Goal: Transaction & Acquisition: Subscribe to service/newsletter

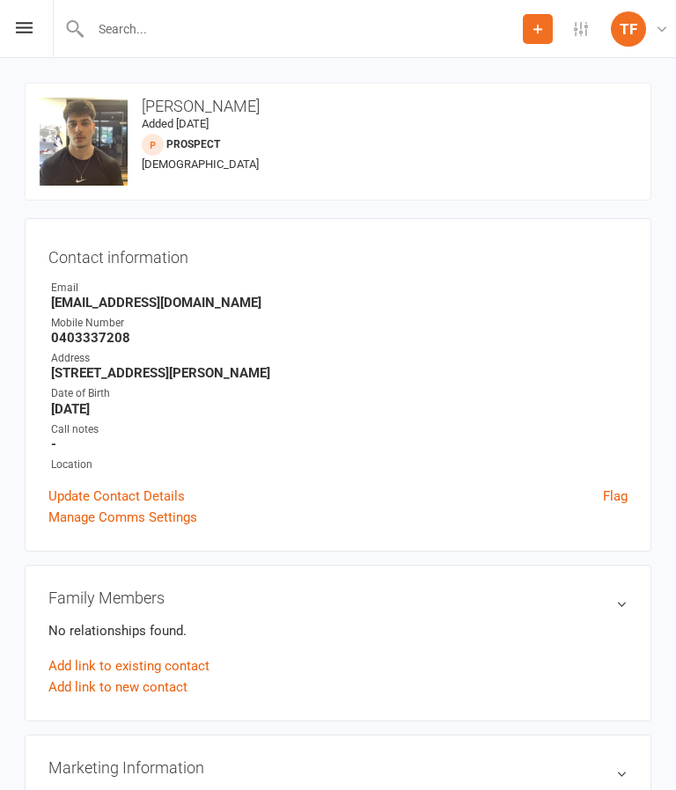
click at [123, 33] on input "text" at bounding box center [303, 29] width 437 height 25
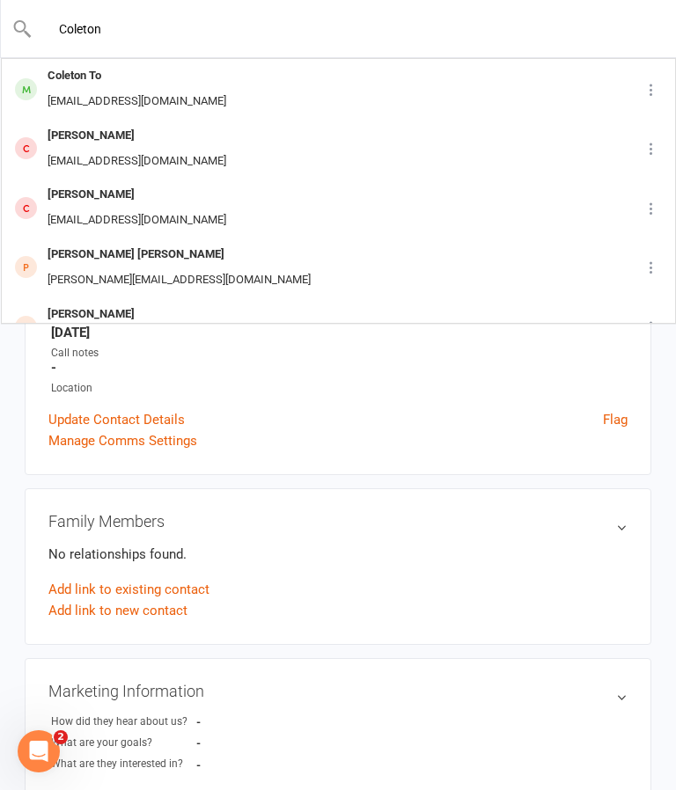
type input "Coleton"
click at [431, 59] on td "Coleton To Harinafeite@gmail.com" at bounding box center [316, 89] width 628 height 60
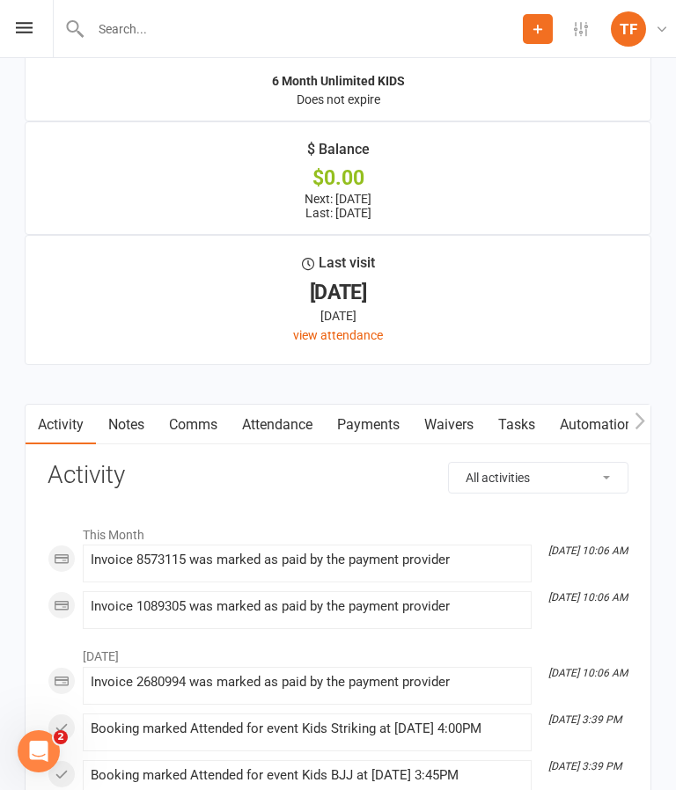
click at [377, 442] on link "Payments" at bounding box center [368, 425] width 87 height 40
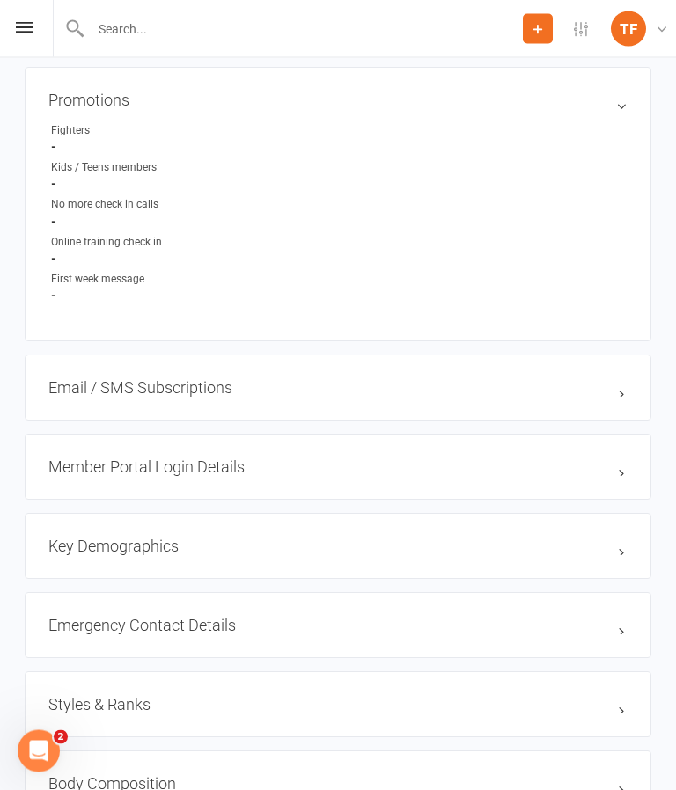
scroll to position [1205, 0]
click at [223, 25] on input "text" at bounding box center [303, 29] width 437 height 25
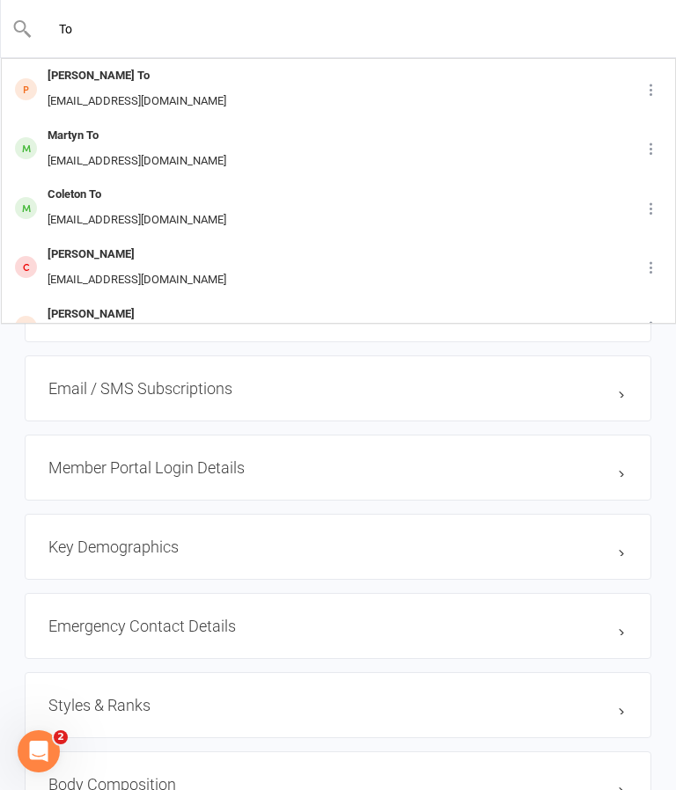
type input "To"
click at [344, 128] on div "Martyn To Martynto89@gmail.com" at bounding box center [312, 149] width 618 height 58
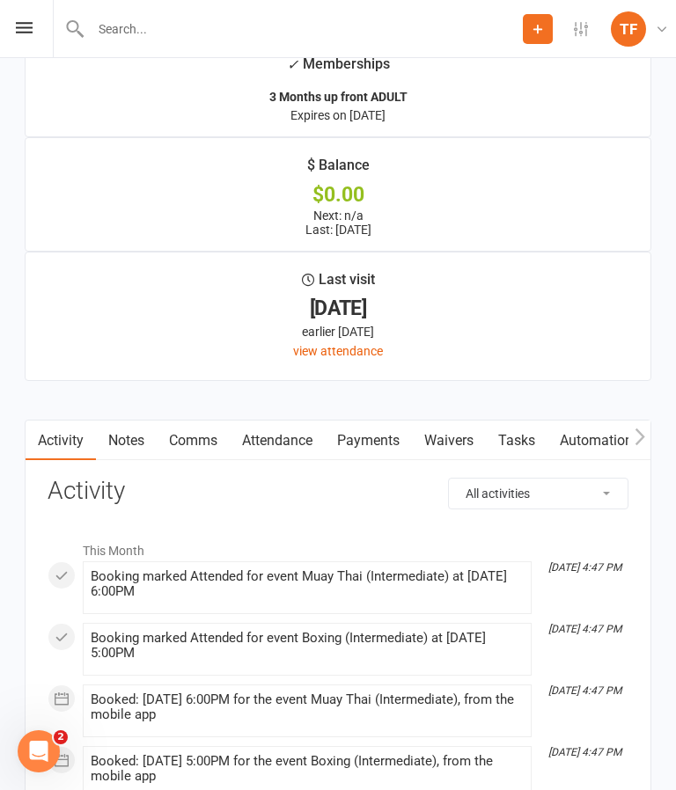
click at [464, 449] on link "Waivers" at bounding box center [449, 440] width 74 height 40
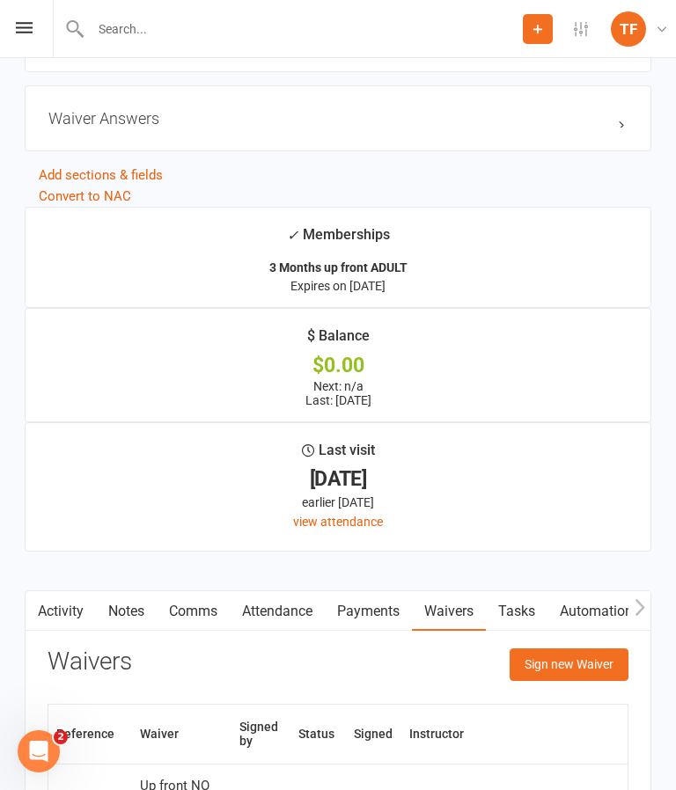
click at [558, 676] on button "Sign new Waiver" at bounding box center [568, 664] width 119 height 32
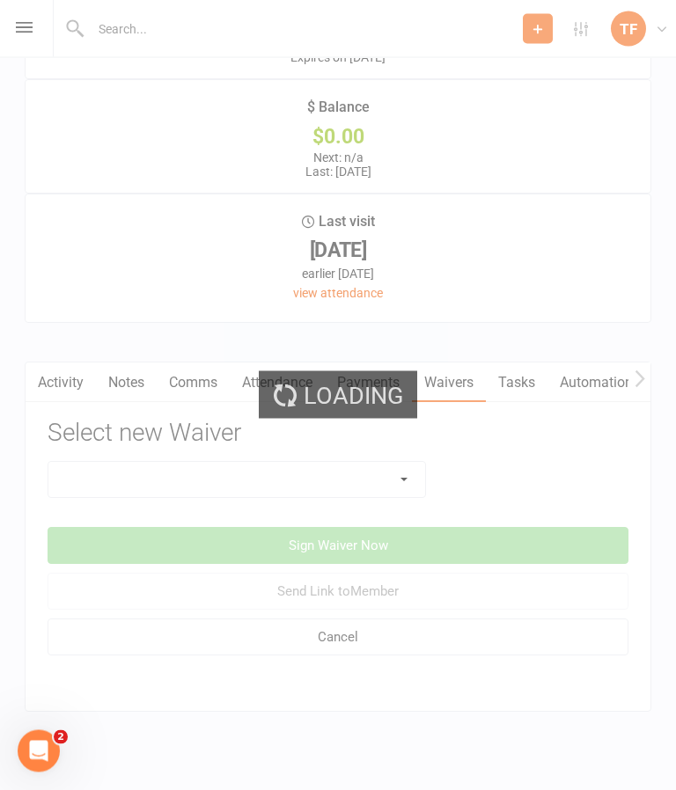
scroll to position [2414, 0]
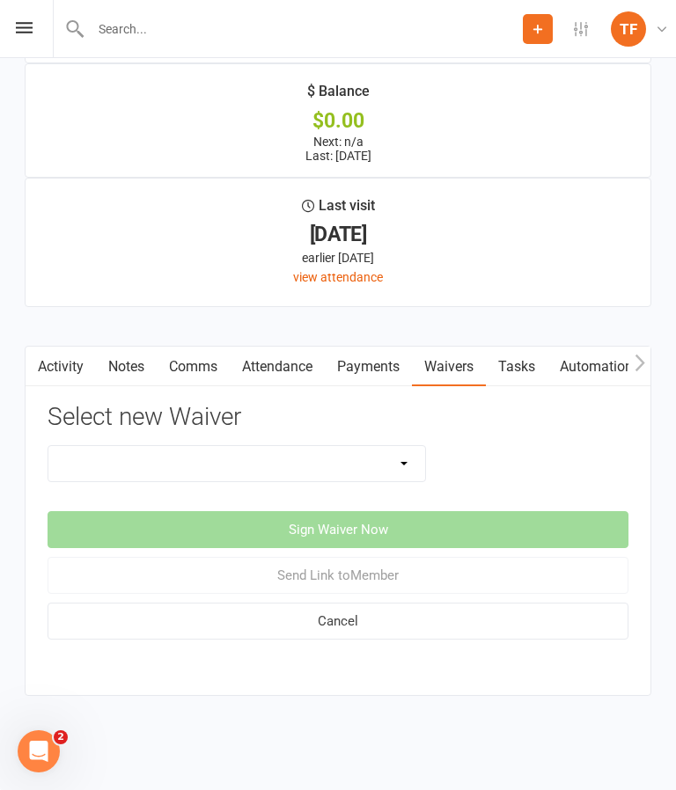
click at [357, 448] on select "Direct Debit Contract New Student Waiver Online - Adults - 12 Month DD Online -…" at bounding box center [236, 463] width 376 height 35
select select "2207"
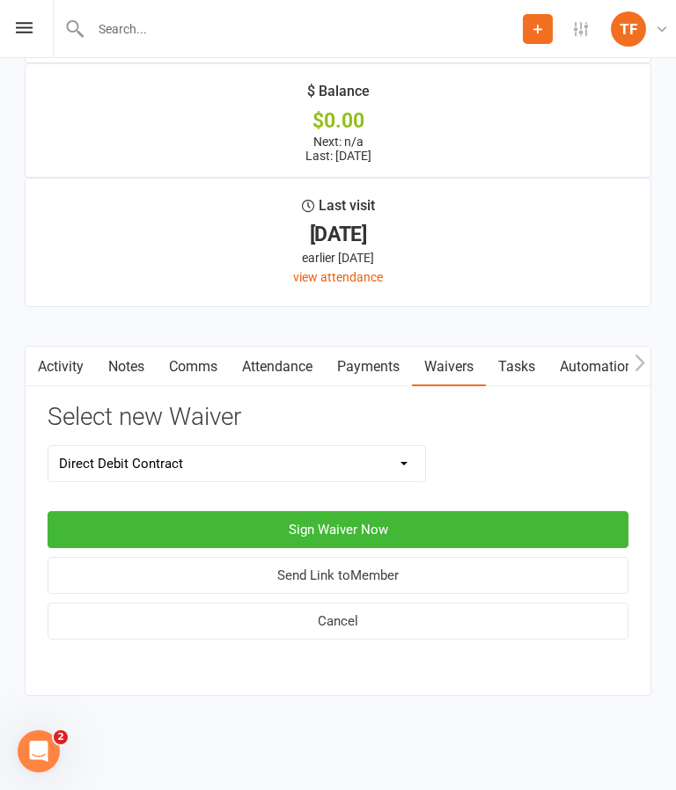
click at [457, 511] on button "Sign Waiver Now" at bounding box center [338, 529] width 581 height 37
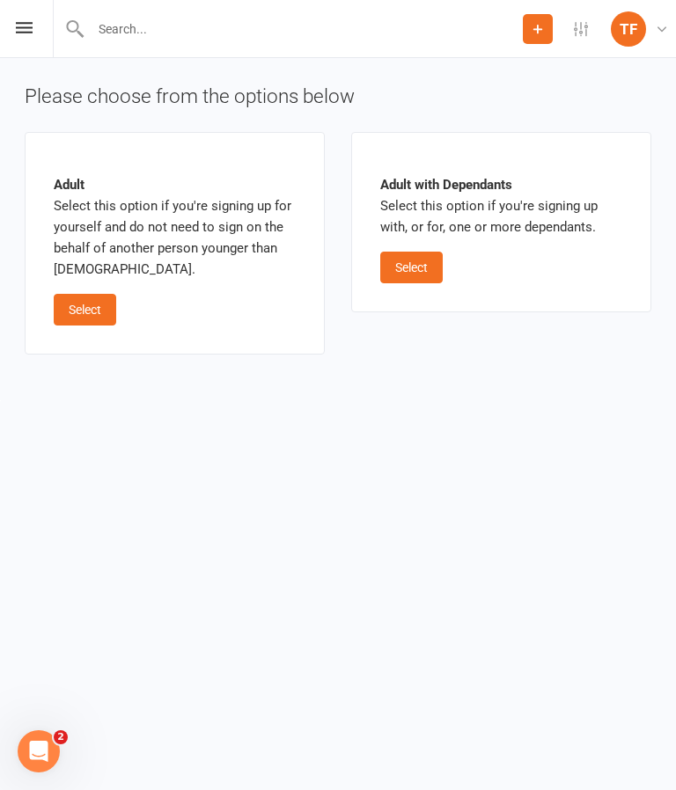
click at [91, 314] on button "Select" at bounding box center [85, 310] width 62 height 32
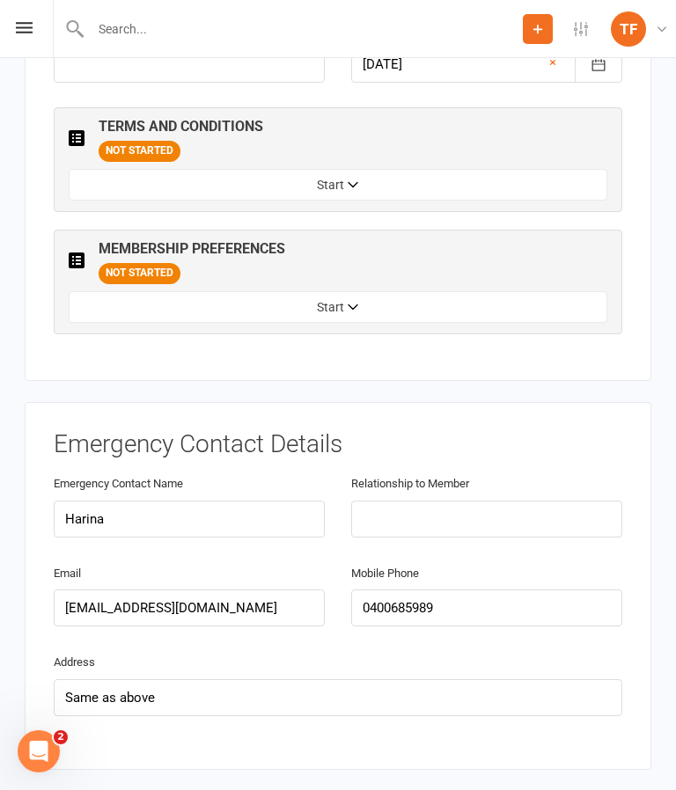
scroll to position [975, 0]
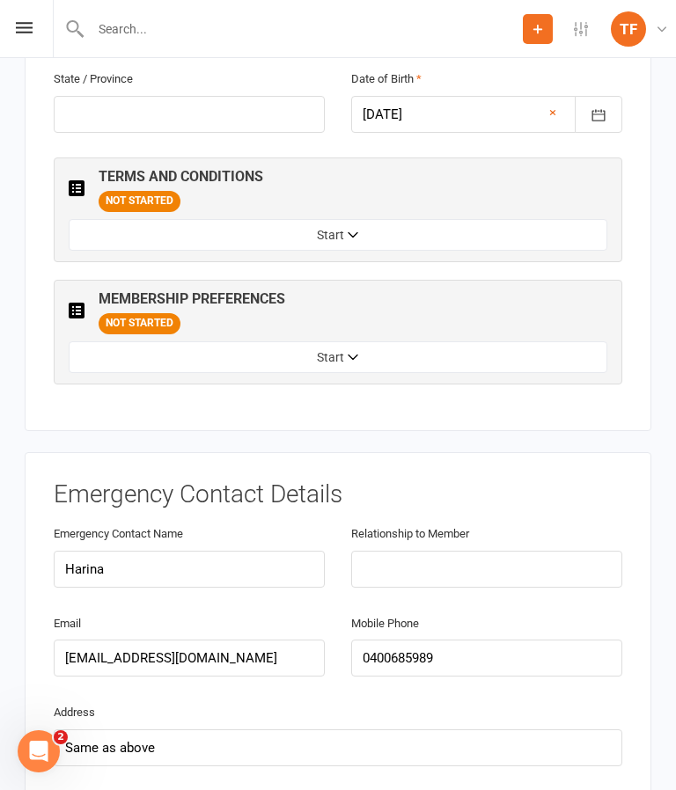
click at [501, 219] on button "Start" at bounding box center [338, 235] width 538 height 32
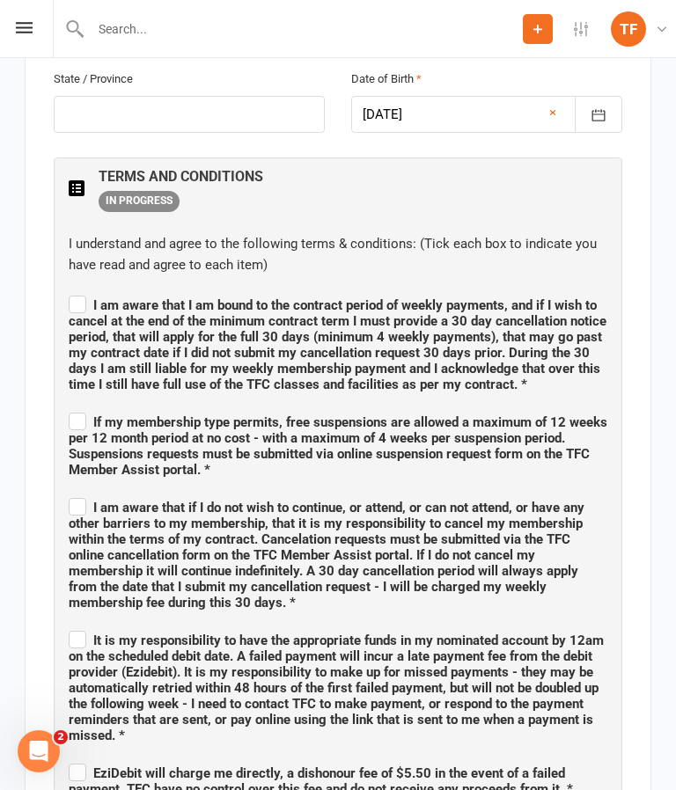
click at [69, 292] on label "I am aware that I am bound to the contract period of weekly payments, and if I …" at bounding box center [338, 342] width 538 height 100
click at [69, 289] on input "I am aware that I am bound to the contract period of weekly payments, and if I …" at bounding box center [338, 289] width 538 height 0
checkbox input "true"
click at [84, 409] on label "If my membership type permits, free suspensions are allowed a maximum of 12 wee…" at bounding box center [338, 443] width 538 height 69
click at [84, 406] on input "If my membership type permits, free suspensions are allowed a maximum of 12 wee…" at bounding box center [338, 406] width 538 height 0
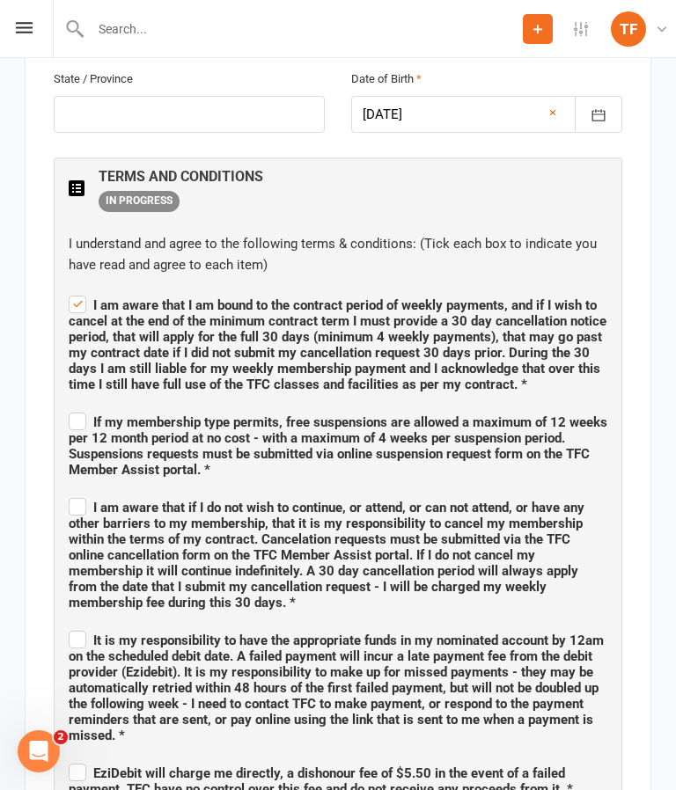
checkbox input "true"
click at [84, 494] on span "I am aware that if I do not wish to continue, or attend, or can not attend, or …" at bounding box center [338, 552] width 538 height 116
click at [84, 492] on input "I am aware that if I do not wish to continue, or attend, or can not attend, or …" at bounding box center [338, 492] width 538 height 0
checkbox input "true"
click at [86, 627] on span "It is my responsibility to have the appropriate funds in my nominated account b…" at bounding box center [338, 685] width 538 height 116
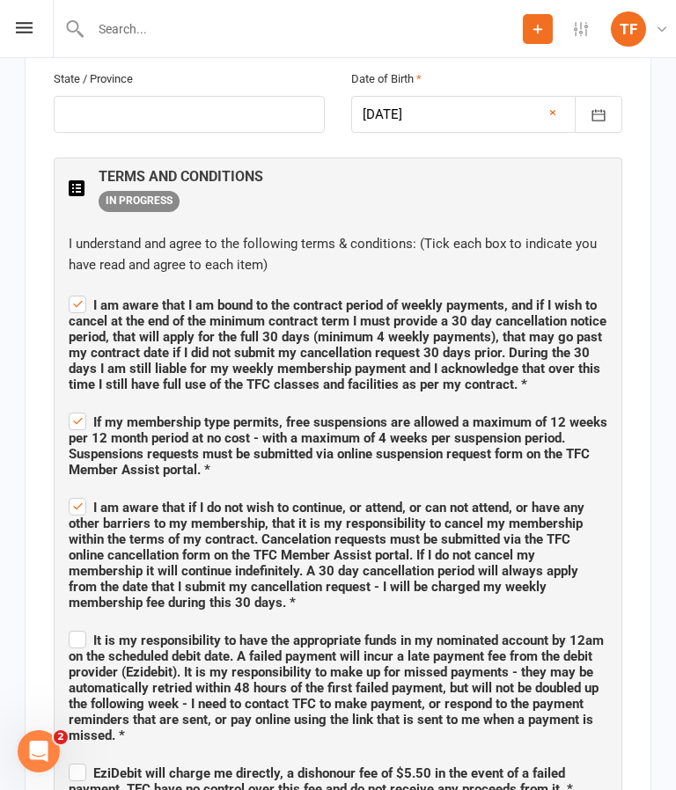
click at [86, 625] on input "It is my responsibility to have the appropriate funds in my nominated account b…" at bounding box center [338, 625] width 538 height 0
checkbox input "true"
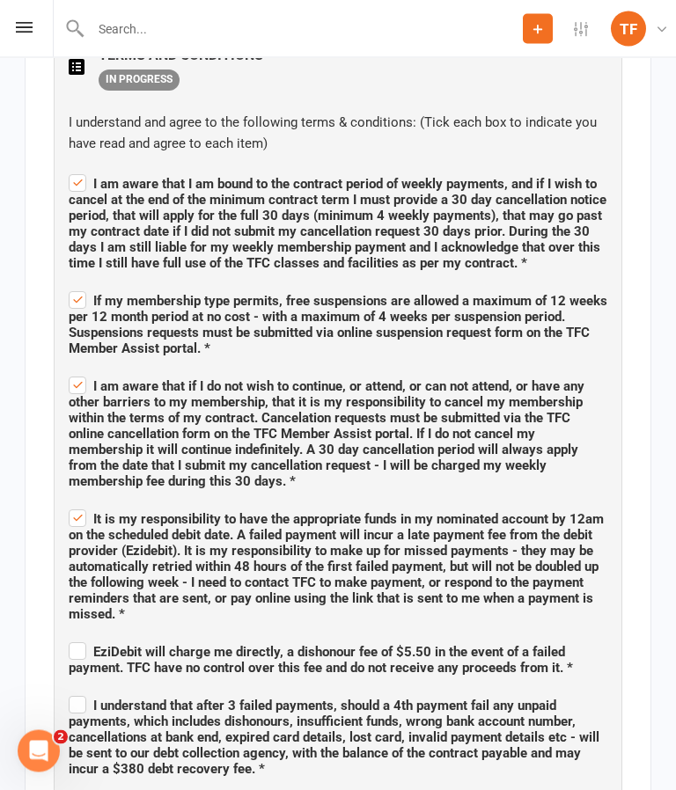
click at [81, 640] on label "EziDebit will charge me directly, a dishonour fee of $5.50 in the event of a fa…" at bounding box center [338, 658] width 538 height 37
click at [81, 637] on input "EziDebit will charge me directly, a dishonour fee of $5.50 in the event of a fa…" at bounding box center [338, 637] width 538 height 0
checkbox input "true"
click at [87, 698] on span "I understand that after 3 failed payments, should a 4th payment fail any unpaid…" at bounding box center [334, 737] width 530 height 79
click at [87, 690] on input "I understand that after 3 failed payments, should a 4th payment fail any unpaid…" at bounding box center [338, 690] width 538 height 0
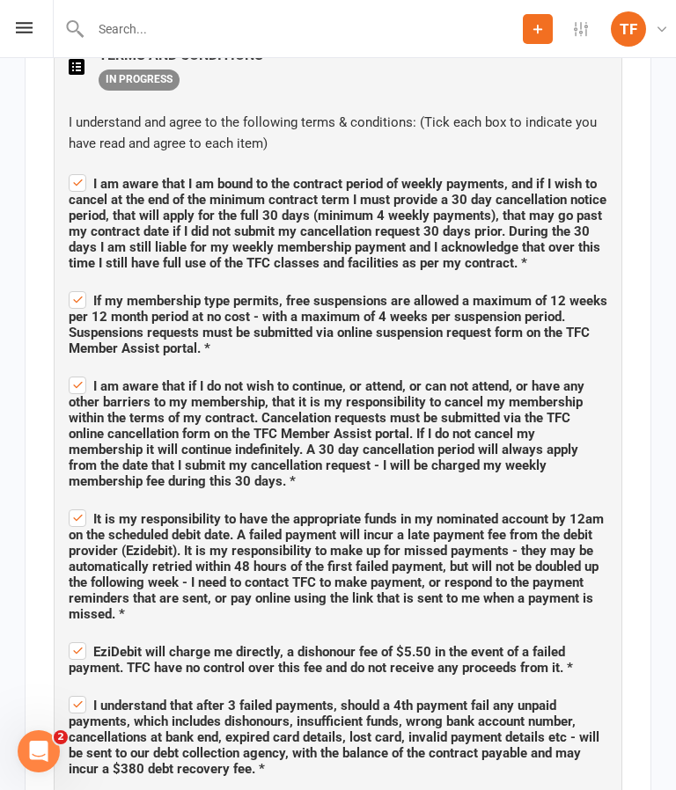
checkbox input "true"
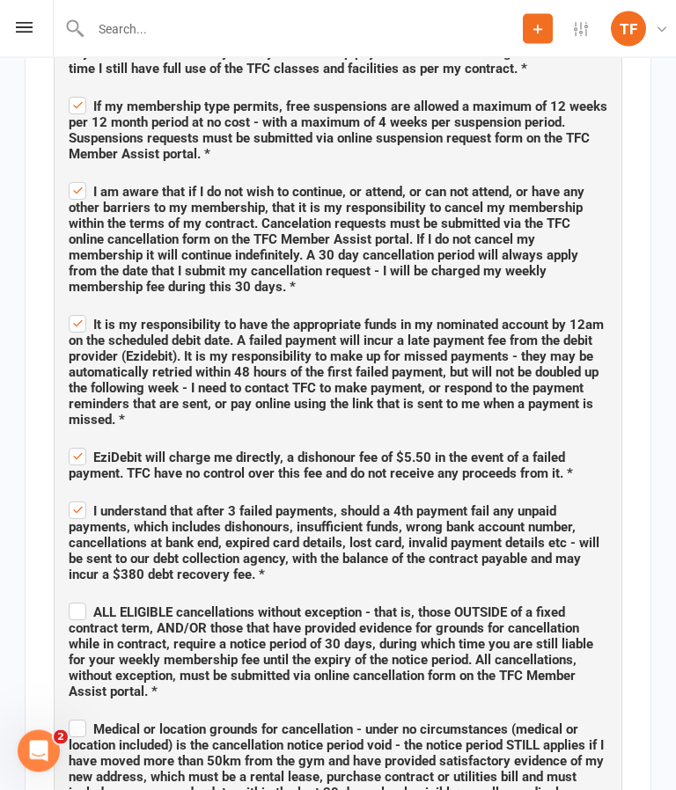
click at [94, 605] on span "ALL ELIGIBLE cancellations without exception - that is, those OUTSIDE of a fixe…" at bounding box center [331, 652] width 524 height 95
click at [94, 597] on input "ALL ELIGIBLE cancellations without exception - that is, those OUTSIDE of a fixe…" at bounding box center [338, 597] width 538 height 0
checkbox input "true"
click at [100, 721] on span "Medical or location grounds for cancellation - under no circumstances (medical …" at bounding box center [336, 776] width 535 height 111
click at [100, 713] on input "Medical or location grounds for cancellation - under no circumstances (medical …" at bounding box center [338, 713] width 538 height 0
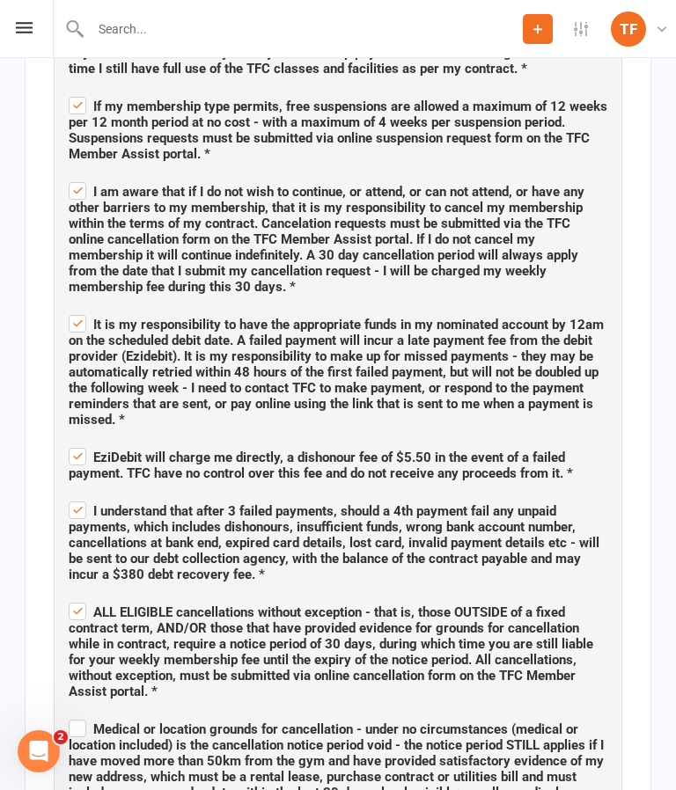
checkbox input "true"
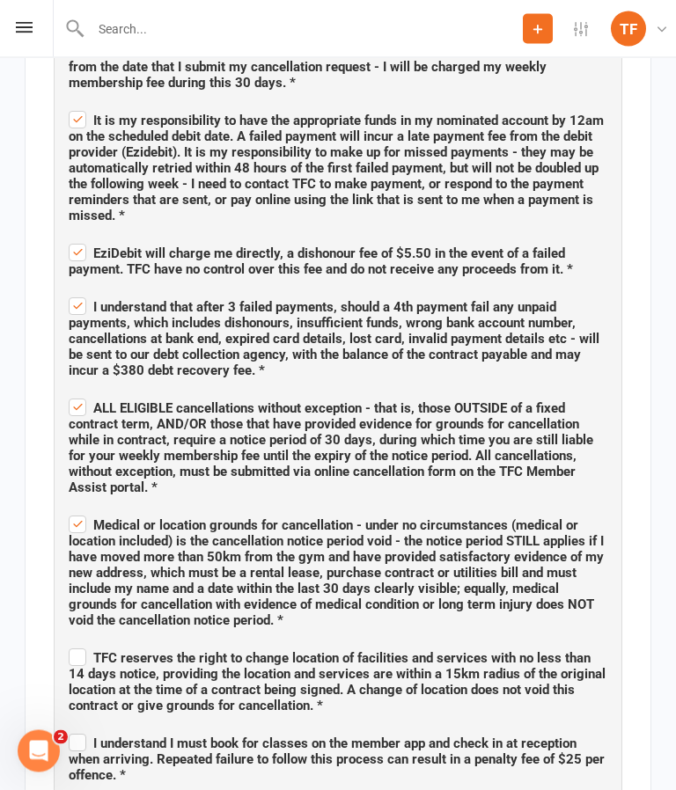
scroll to position [1495, 0]
click at [99, 650] on span "TFC reserves the right to change location of facilities and services with no le…" at bounding box center [337, 681] width 537 height 63
click at [99, 642] on input "TFC reserves the right to change location of facilities and services with no le…" at bounding box center [338, 642] width 538 height 0
checkbox input "true"
click at [82, 730] on label "I understand I must book for classes on the member app and check in at receptio…" at bounding box center [338, 756] width 538 height 53
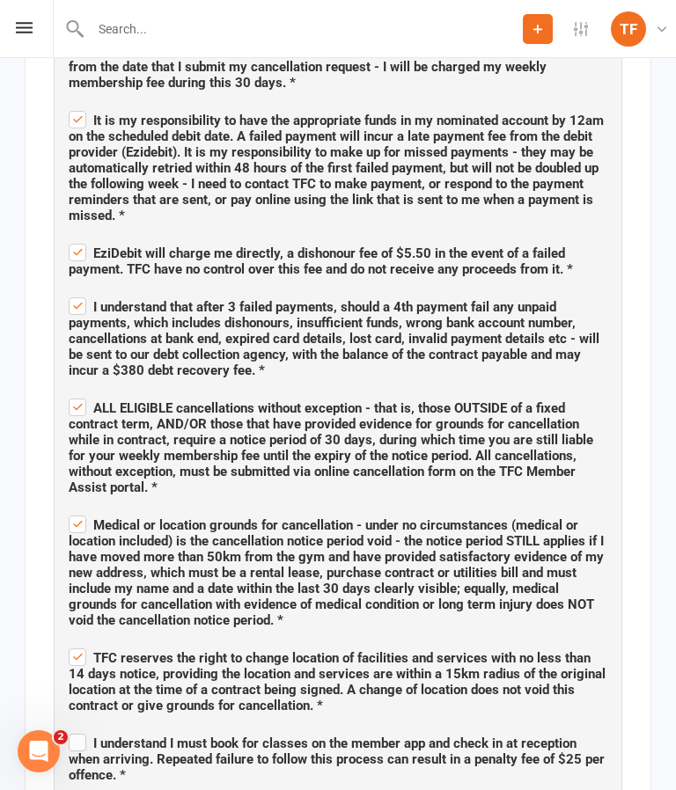
click at [82, 727] on input "I understand I must book for classes on the member app and check in at receptio…" at bounding box center [338, 727] width 538 height 0
checkbox input "true"
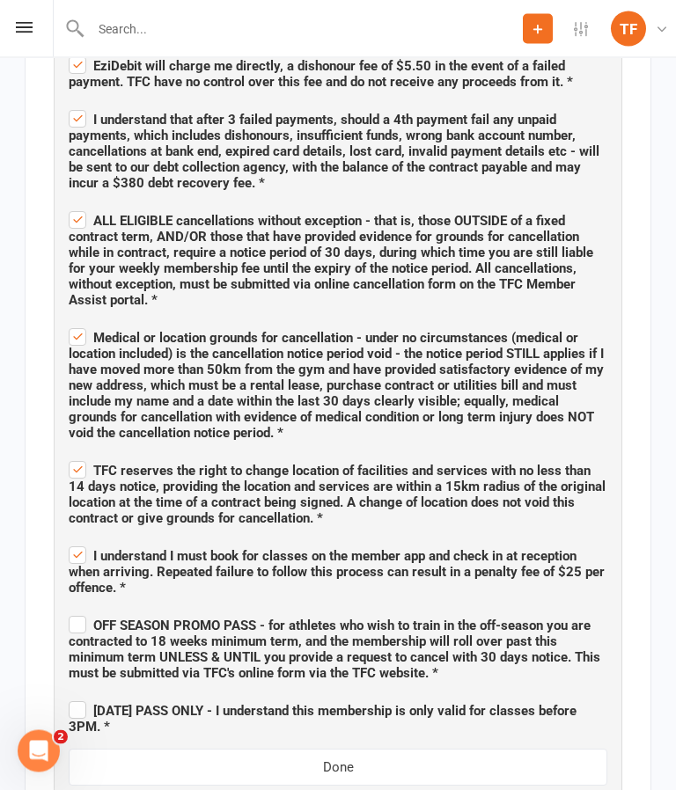
click at [99, 618] on span "OFF SEASON PROMO PASS - for athletes who wish to train in the off-season you ar…" at bounding box center [334, 649] width 531 height 63
click at [99, 610] on input "OFF SEASON PROMO PASS - for athletes who wish to train in the off-season you ar…" at bounding box center [338, 610] width 538 height 0
checkbox input "true"
click at [72, 703] on span "[DATE] PASS ONLY - I understand this membership is only valid for classes befor…" at bounding box center [323, 719] width 508 height 32
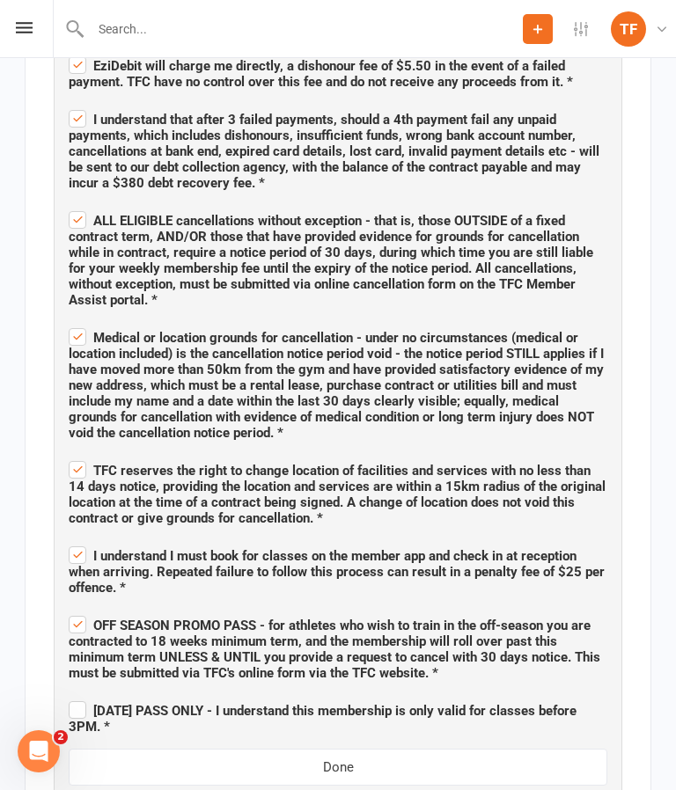
click at [72, 695] on input "[DATE] PASS ONLY - I understand this membership is only valid for classes befor…" at bounding box center [338, 695] width 538 height 0
checkbox input "true"
click at [272, 749] on button "Done" at bounding box center [338, 767] width 538 height 37
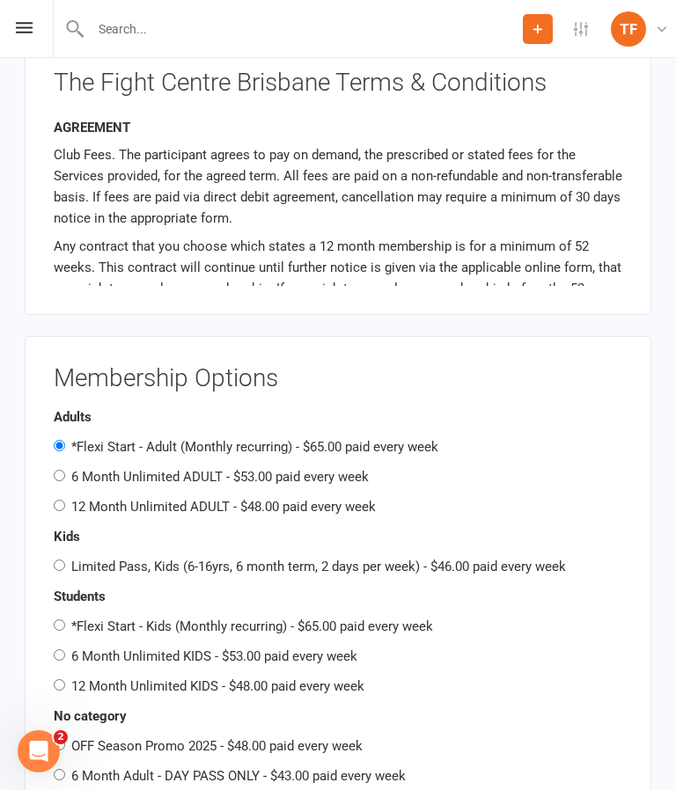
scroll to position [1786, 0]
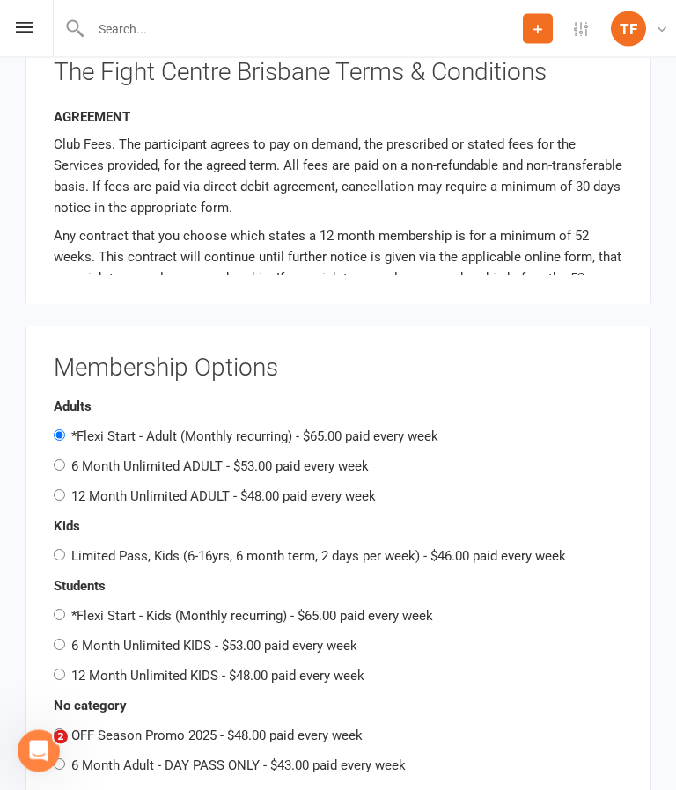
click at [84, 459] on label "6 Month Unlimited ADULT - $53.00 paid every week" at bounding box center [219, 467] width 297 height 16
click at [65, 460] on input "6 Month Unlimited ADULT - $53.00 paid every week" at bounding box center [59, 465] width 11 height 11
radio input "true"
radio input "false"
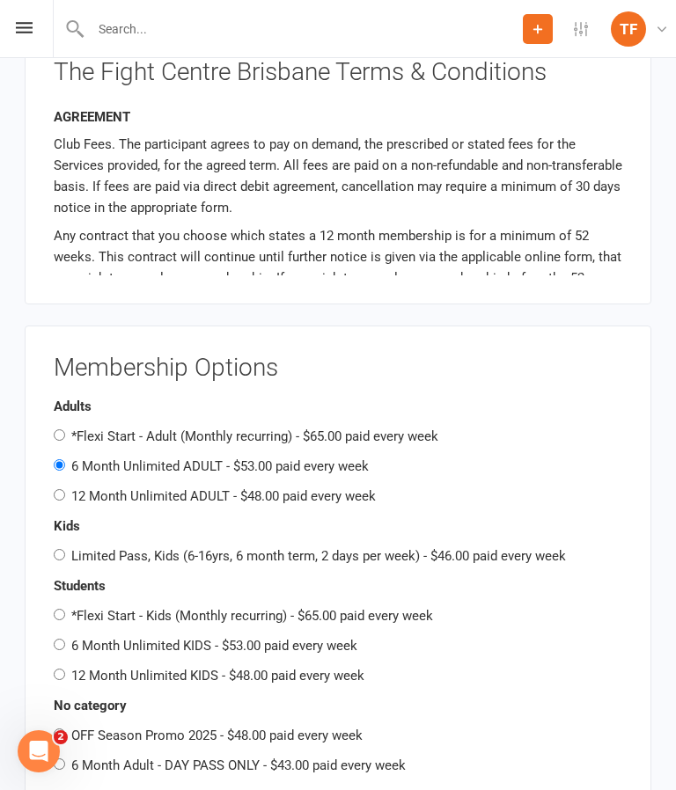
click at [190, 515] on div "Kids Limited Pass, Kids (6-16yrs, 6 month term, 2 days per week) - $46.00 paid …" at bounding box center [338, 540] width 568 height 51
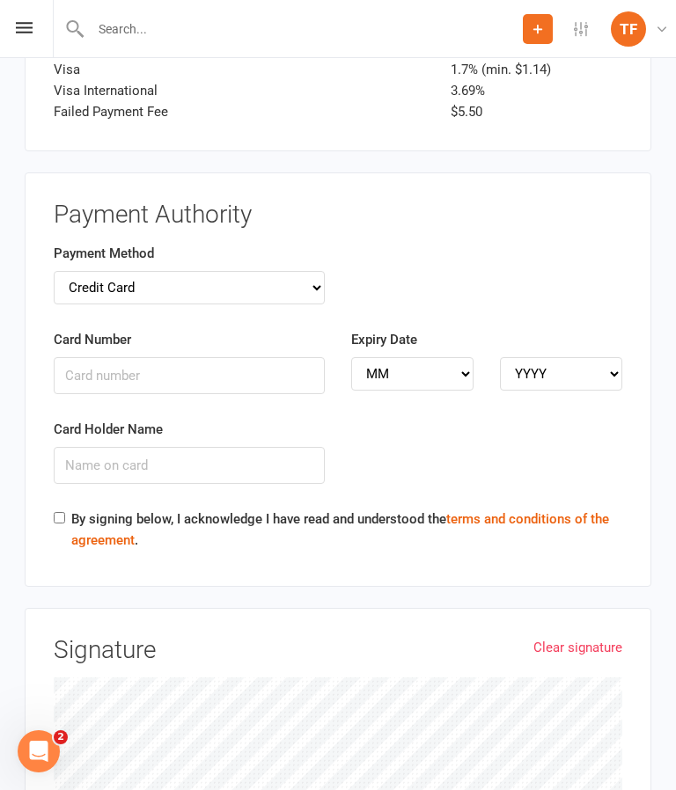
scroll to position [2971, 0]
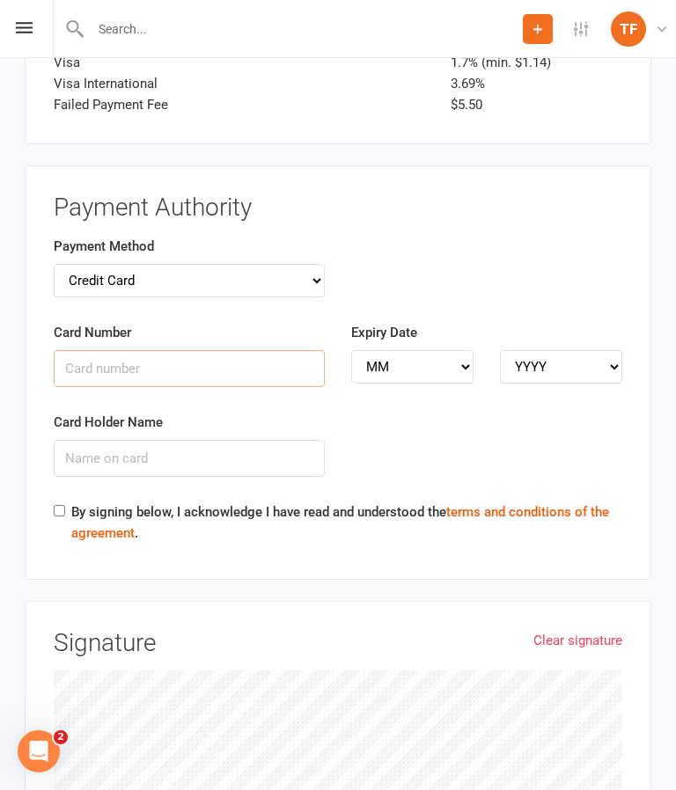
click at [89, 350] on input "Card Number" at bounding box center [189, 368] width 271 height 37
type input "4622630035017411"
click at [448, 350] on select "MM 01 02 03 04 05 06 07 08 09 10 11 12" at bounding box center [412, 366] width 122 height 33
select select "03"
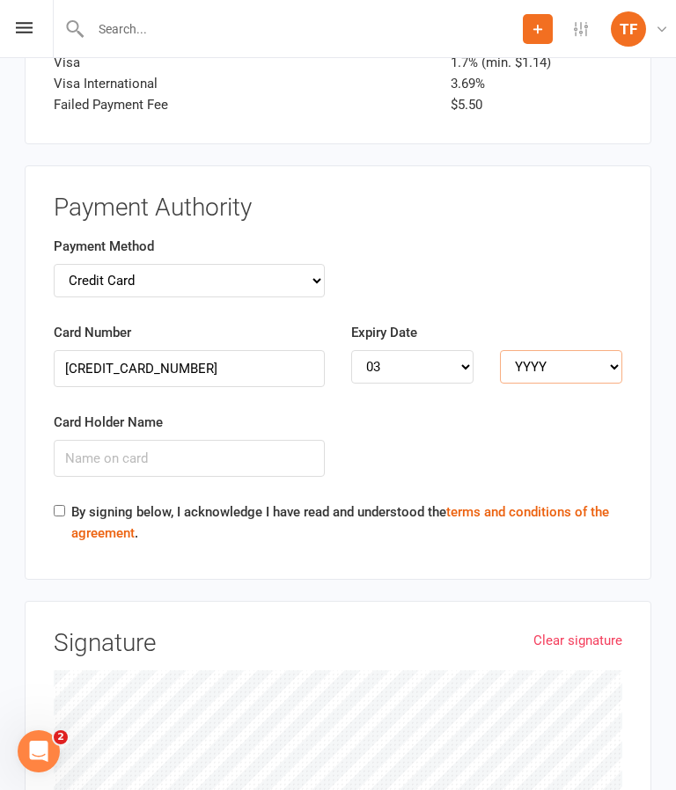
click at [596, 350] on select "YYYY 2025 2026 2027 2028 2029 2030 2031 2032 2033 2034" at bounding box center [561, 366] width 122 height 33
select select "2027"
click at [107, 440] on input "Card Holder Name" at bounding box center [189, 458] width 271 height 37
type input "Martyn To"
click at [62, 505] on input "By signing below, I acknowledge I have read and understood the terms and condit…" at bounding box center [59, 510] width 11 height 11
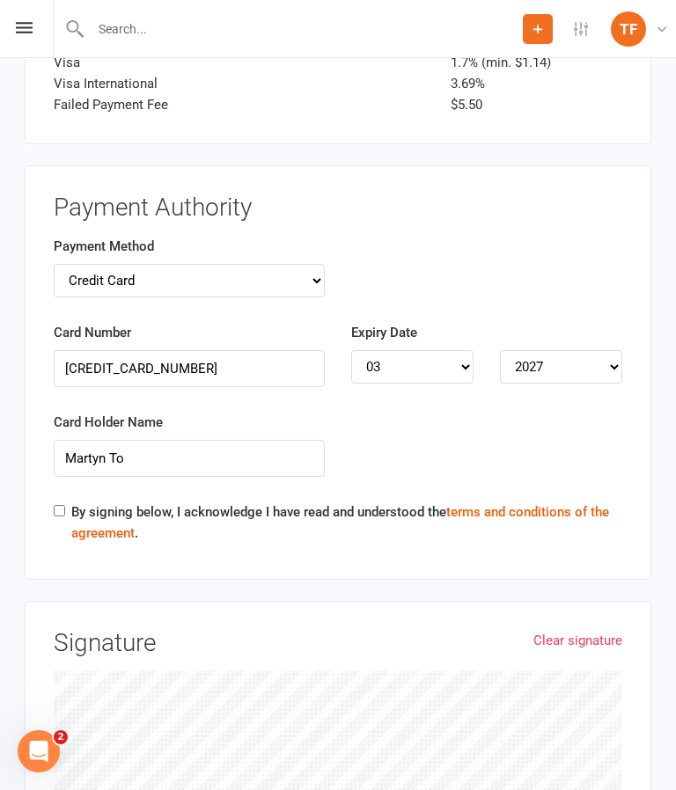
checkbox input "true"
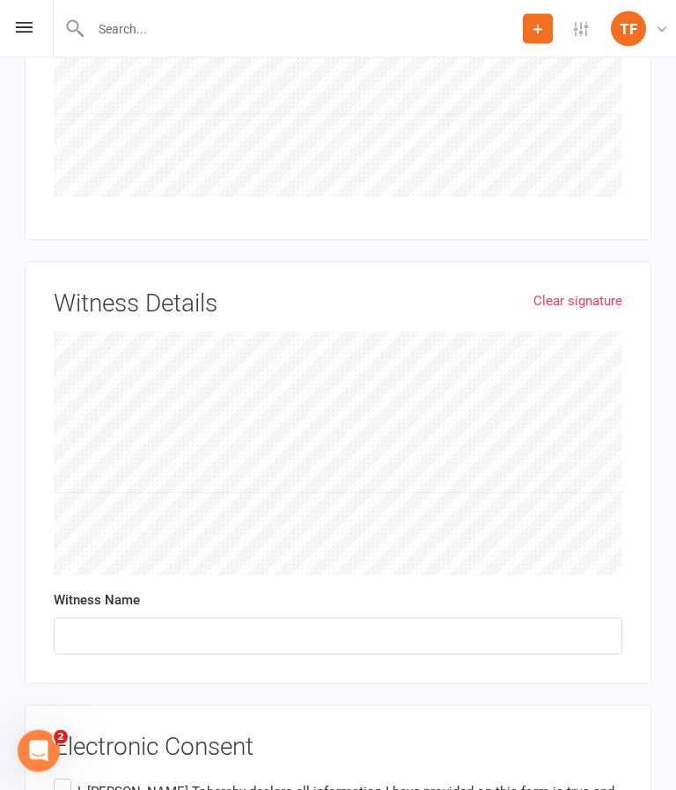
scroll to position [3689, 0]
click at [77, 774] on label "I, Martyn To hereby declare all information I have provided on this form is tru…" at bounding box center [338, 801] width 568 height 55
click at [65, 774] on input "I, Martyn To hereby declare all information I have provided on this form is tru…" at bounding box center [59, 774] width 11 height 0
click at [386, 588] on label "Witness Name" at bounding box center [338, 598] width 568 height 21
click at [464, 617] on input "text" at bounding box center [338, 635] width 568 height 37
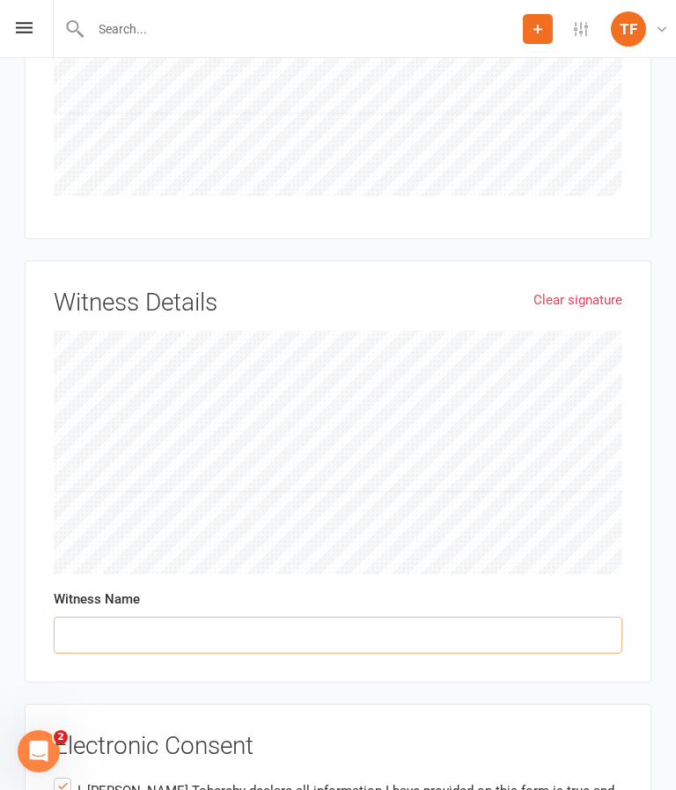
scroll to position [3761, 0]
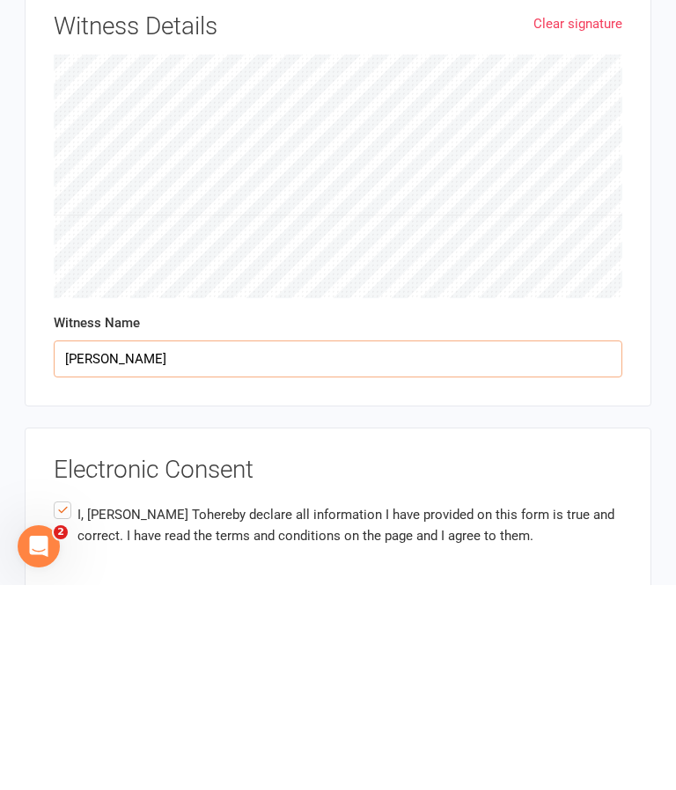
type input "[PERSON_NAME]"
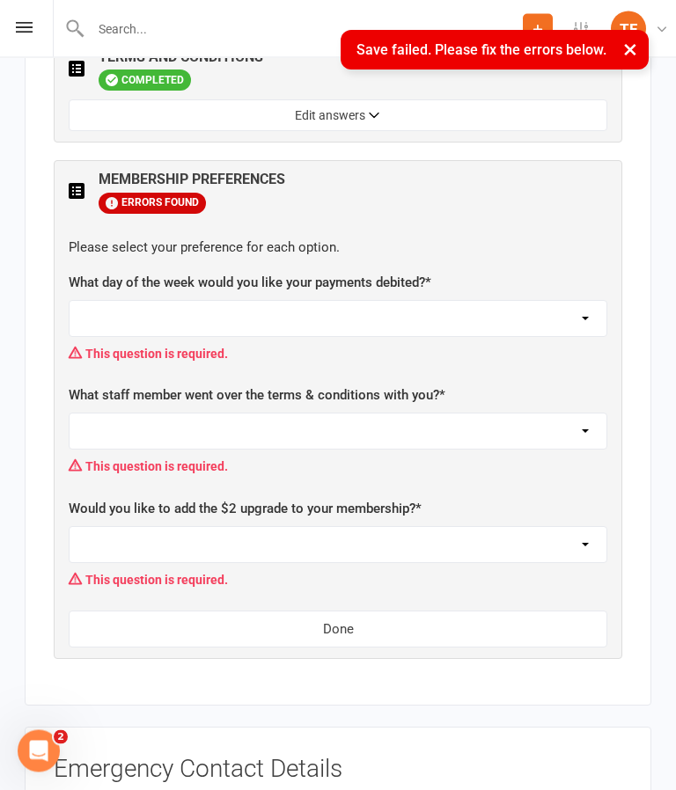
scroll to position [821, 0]
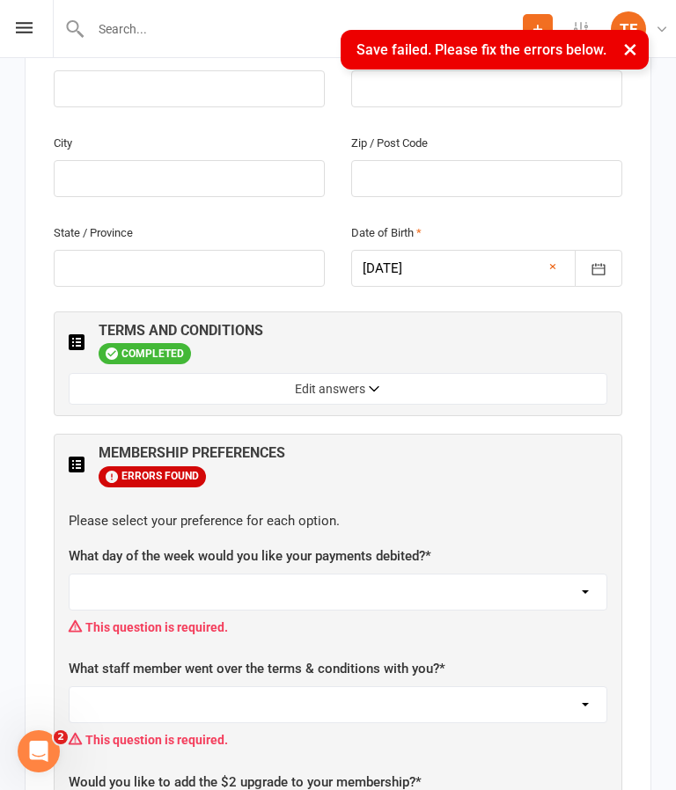
click at [424, 574] on select "[DATE] [DATE] [DATE] [DATE] [DATE]" at bounding box center [337, 591] width 537 height 35
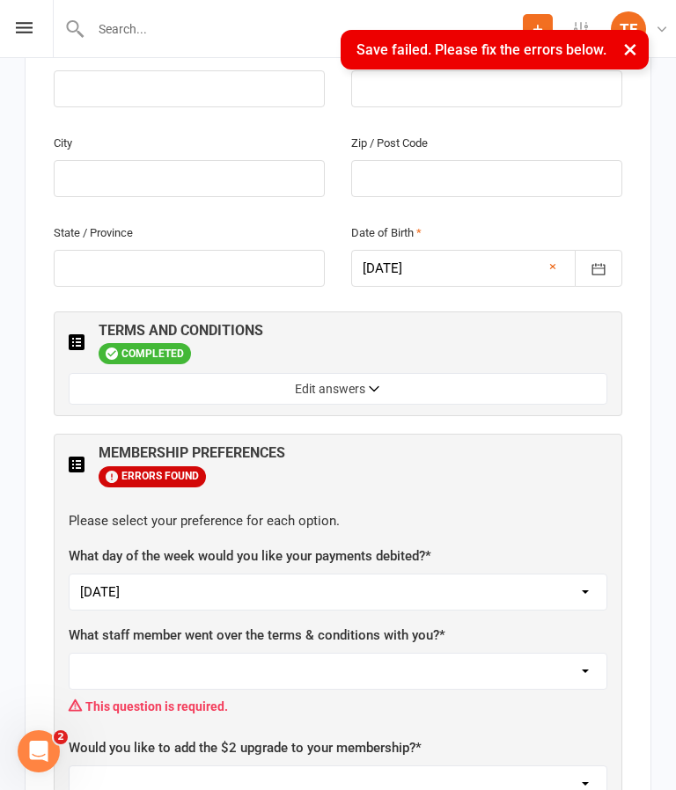
click at [476, 574] on select "[DATE] [DATE] [DATE] [DATE] [DATE]" at bounding box center [337, 591] width 537 height 35
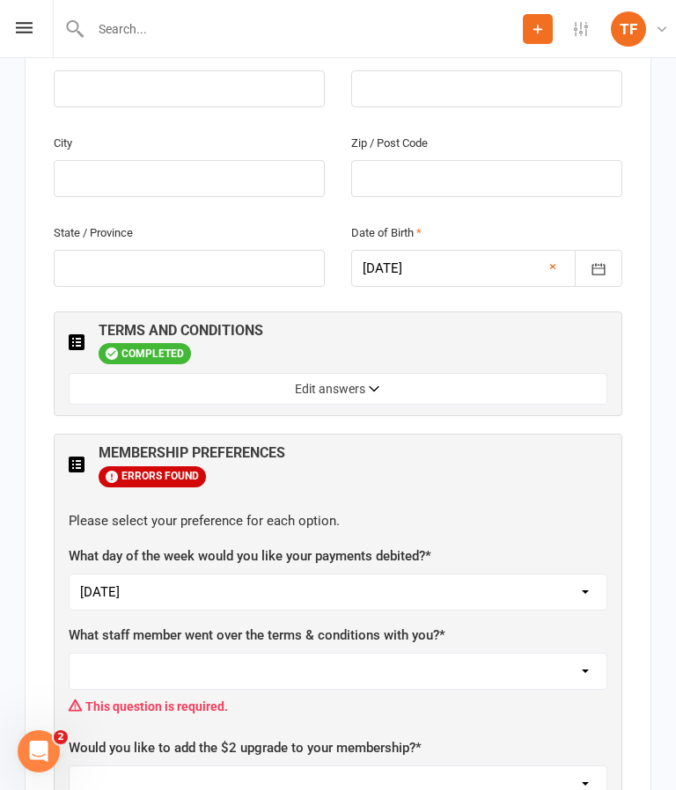
click at [426, 574] on select "[DATE] [DATE] [DATE] [DATE] [DATE]" at bounding box center [337, 591] width 537 height 35
click at [439, 574] on select "[DATE] [DATE] [DATE] [DATE] [DATE]" at bounding box center [337, 591] width 537 height 35
select select "[DATE]"
click at [466, 654] on select "Not sure [PERSON_NAME] [PERSON_NAME] [PERSON_NAME] [PERSON_NAME] [PERSON_NAME] …" at bounding box center [337, 671] width 537 height 35
select select "[PERSON_NAME]"
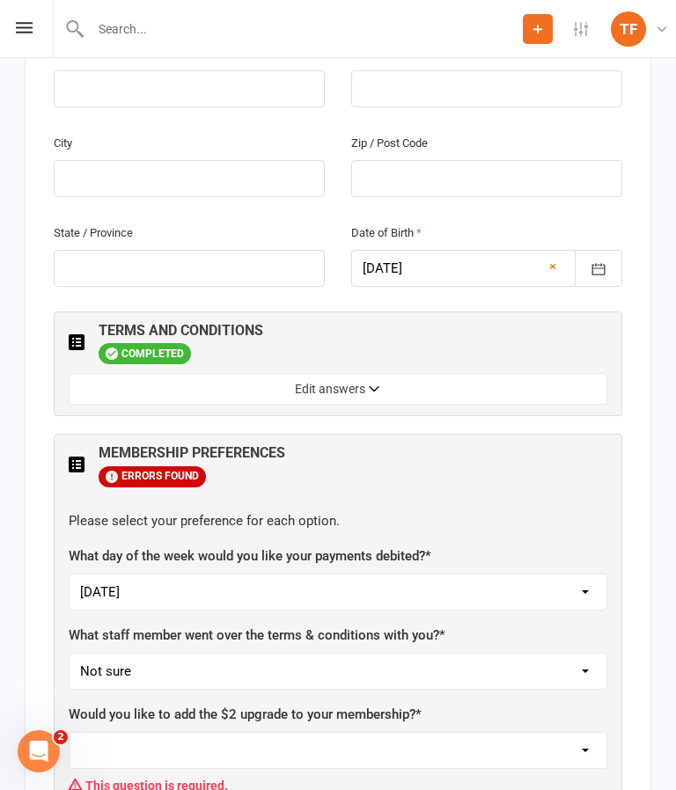
click at [470, 733] on select "Yes, please add Not at this time" at bounding box center [337, 750] width 537 height 35
select select "Not at this time"
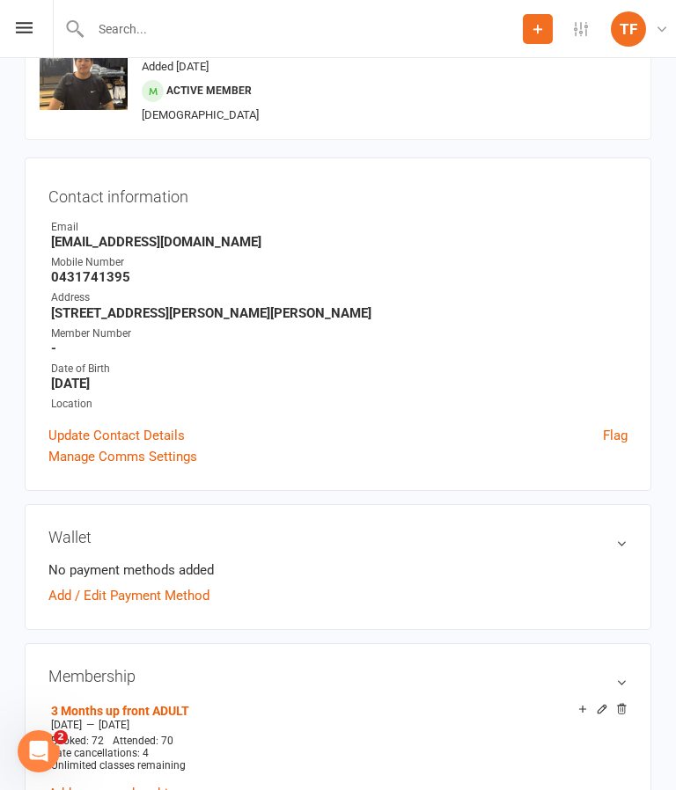
scroll to position [77, 0]
click at [29, 26] on icon at bounding box center [24, 27] width 17 height 11
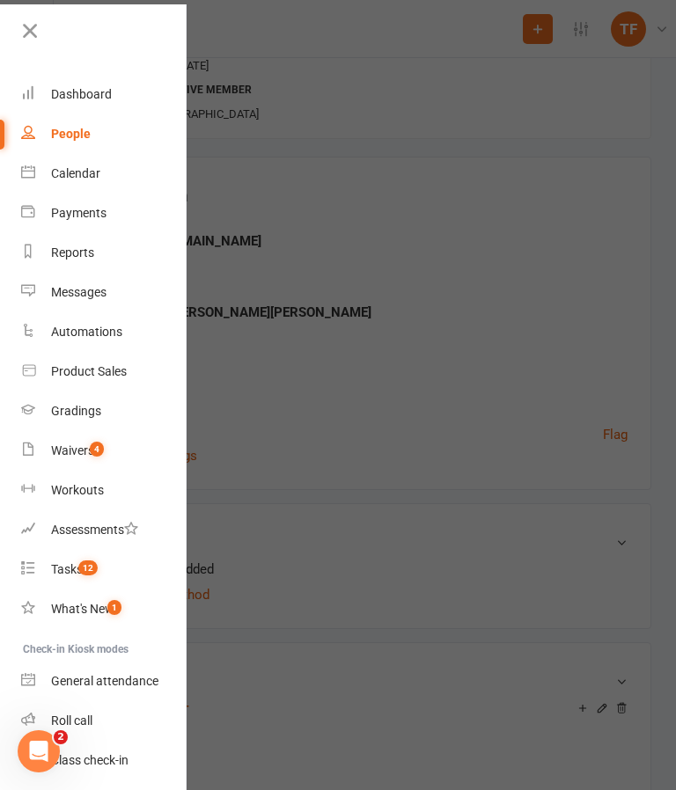
click at [77, 457] on div "Waivers" at bounding box center [72, 450] width 43 height 14
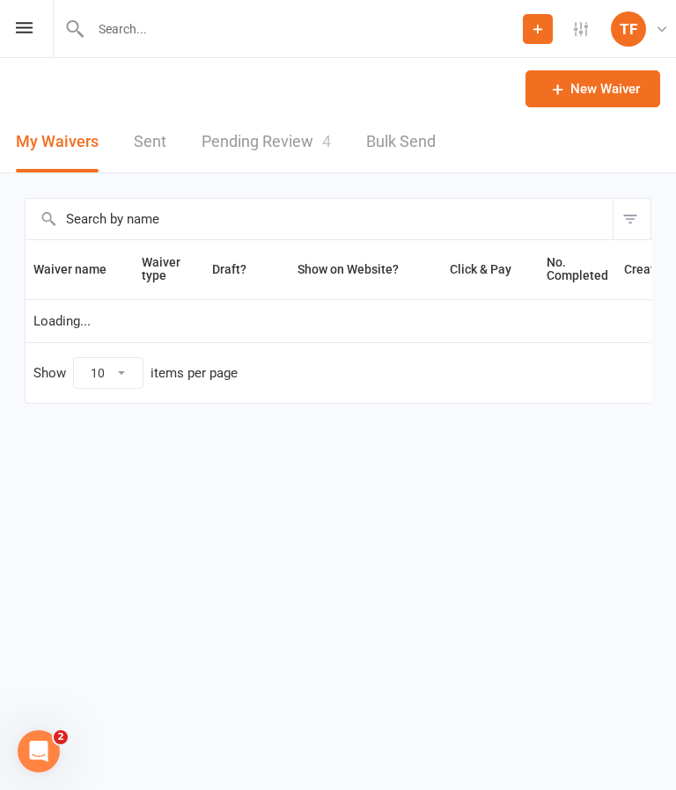
click at [259, 143] on link "Pending Review 4" at bounding box center [265, 142] width 129 height 61
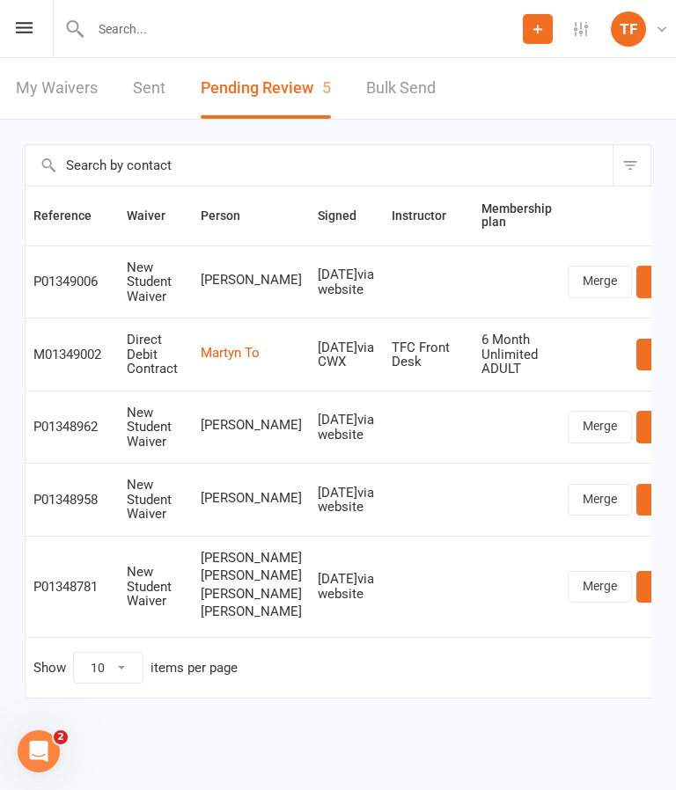
scroll to position [47, 0]
click at [58, 245] on td "P01349006" at bounding box center [72, 281] width 93 height 73
click at [176, 260] on div "New Student Waiver" at bounding box center [156, 282] width 58 height 44
click at [636, 266] on link "Review" at bounding box center [670, 282] width 69 height 32
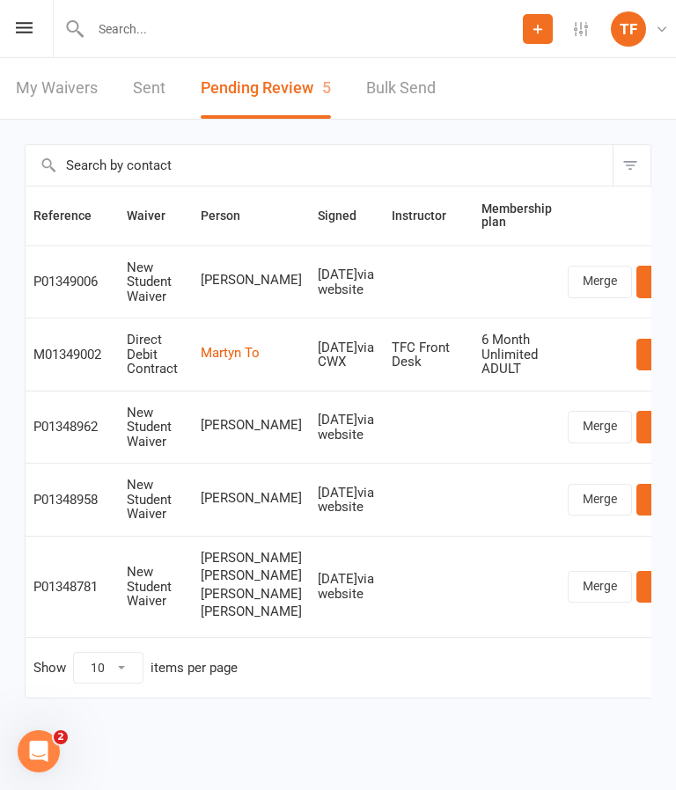
click at [643, 772] on html "Prospect Member Non-attending contact Class / event Appointment Grading event T…" at bounding box center [338, 386] width 676 height 772
click at [20, 32] on icon at bounding box center [24, 27] width 17 height 11
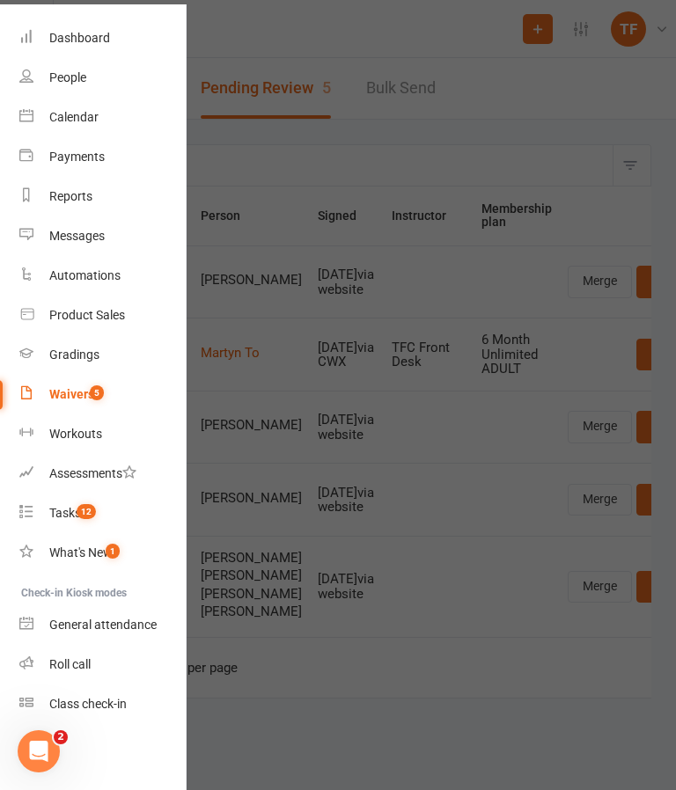
scroll to position [56, 2]
click at [70, 653] on link "Roll call" at bounding box center [102, 665] width 166 height 40
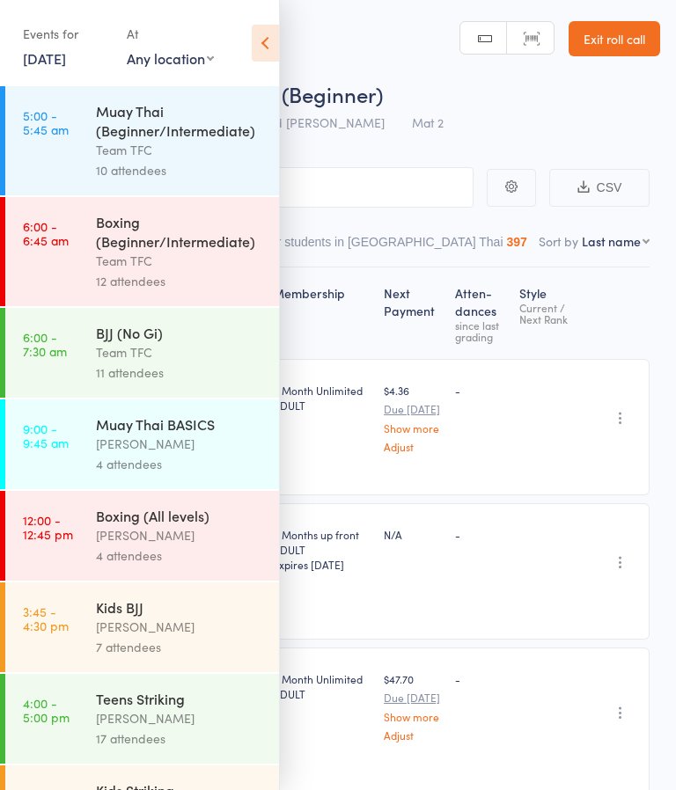
click at [260, 44] on icon at bounding box center [265, 43] width 27 height 37
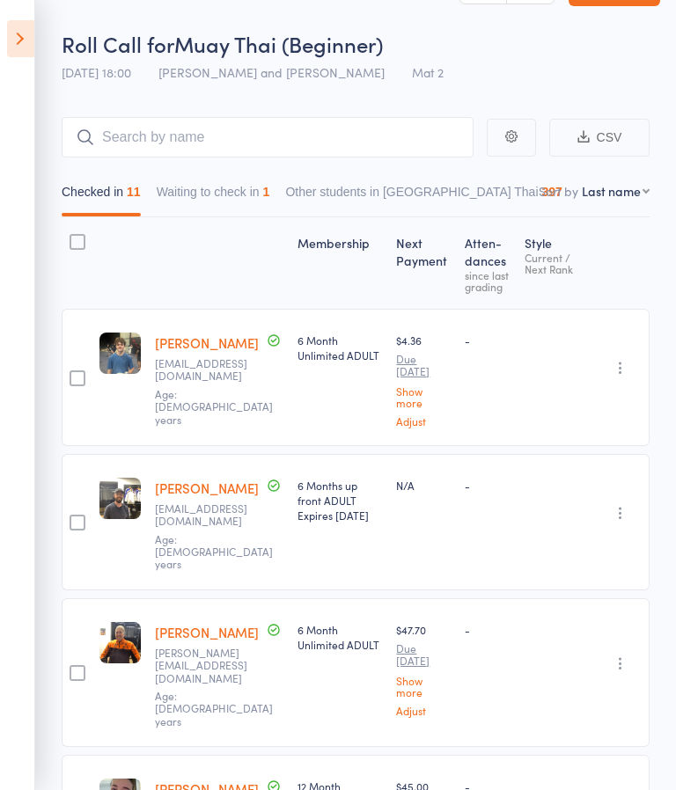
click at [217, 189] on button "Waiting to check in 1" at bounding box center [213, 196] width 113 height 40
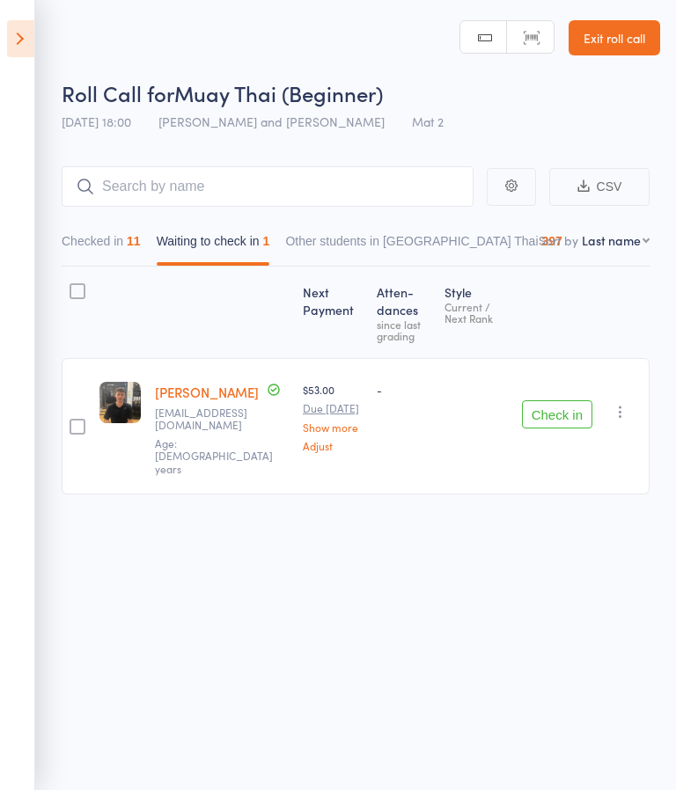
scroll to position [12, 0]
click at [567, 400] on button "Check in" at bounding box center [557, 414] width 70 height 28
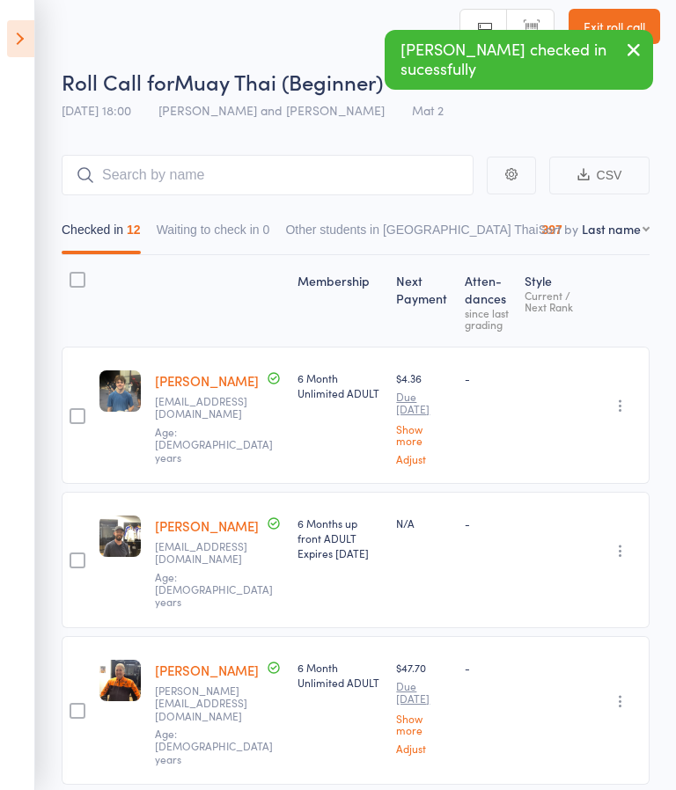
click at [18, 36] on icon at bounding box center [20, 38] width 27 height 37
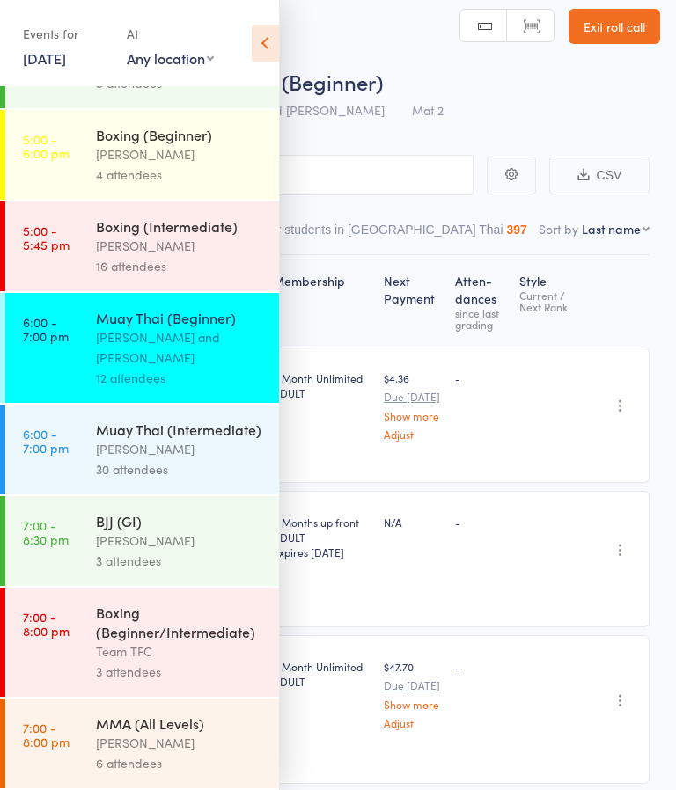
scroll to position [945, 0]
click at [68, 461] on link "6:00 - 7:00 pm Muay Thai (Intermediate) Dan Hearn 30 attendees" at bounding box center [142, 450] width 274 height 90
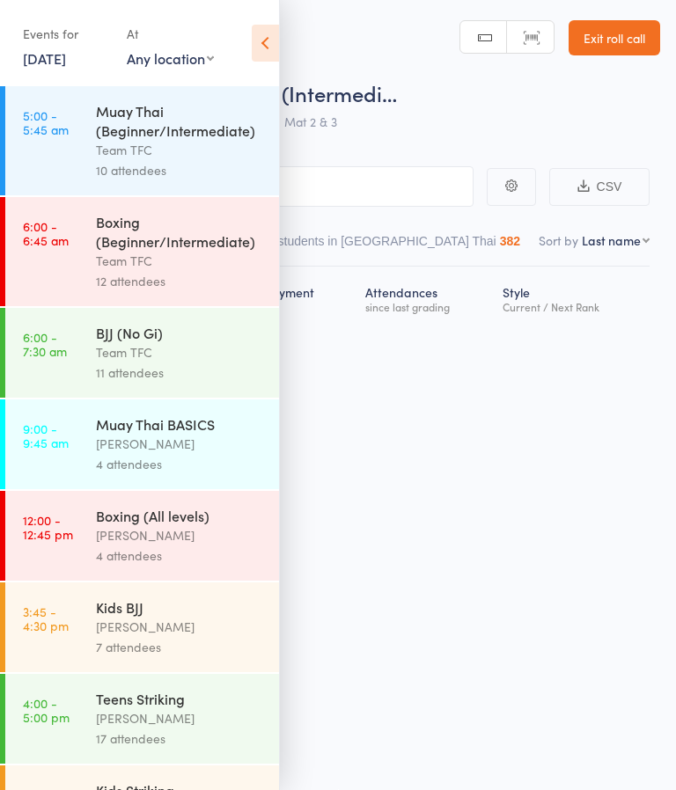
click at [268, 48] on icon at bounding box center [265, 43] width 27 height 37
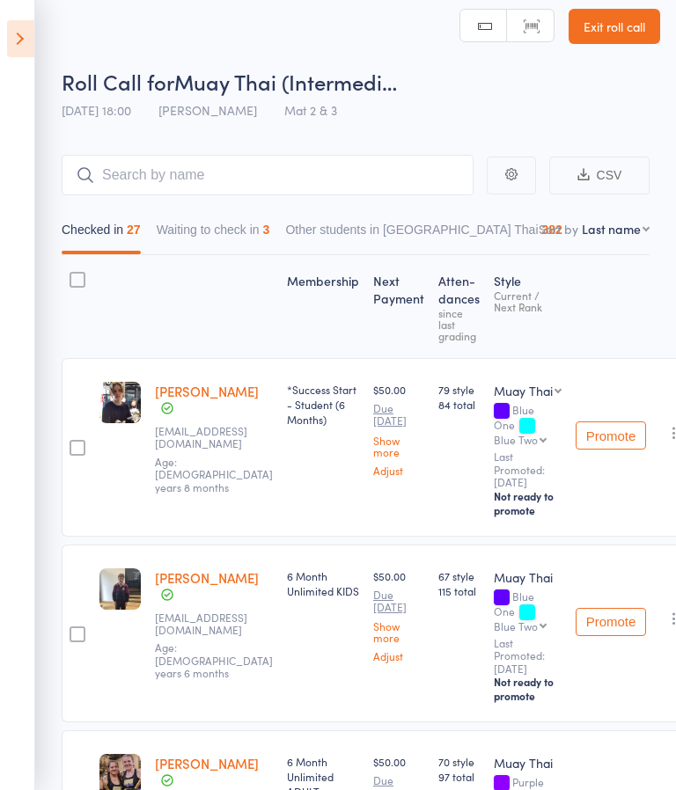
click at [255, 242] on button "Waiting to check in 3" at bounding box center [213, 234] width 113 height 40
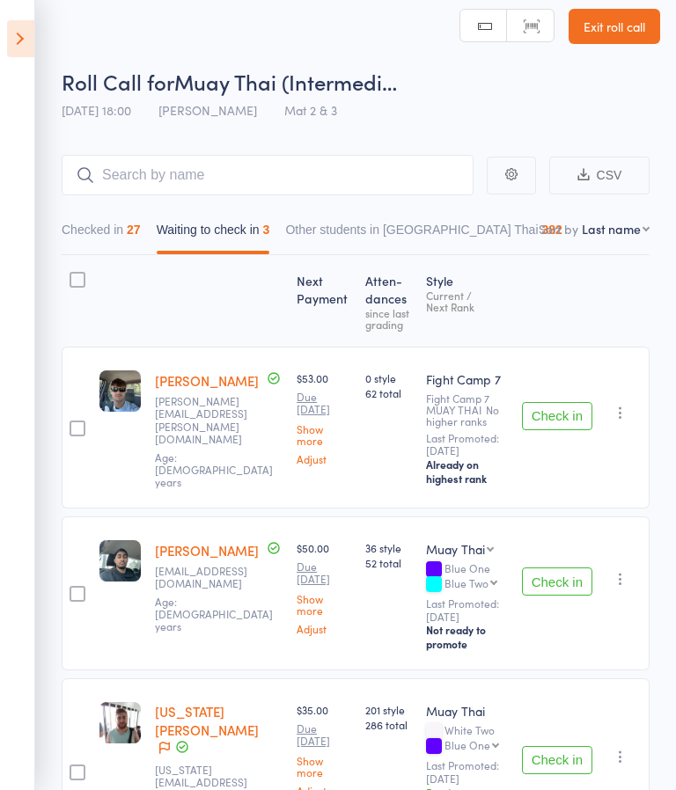
click at [562, 430] on button "Check in" at bounding box center [557, 416] width 70 height 28
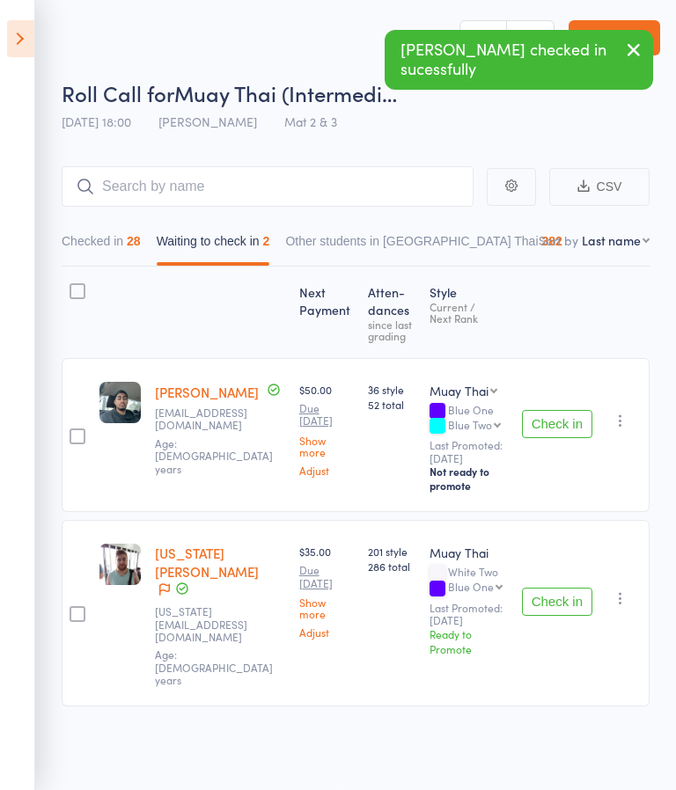
click at [565, 413] on button "Check in" at bounding box center [557, 424] width 70 height 28
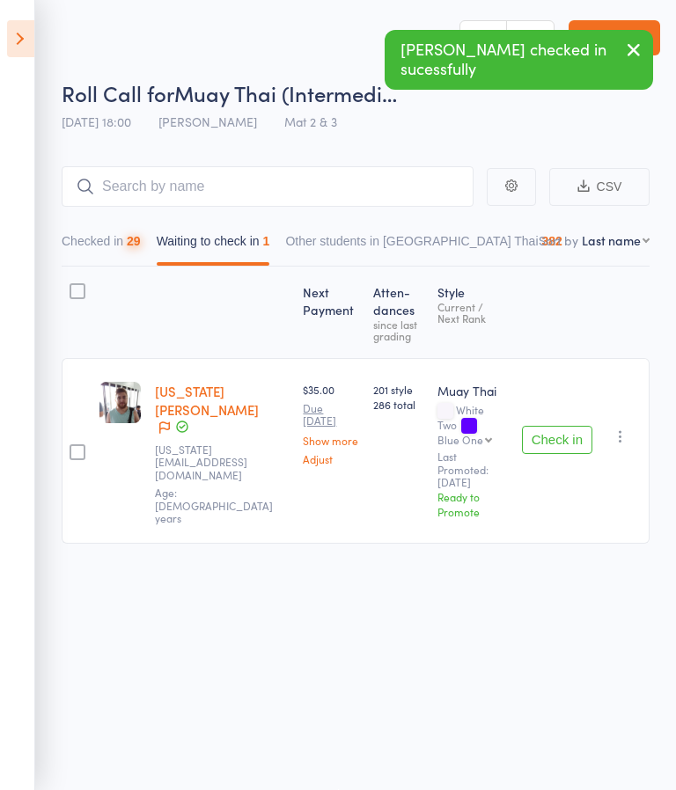
click at [564, 426] on button "Check in" at bounding box center [557, 440] width 70 height 28
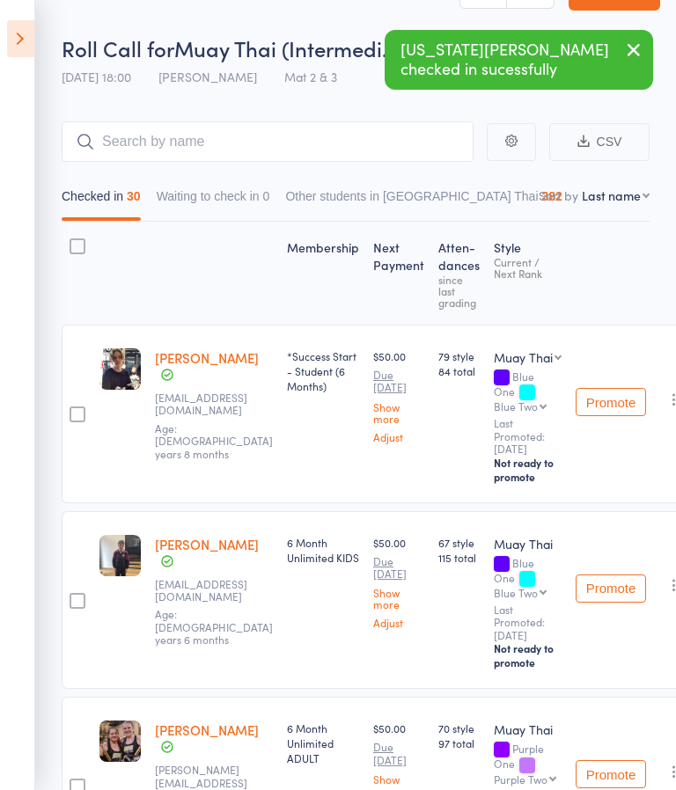
scroll to position [52, 0]
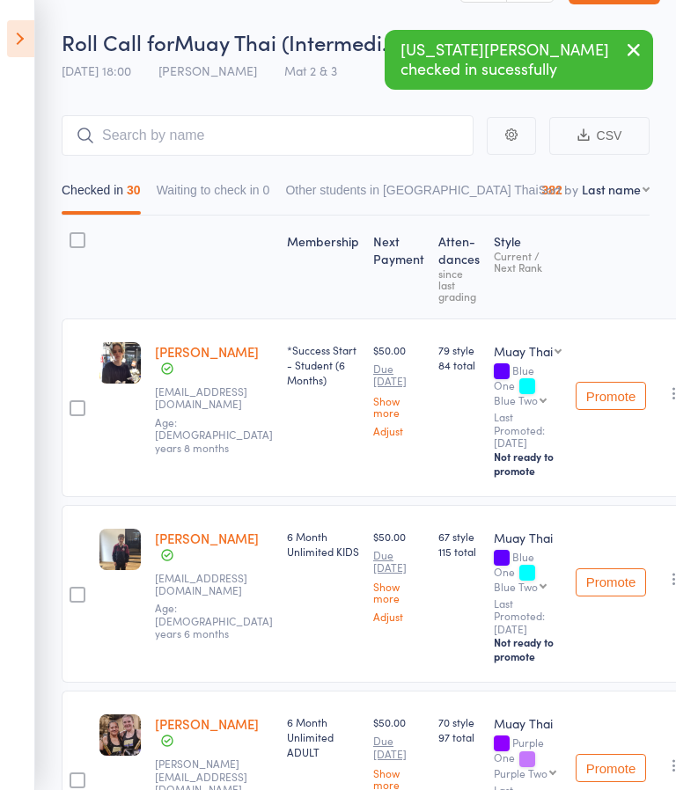
click at [11, 37] on icon at bounding box center [20, 38] width 27 height 37
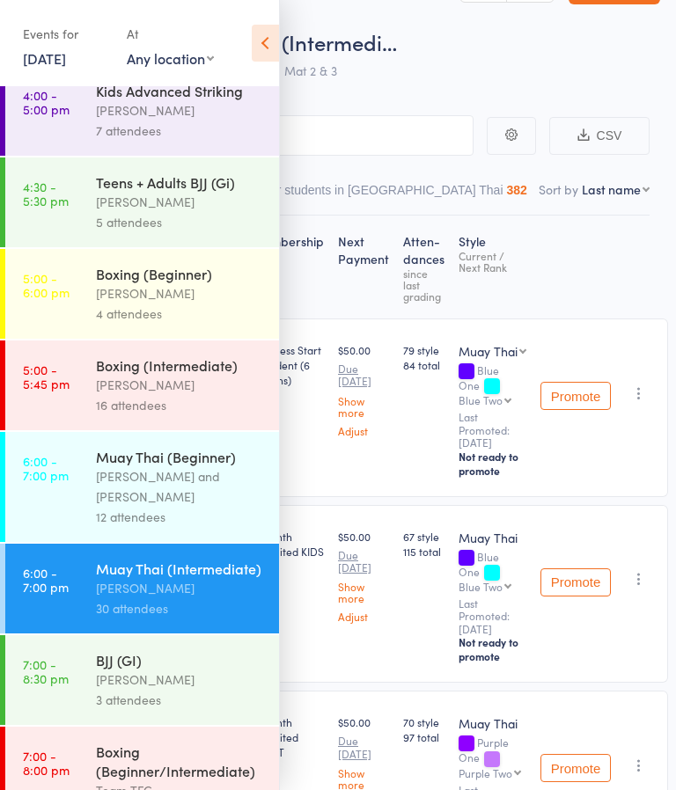
scroll to position [793, 0]
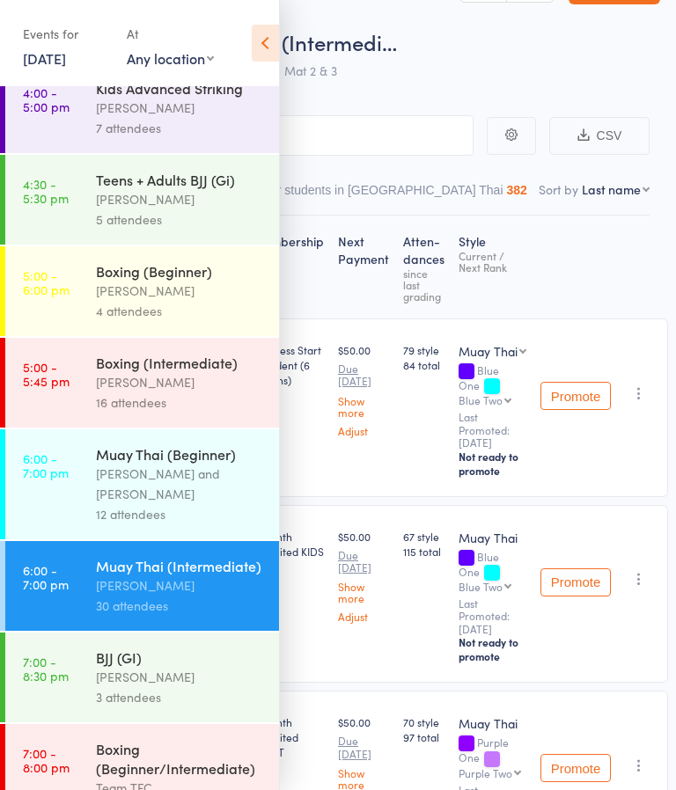
click at [56, 479] on time "6:00 - 7:00 pm" at bounding box center [46, 465] width 46 height 28
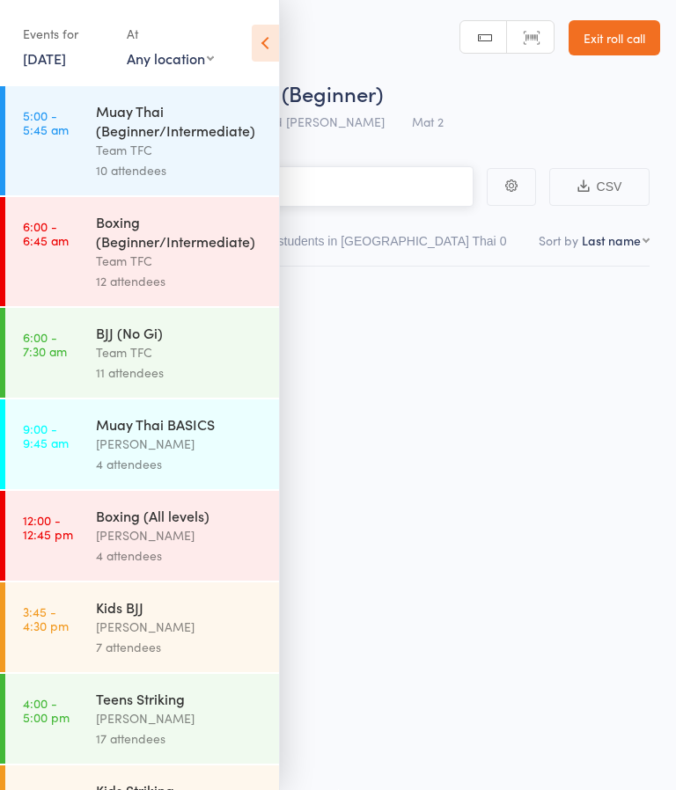
scroll to position [12, 0]
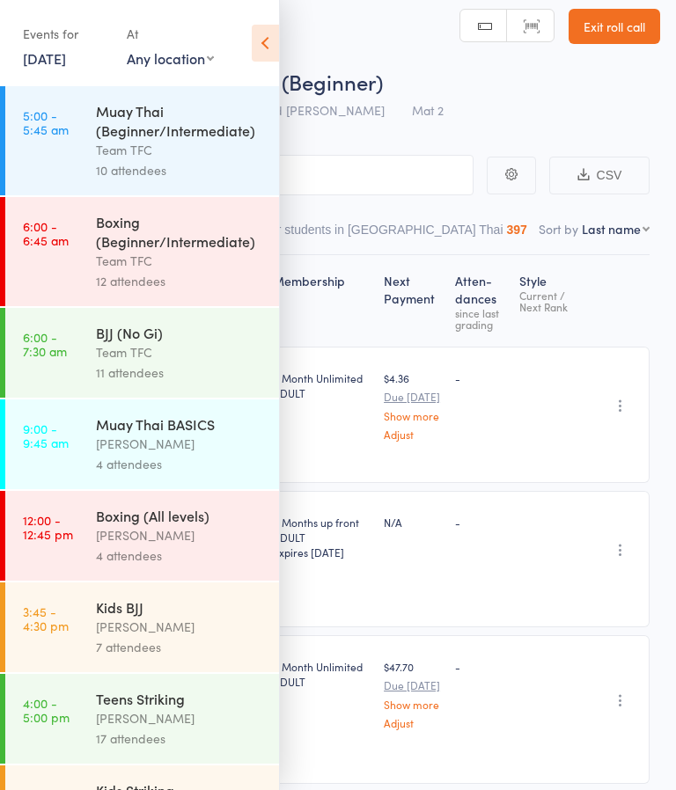
click at [263, 55] on icon at bounding box center [265, 43] width 27 height 37
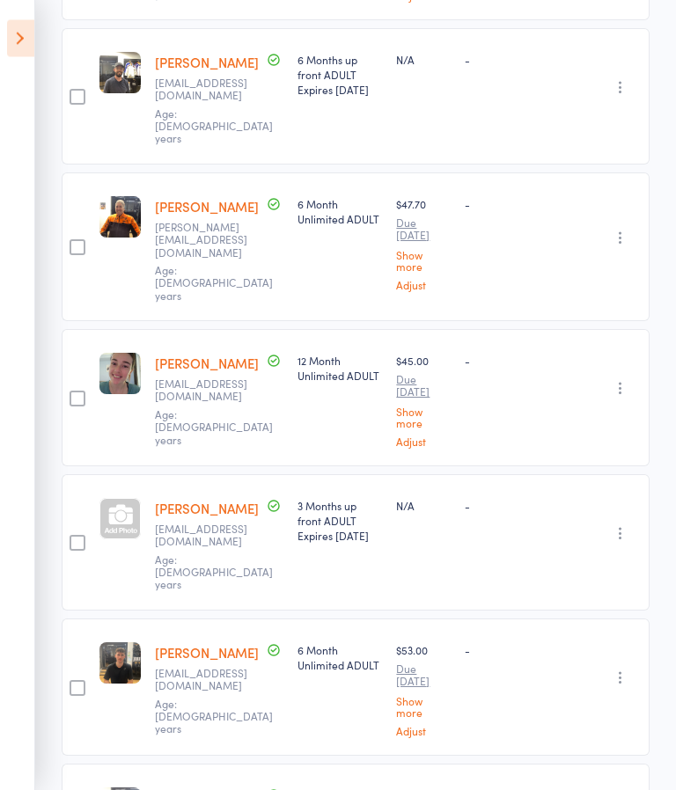
scroll to position [476, 0]
click at [172, 499] on link "Kobey Luke" at bounding box center [207, 508] width 104 height 18
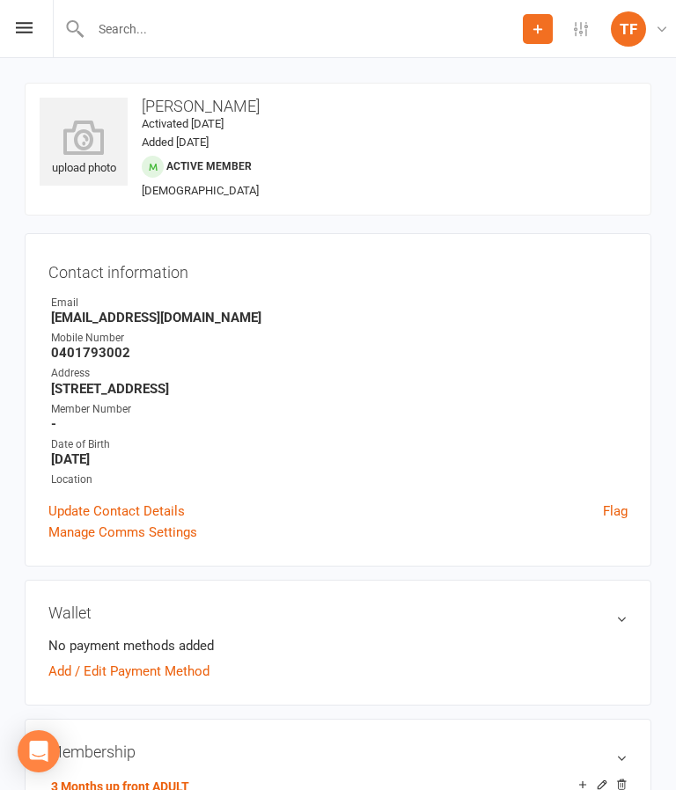
click at [76, 139] on icon at bounding box center [84, 137] width 88 height 35
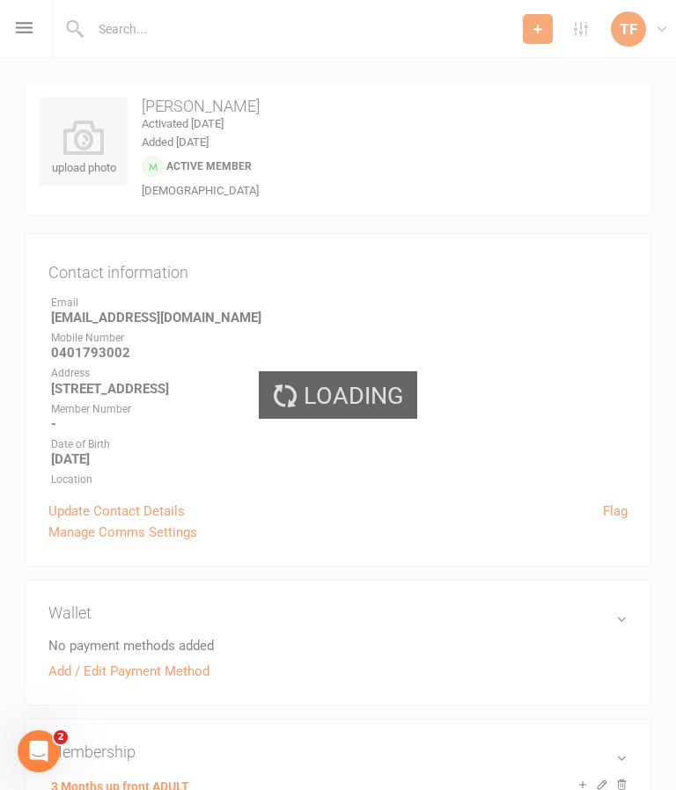
click at [28, 33] on div "Loading" at bounding box center [338, 395] width 676 height 790
click at [33, 38] on div "Loading" at bounding box center [338, 395] width 676 height 790
click at [30, 40] on div "Loading" at bounding box center [338, 395] width 676 height 790
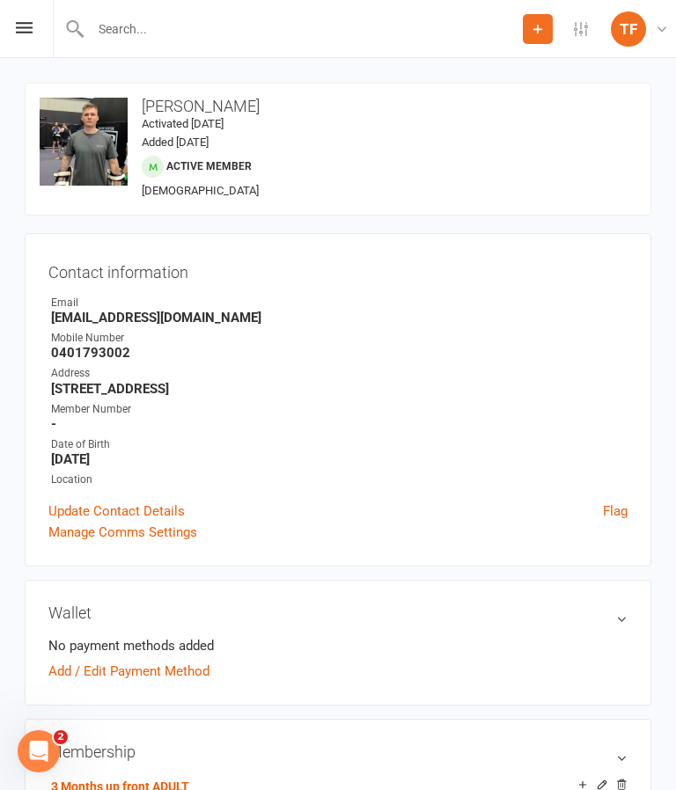
click at [16, 38] on div "Prospect Member Non-attending contact Class / event Appointment Grading event T…" at bounding box center [338, 29] width 676 height 58
click at [32, 30] on icon at bounding box center [24, 27] width 17 height 11
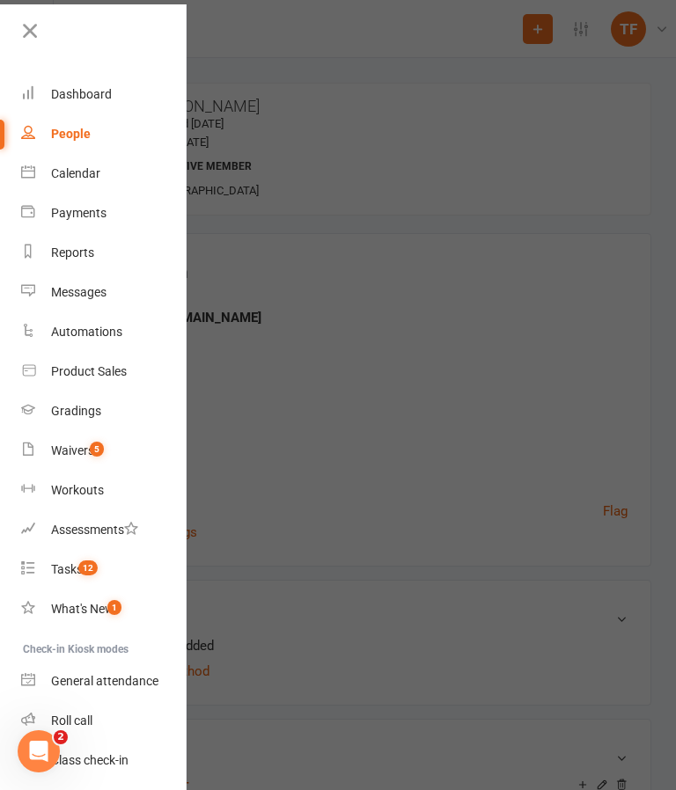
click at [53, 97] on div "Dashboard" at bounding box center [81, 94] width 61 height 14
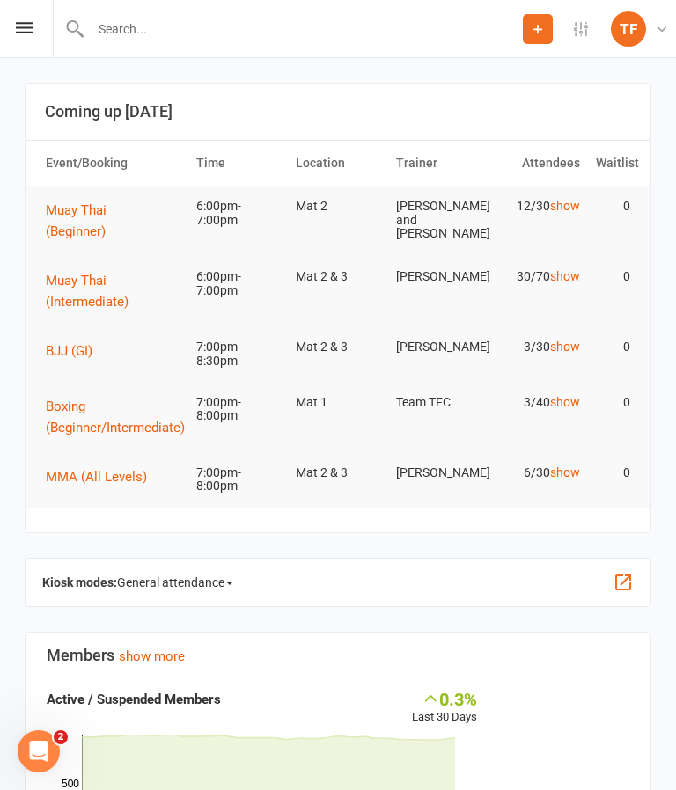
click at [26, 32] on icon at bounding box center [24, 27] width 17 height 11
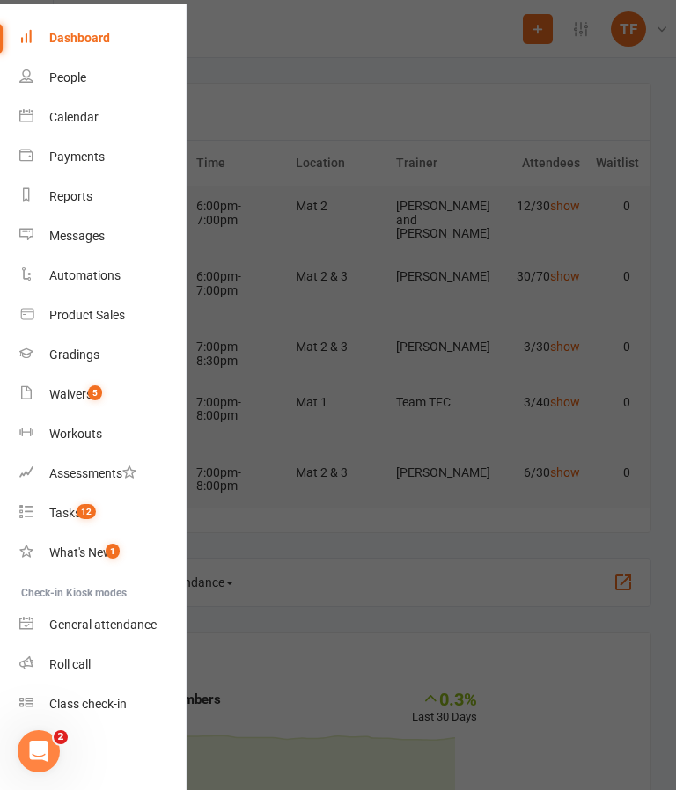
scroll to position [56, 2]
click at [326, 48] on div at bounding box center [338, 395] width 676 height 790
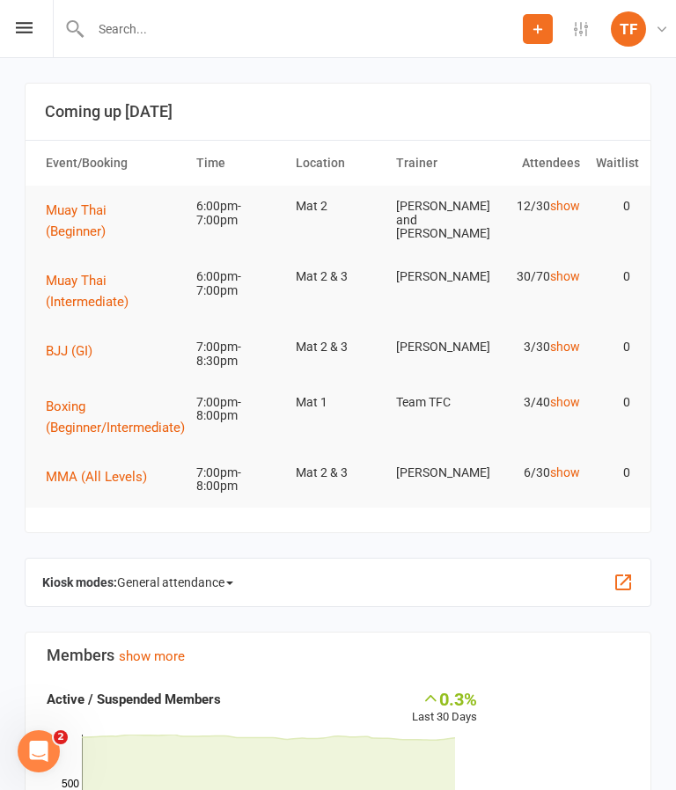
click at [19, 40] on div "Prospect Member Non-attending contact Class / event Appointment Grading event T…" at bounding box center [338, 29] width 676 height 58
click at [26, 22] on icon at bounding box center [24, 27] width 17 height 11
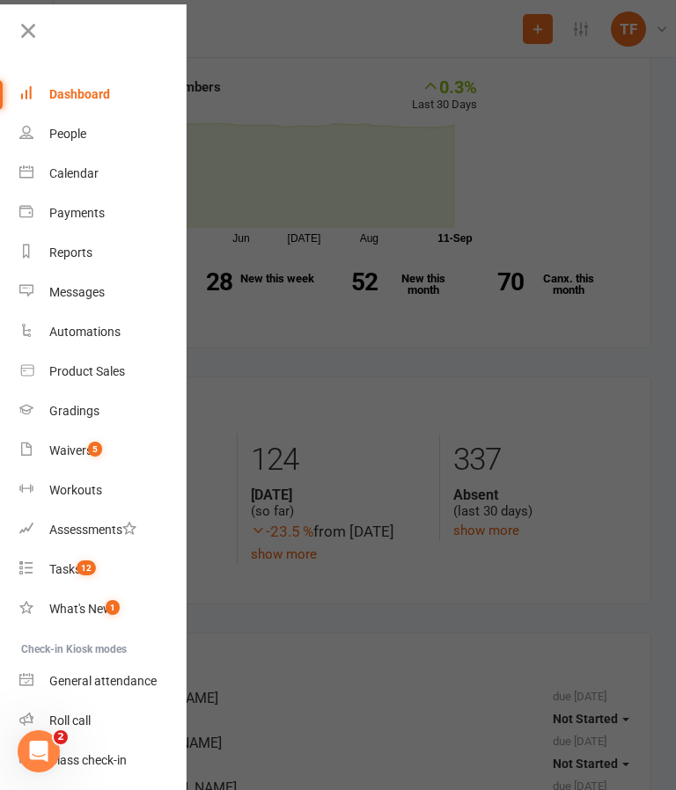
scroll to position [710, 0]
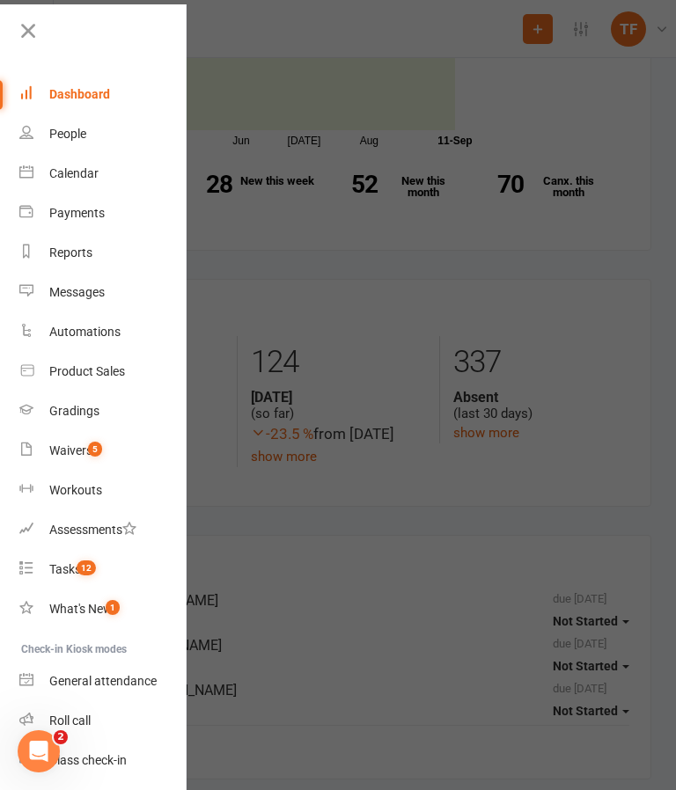
click at [66, 720] on div "Roll call" at bounding box center [69, 720] width 41 height 14
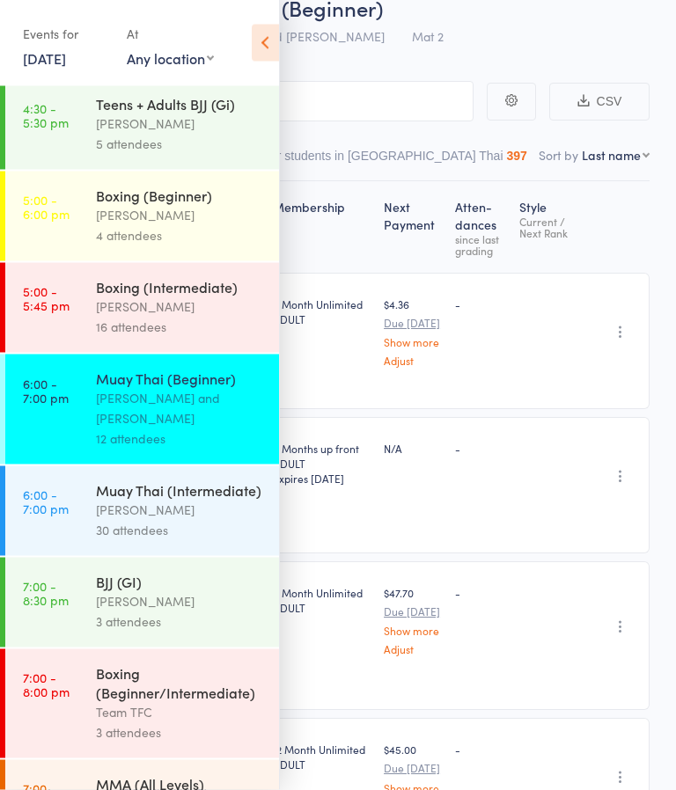
scroll to position [87, 0]
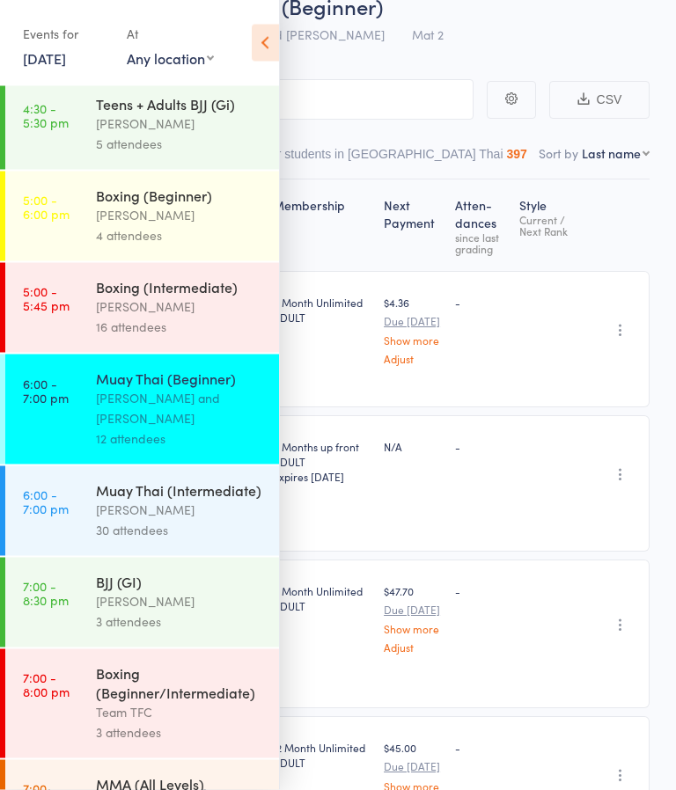
click at [259, 39] on icon at bounding box center [265, 43] width 27 height 37
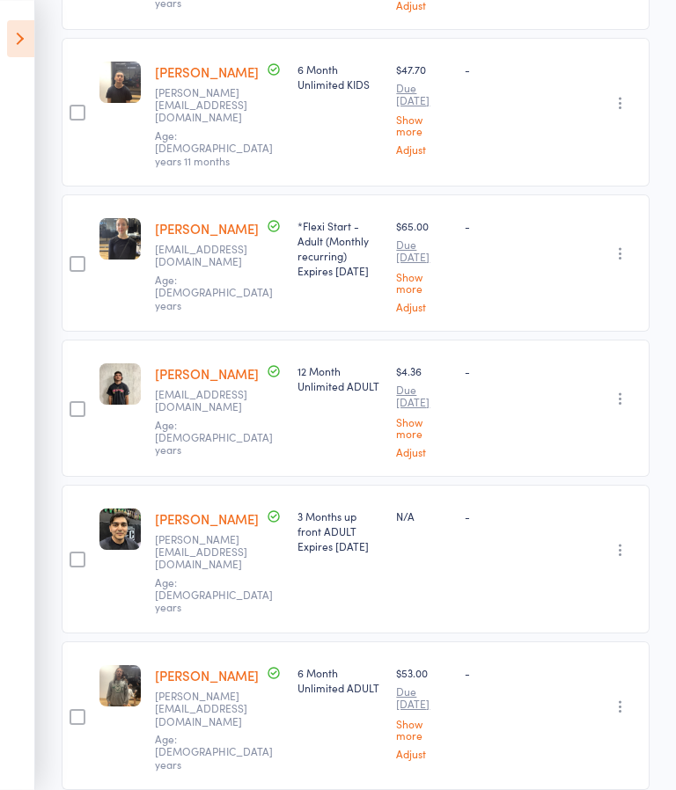
scroll to position [1223, 0]
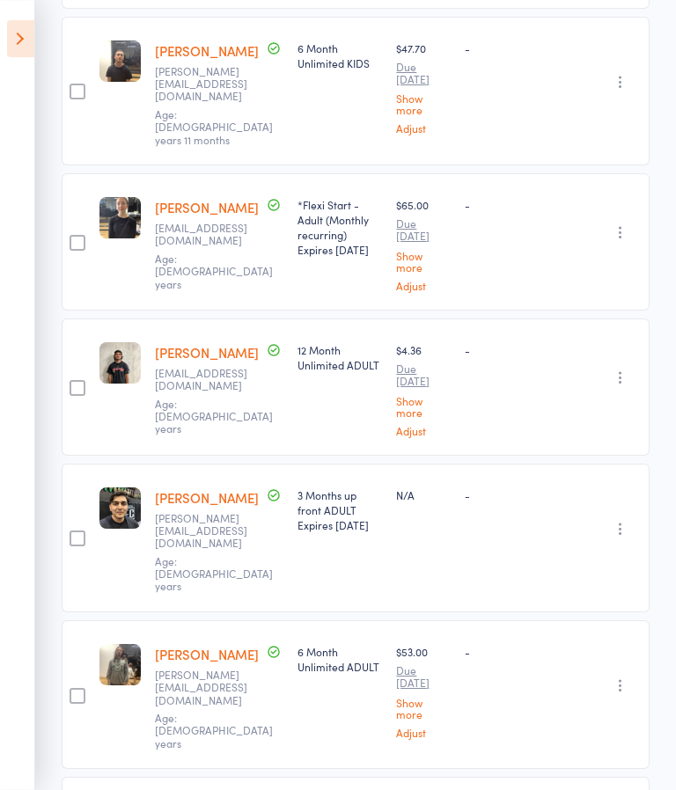
click at [31, 29] on icon at bounding box center [20, 38] width 27 height 37
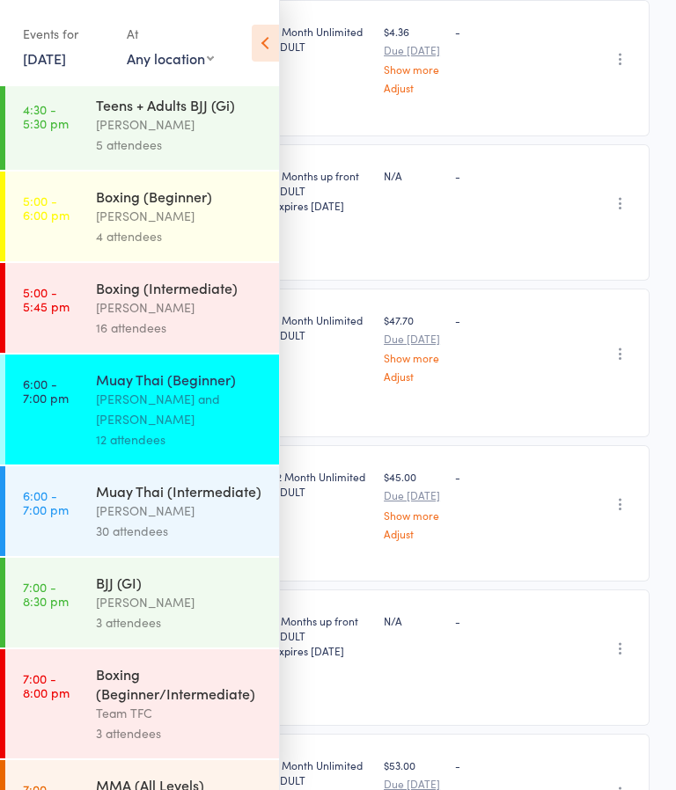
scroll to position [357, 0]
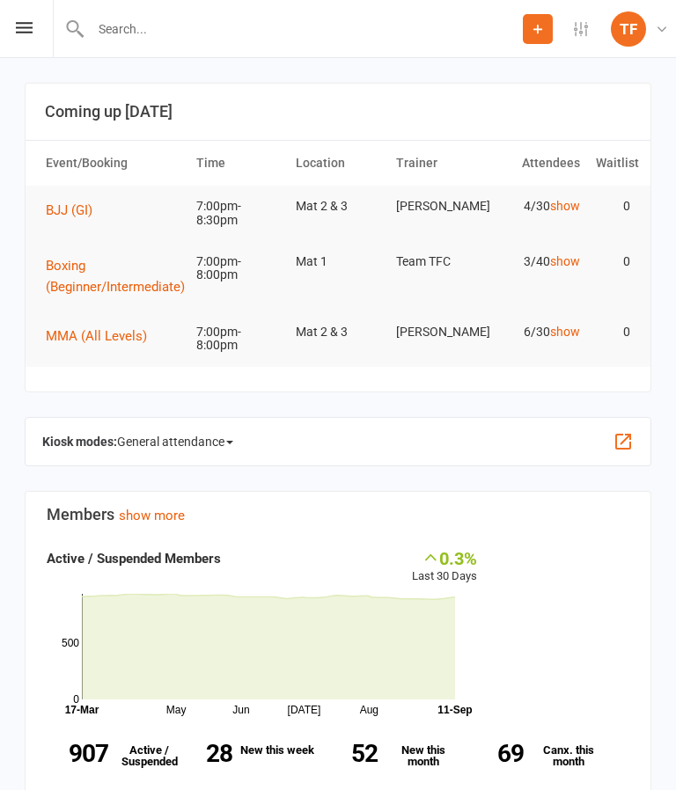
click at [16, 30] on icon at bounding box center [24, 27] width 17 height 11
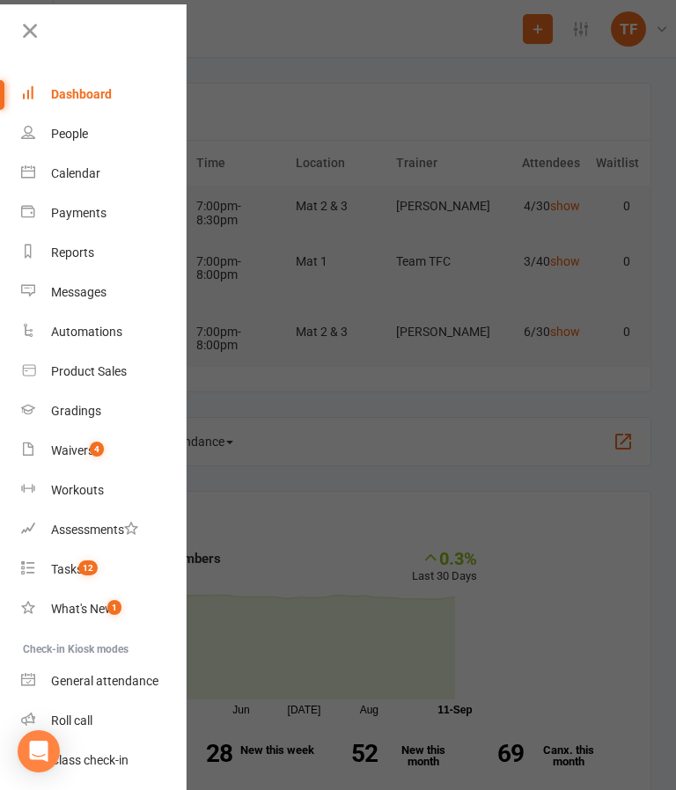
click at [95, 460] on link "Waivers 4" at bounding box center [104, 451] width 166 height 40
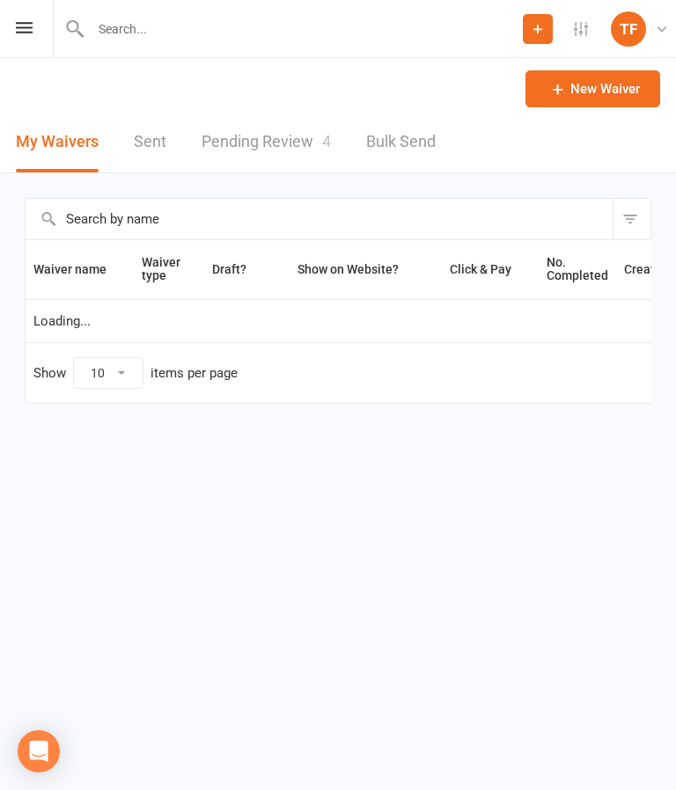
click at [269, 139] on link "Pending Review 4" at bounding box center [265, 142] width 129 height 61
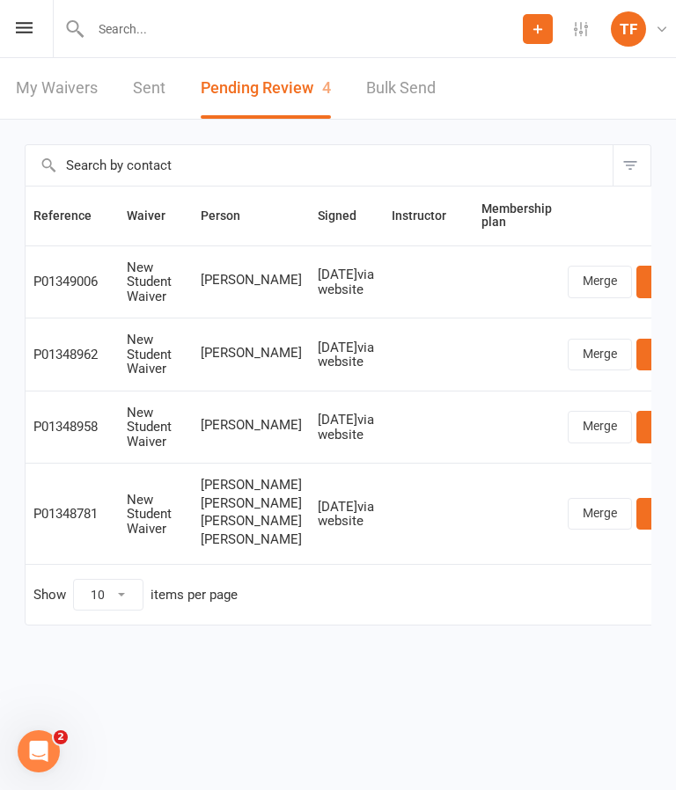
click at [636, 426] on link "Review" at bounding box center [670, 427] width 69 height 32
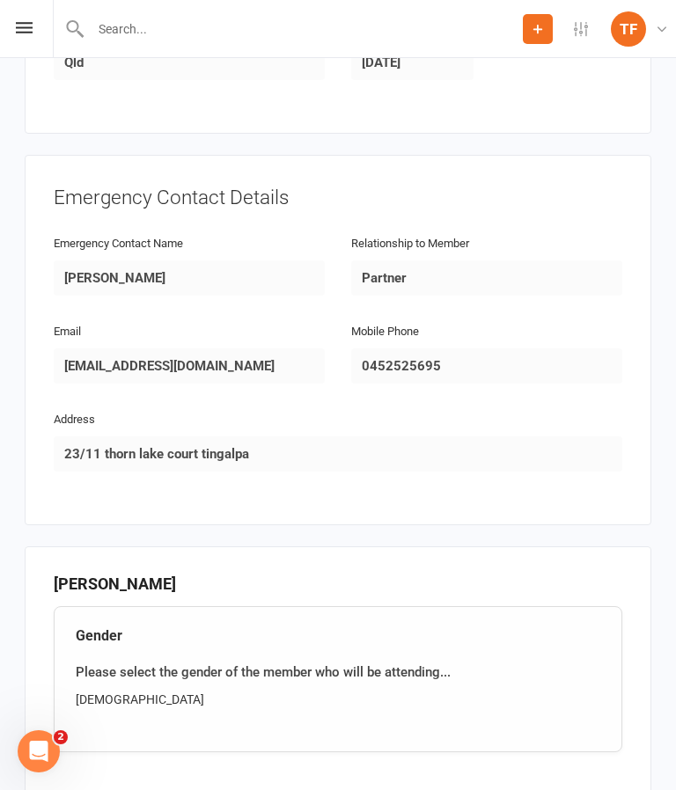
scroll to position [1056, 0]
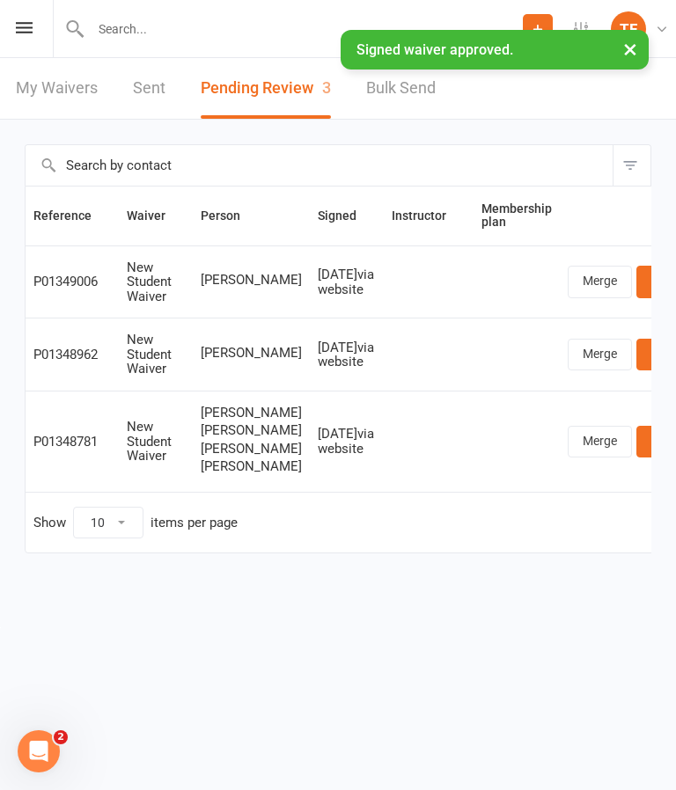
click at [184, 40] on input "text" at bounding box center [303, 29] width 437 height 25
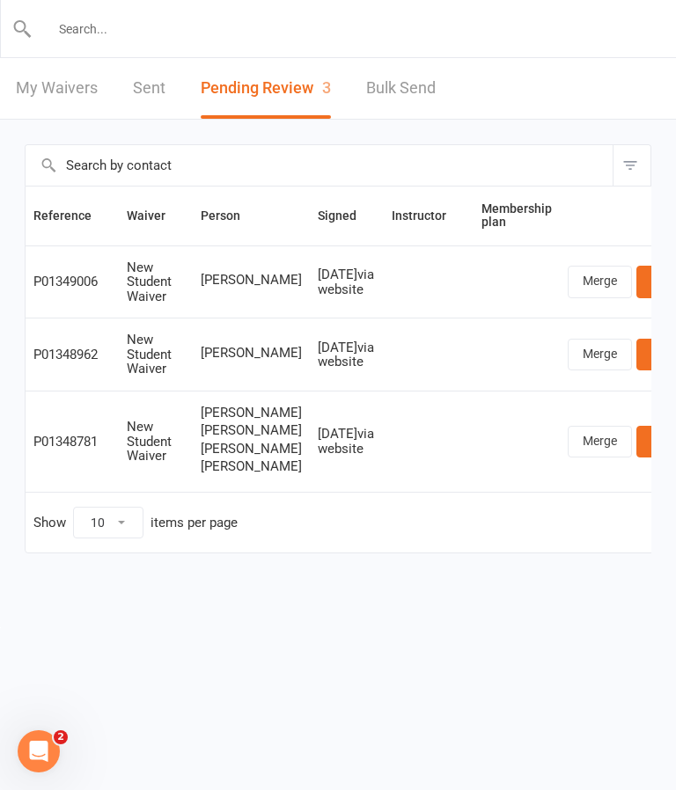
click at [340, 17] on input "text" at bounding box center [339, 29] width 612 height 25
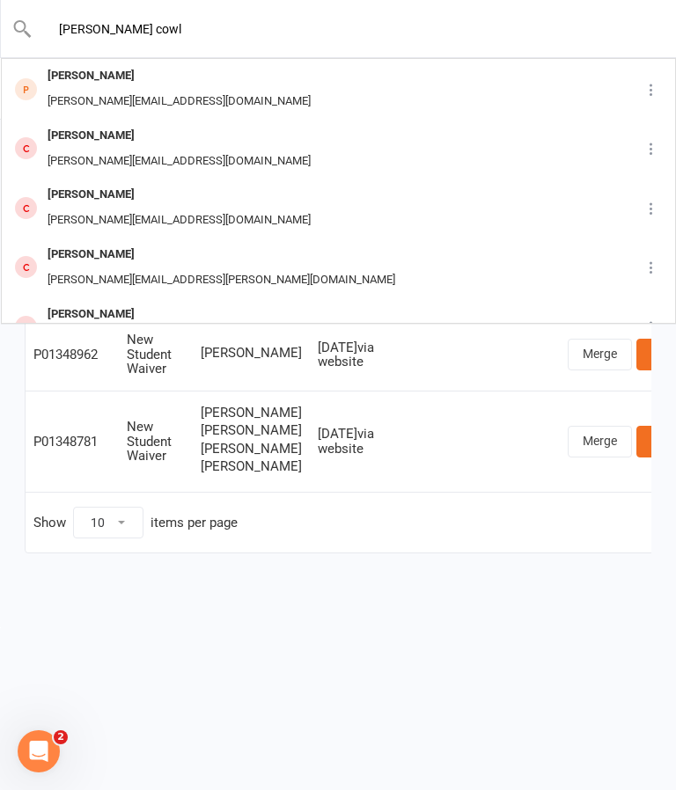
type input "[PERSON_NAME] cowl"
click at [319, 84] on div "Logan Cowling [EMAIL_ADDRESS][DOMAIN_NAME]" at bounding box center [312, 89] width 618 height 58
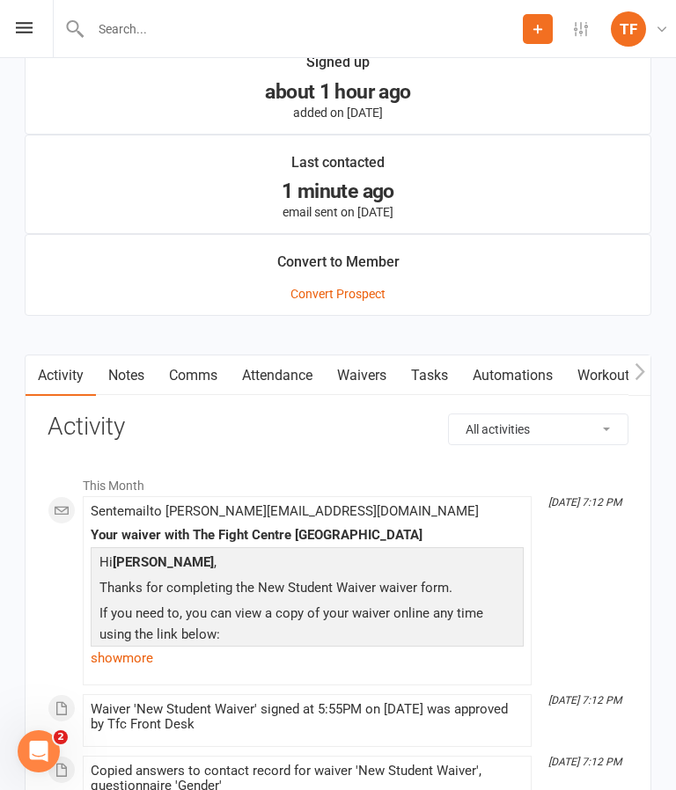
click at [381, 396] on link "Waivers" at bounding box center [362, 375] width 74 height 40
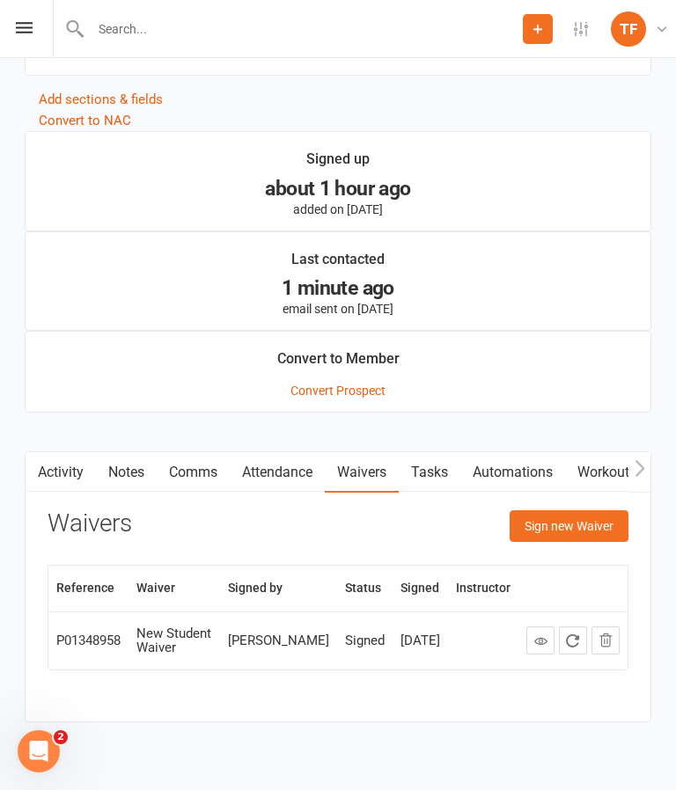
click at [575, 530] on button "Sign new Waiver" at bounding box center [568, 526] width 119 height 32
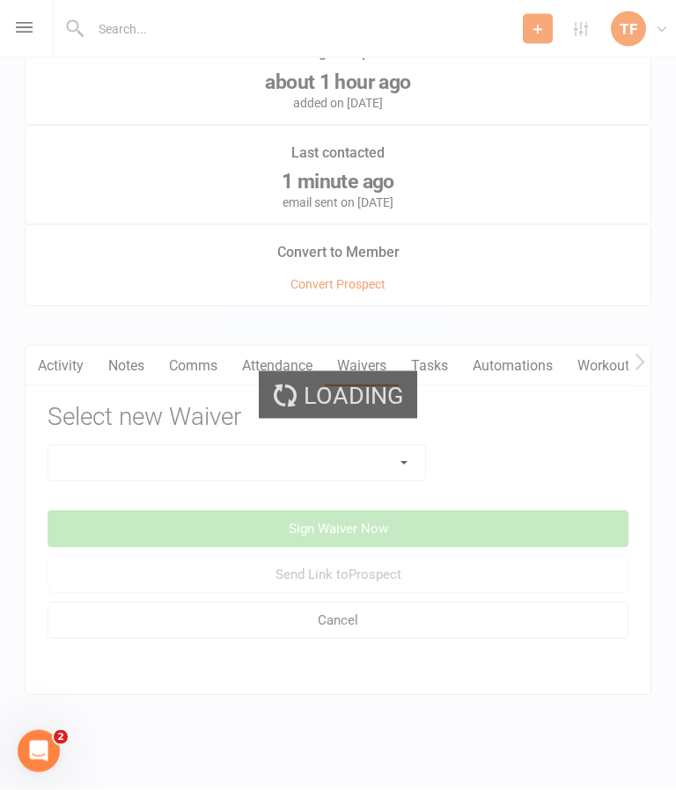
scroll to position [1729, 0]
click at [374, 443] on div "Loading" at bounding box center [338, 395] width 676 height 790
click at [383, 451] on div "Loading" at bounding box center [338, 395] width 676 height 790
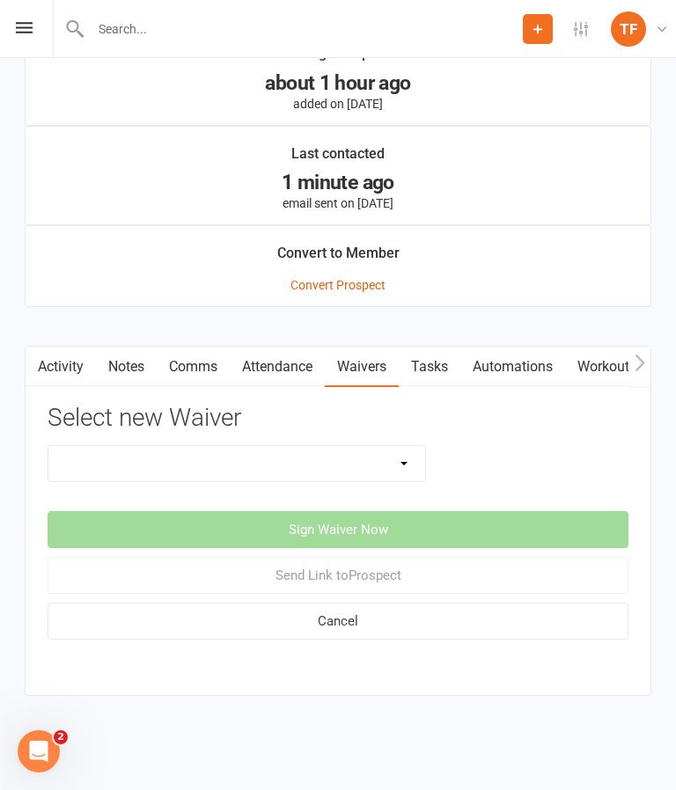
click at [371, 455] on select "Direct Debit Contract New Student Waiver Online - Adults - 12 Month DD Online -…" at bounding box center [236, 463] width 376 height 35
select select "2207"
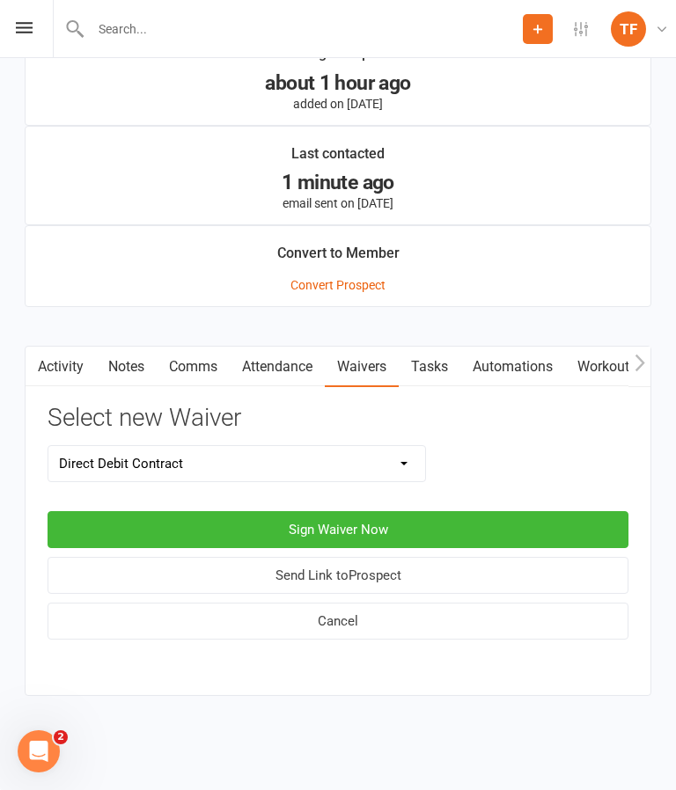
click at [389, 511] on button "Sign Waiver Now" at bounding box center [338, 529] width 581 height 37
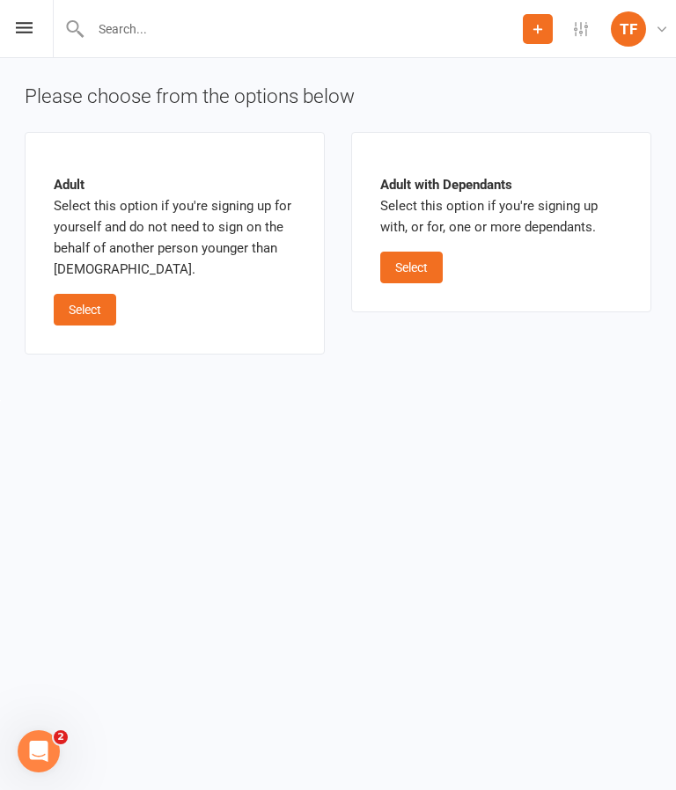
click at [86, 300] on button "Select" at bounding box center [85, 310] width 62 height 32
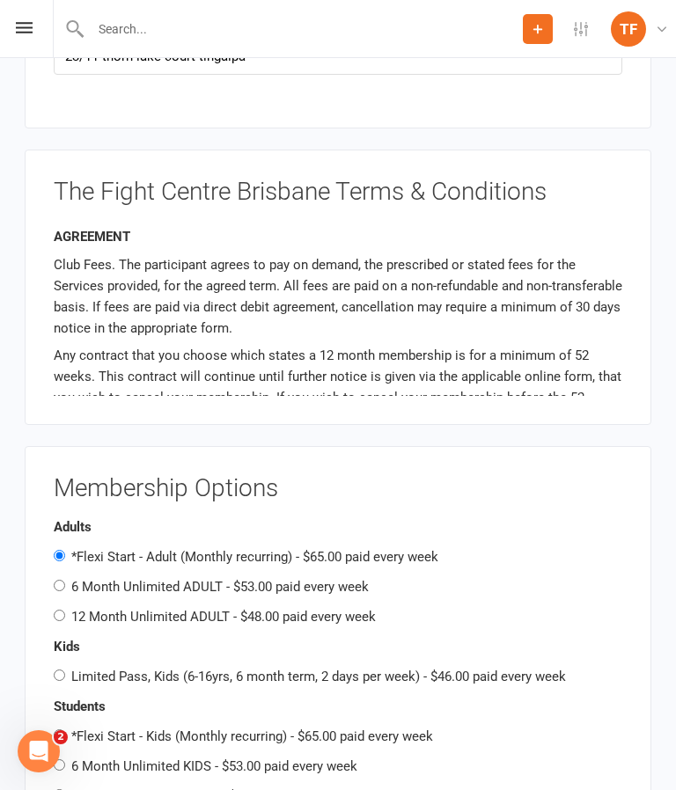
scroll to position [1695, 0]
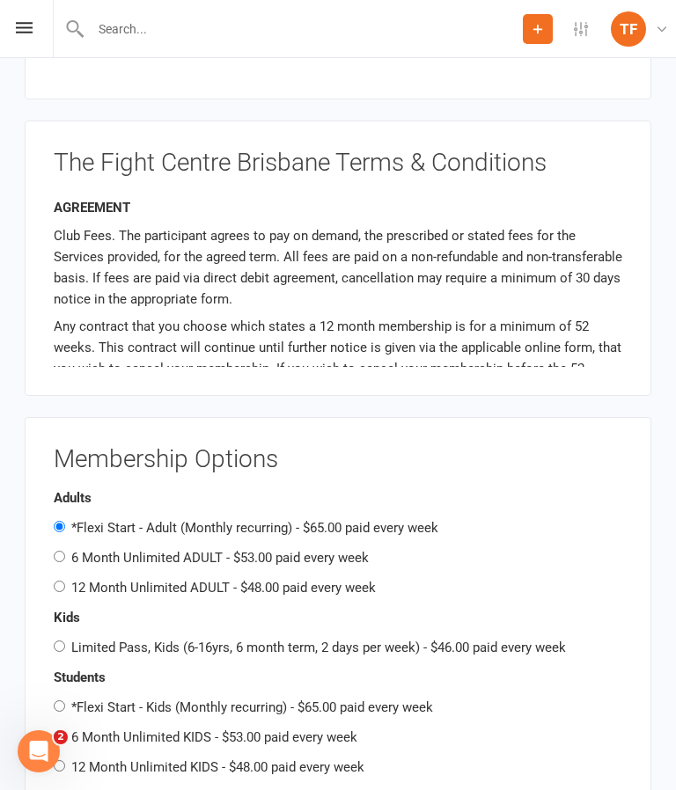
click at [60, 581] on input "12 Month Unlimited ADULT - $48.00 paid every week" at bounding box center [59, 586] width 11 height 11
radio input "true"
radio input "false"
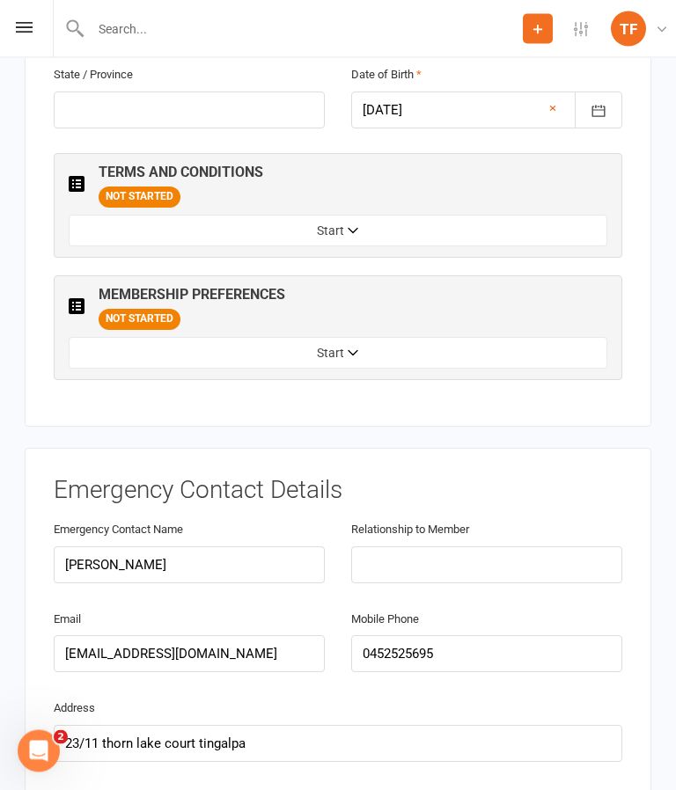
click at [493, 216] on button "Start" at bounding box center [338, 232] width 538 height 32
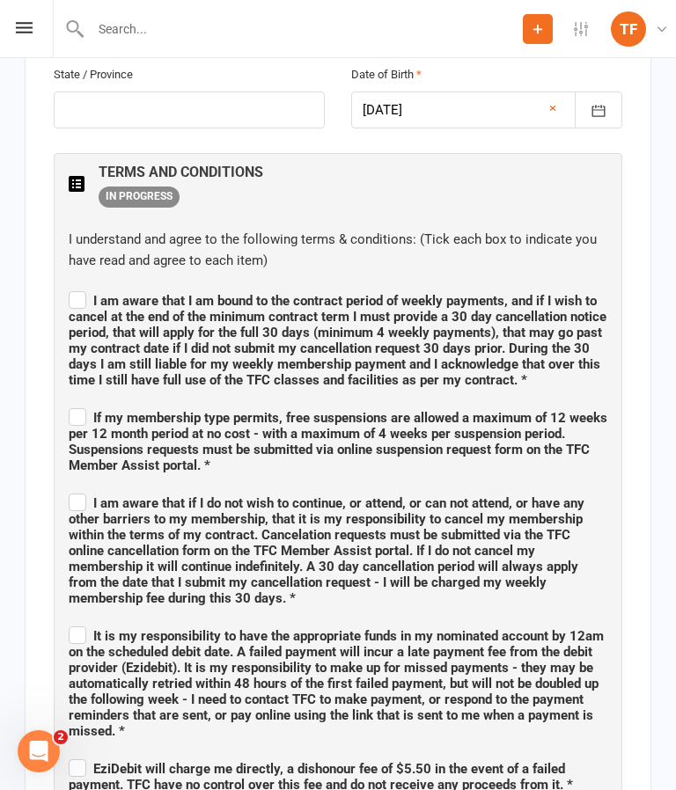
click at [78, 405] on label "If my membership type permits, free suspensions are allowed a maximum of 12 wee…" at bounding box center [338, 439] width 538 height 69
click at [78, 402] on input "If my membership type permits, free suspensions are allowed a maximum of 12 wee…" at bounding box center [338, 402] width 538 height 0
checkbox input "true"
click at [85, 293] on span "I am aware that I am bound to the contract period of weekly payments, and if I …" at bounding box center [337, 340] width 537 height 95
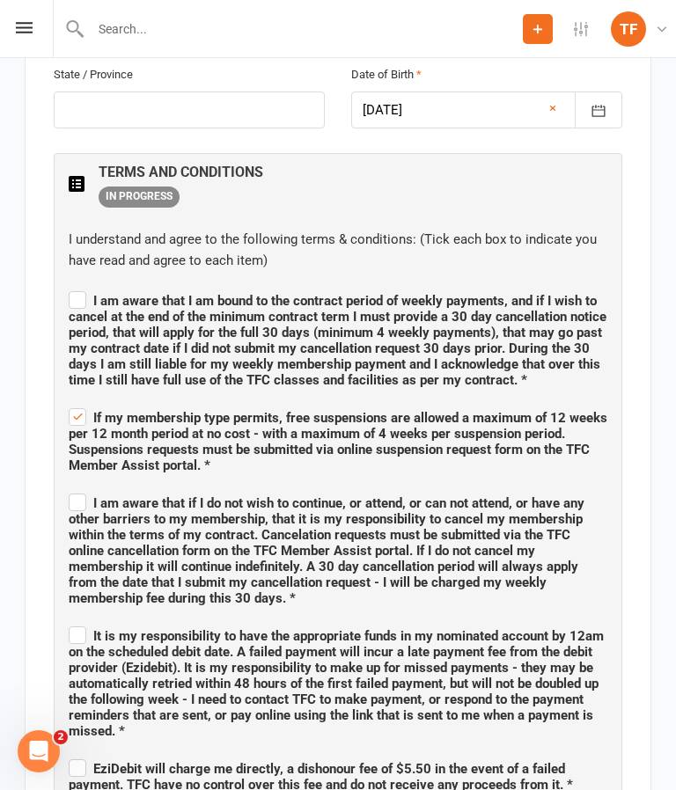
click at [85, 285] on input "I am aware that I am bound to the contract period of weekly payments, and if I …" at bounding box center [338, 285] width 538 height 0
checkbox input "true"
click at [84, 405] on label "If my membership type permits, free suspensions are allowed a maximum of 12 wee…" at bounding box center [338, 439] width 538 height 69
click at [84, 402] on input "If my membership type permits, free suspensions are allowed a maximum of 12 wee…" at bounding box center [338, 402] width 538 height 0
click at [86, 410] on span "If my membership type permits, free suspensions are allowed a maximum of 12 wee…" at bounding box center [338, 441] width 538 height 63
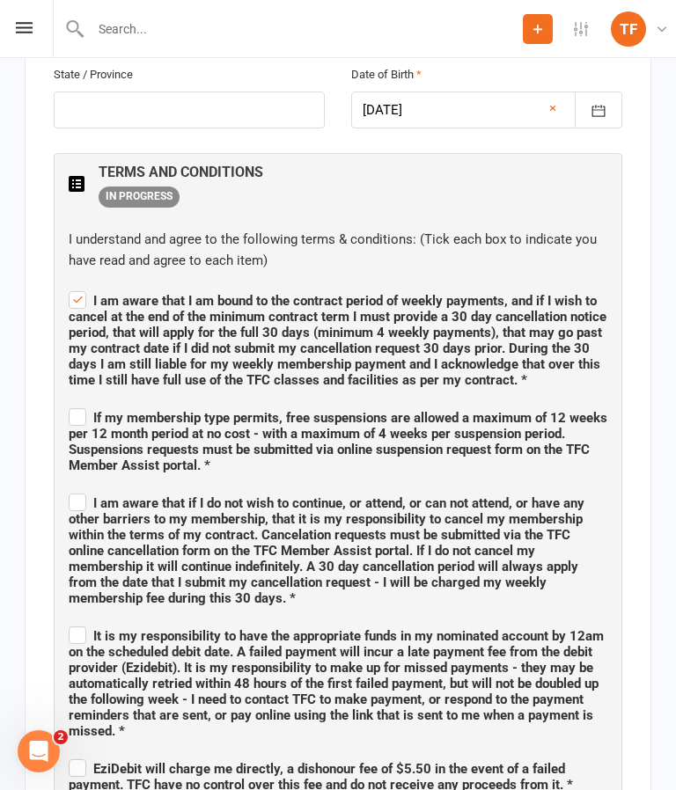
click at [86, 402] on input "If my membership type permits, free suspensions are allowed a maximum of 12 wee…" at bounding box center [338, 402] width 538 height 0
checkbox input "true"
click at [80, 490] on label "I am aware that if I do not wish to continue, or attend, or can not attend, or …" at bounding box center [338, 548] width 538 height 116
click at [80, 487] on input "I am aware that if I do not wish to continue, or attend, or can not attend, or …" at bounding box center [338, 487] width 538 height 0
checkbox input "true"
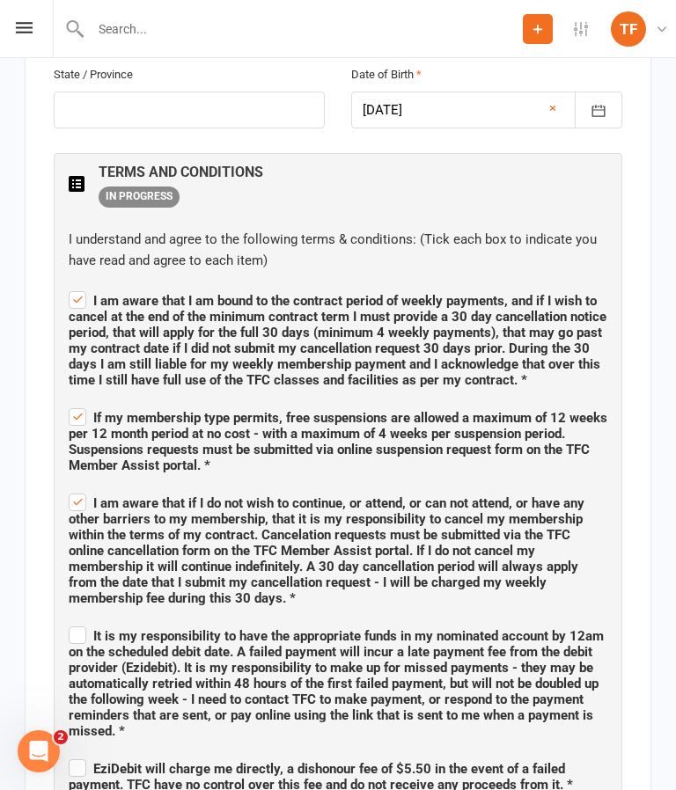
click at [99, 628] on span "It is my responsibility to have the appropriate funds in my nominated account b…" at bounding box center [336, 683] width 535 height 111
click at [99, 620] on input "It is my responsibility to have the appropriate funds in my nominated account b…" at bounding box center [338, 620] width 538 height 0
checkbox input "true"
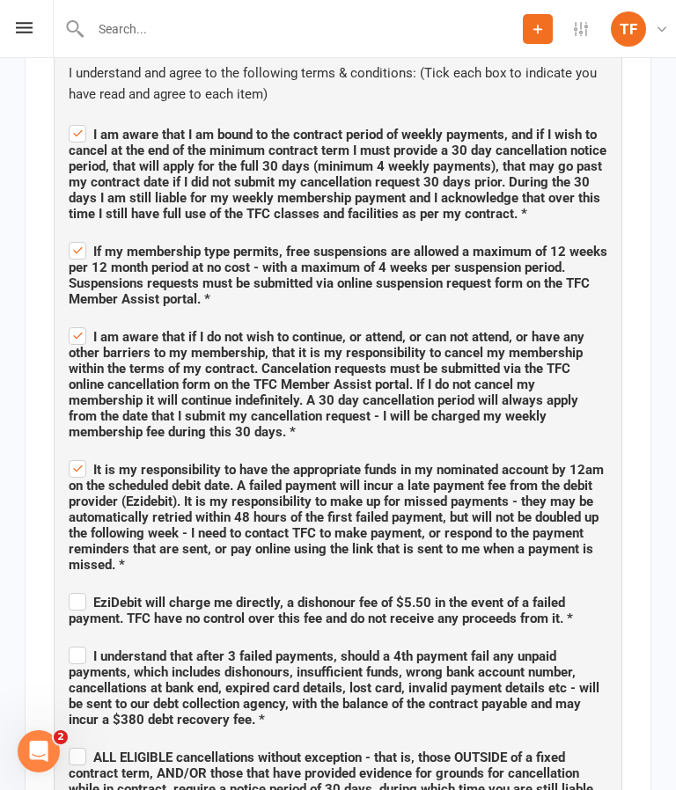
scroll to position [1151, 0]
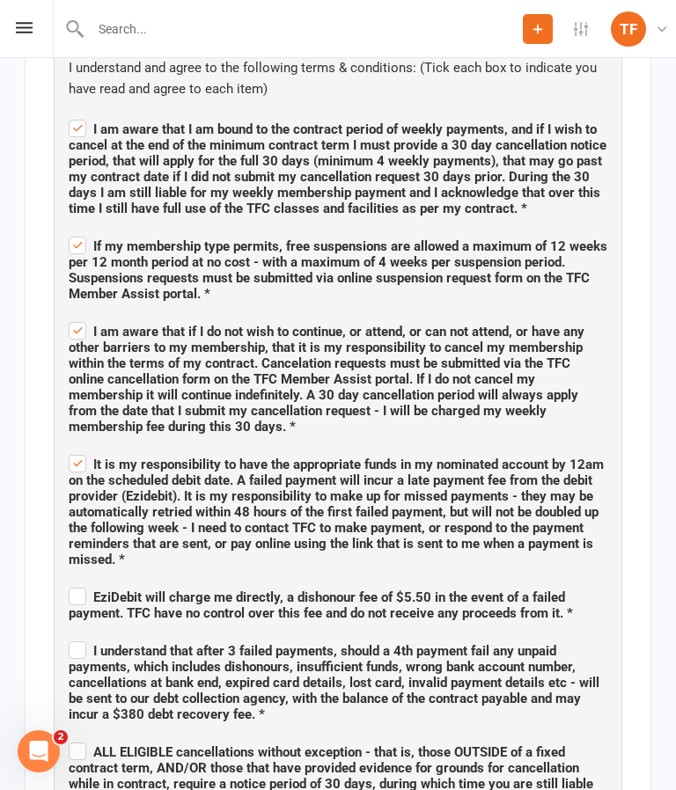
click at [60, 581] on div "TERMS AND CONDITIONS IN PROGRESS I understand and agree to the following terms …" at bounding box center [338, 655] width 568 height 1347
click at [69, 584] on label "EziDebit will charge me directly, a dishonour fee of $5.50 in the event of a fa…" at bounding box center [338, 602] width 538 height 37
click at [69, 581] on input "EziDebit will charge me directly, a dishonour fee of $5.50 in the event of a fa…" at bounding box center [338, 581] width 538 height 0
checkbox input "true"
click at [72, 638] on label "I understand that after 3 failed payments, should a 4th payment fail any unpaid…" at bounding box center [338, 680] width 538 height 84
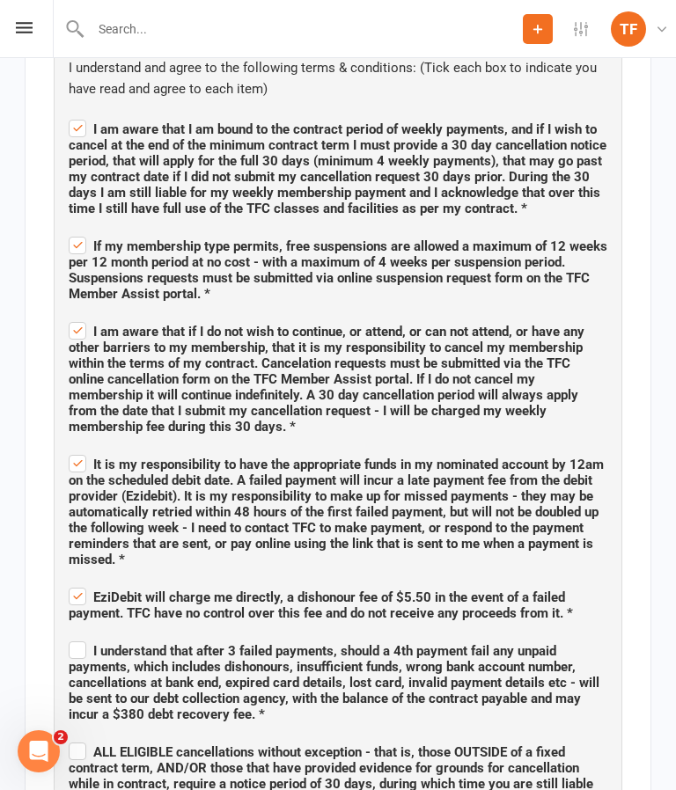
click at [72, 635] on input "I understand that after 3 failed payments, should a 4th payment fail any unpaid…" at bounding box center [338, 635] width 538 height 0
checkbox input "true"
click at [75, 739] on span "ALL ELIGIBLE cancellations without exception - that is, those OUTSIDE of a fixe…" at bounding box center [338, 789] width 538 height 100
click at [75, 736] on input "ALL ELIGIBLE cancellations without exception - that is, those OUTSIDE of a fixe…" at bounding box center [338, 736] width 538 height 0
checkbox input "true"
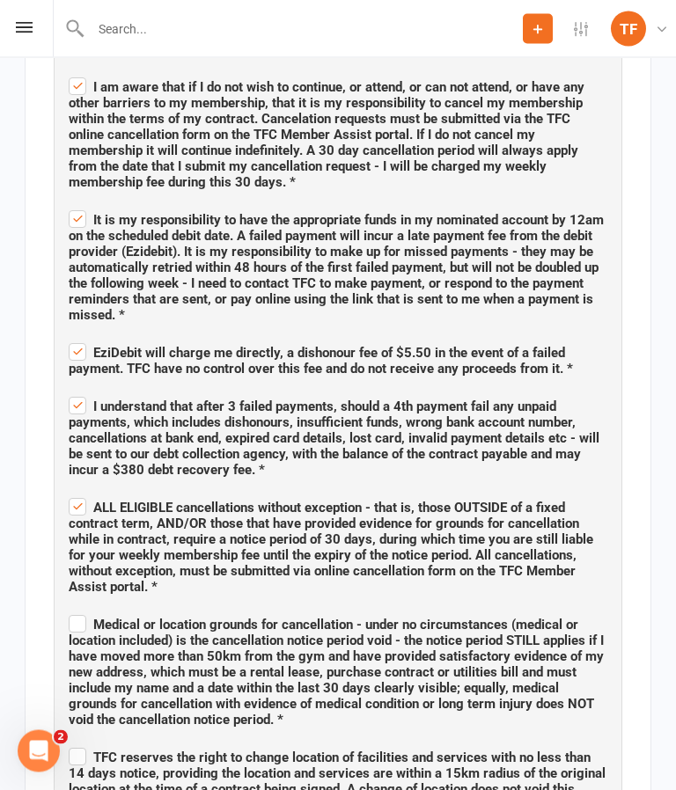
click at [75, 745] on label "TFC reserves the right to change location of facilities and services with no le…" at bounding box center [338, 779] width 538 height 69
click at [75, 742] on input "TFC reserves the right to change location of facilities and services with no le…" at bounding box center [338, 742] width 538 height 0
checkbox input "true"
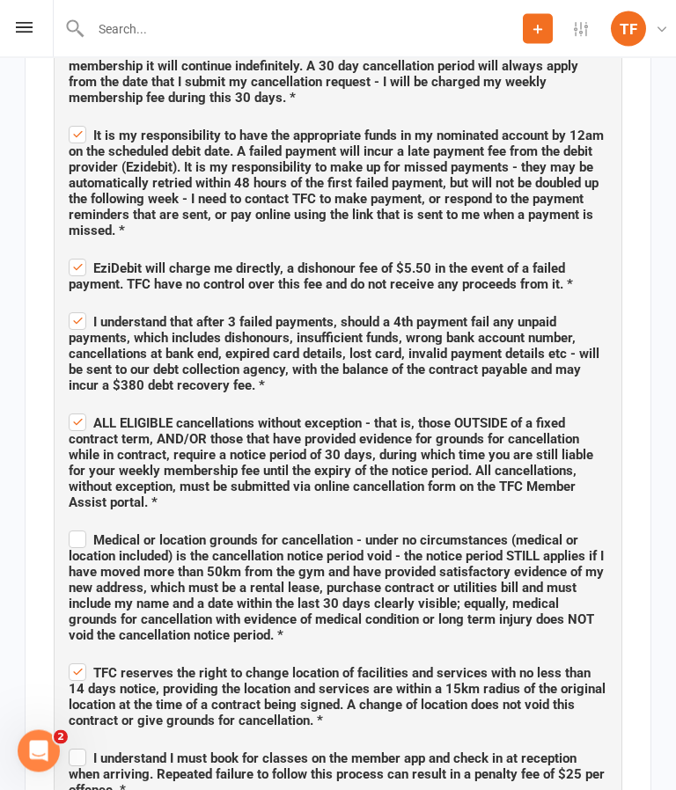
click at [76, 533] on span "Medical or location grounds for cancellation - under no circumstances (medical …" at bounding box center [336, 588] width 535 height 111
click at [76, 525] on input "Medical or location grounds for cancellation - under no circumstances (medical …" at bounding box center [338, 525] width 538 height 0
checkbox input "true"
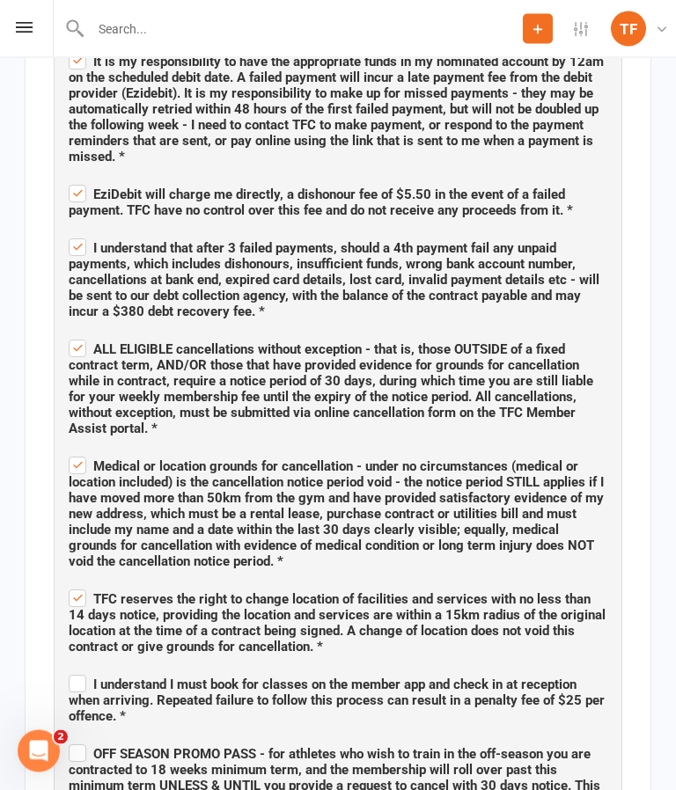
click at [77, 672] on label "I understand I must book for classes on the member app and check in at receptio…" at bounding box center [338, 698] width 538 height 53
click at [77, 669] on input "I understand I must book for classes on the member app and check in at receptio…" at bounding box center [338, 669] width 538 height 0
checkbox input "true"
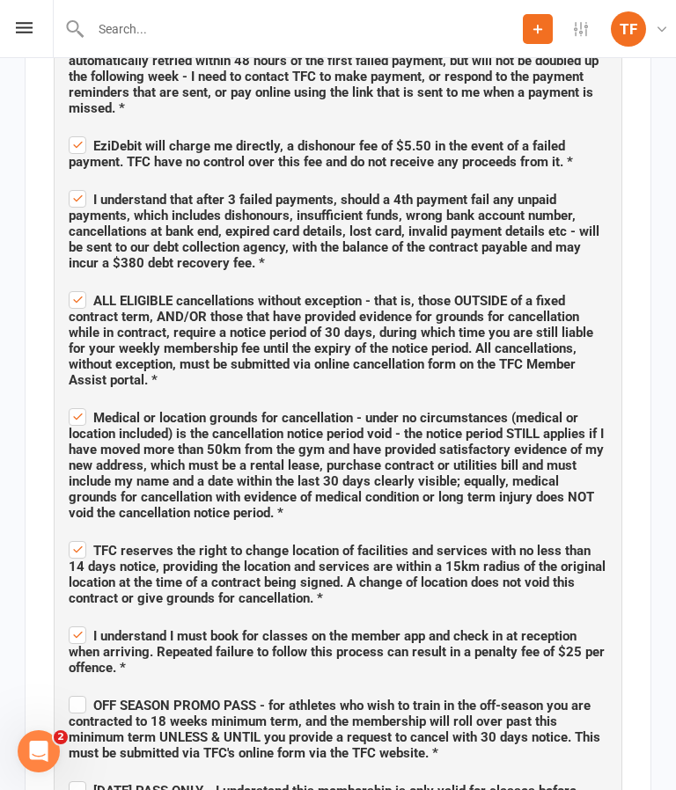
click at [72, 692] on label "OFF SEASON PROMO PASS - for athletes who wish to train in the off-season you ar…" at bounding box center [338, 726] width 538 height 69
click at [72, 690] on input "OFF SEASON PROMO PASS - for athletes who wish to train in the off-season you ar…" at bounding box center [338, 690] width 538 height 0
checkbox input "true"
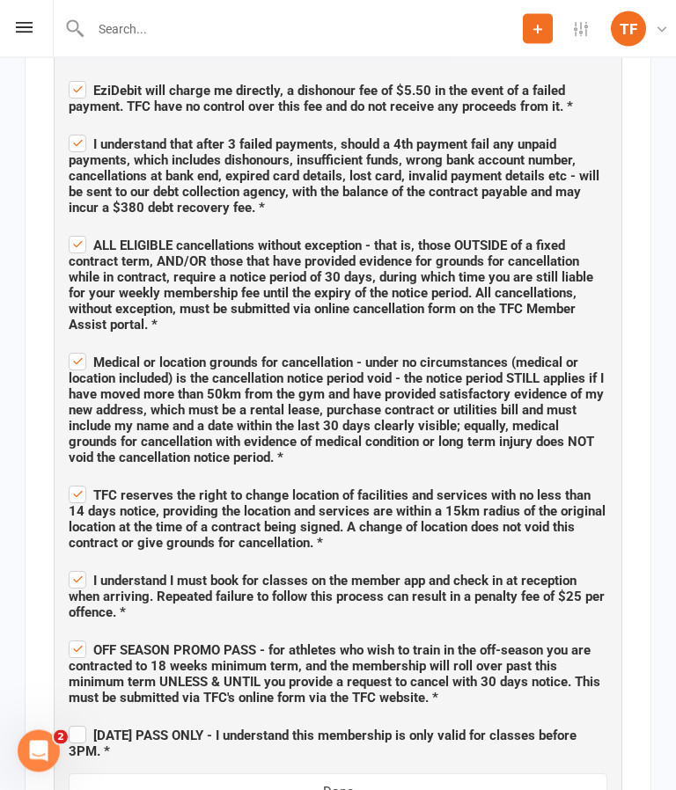
scroll to position [1657, 0]
click at [69, 722] on label "[DATE] PASS ONLY - I understand this membership is only valid for classes befor…" at bounding box center [338, 740] width 538 height 37
click at [69, 720] on input "[DATE] PASS ONLY - I understand this membership is only valid for classes befor…" at bounding box center [338, 720] width 538 height 0
checkbox input "true"
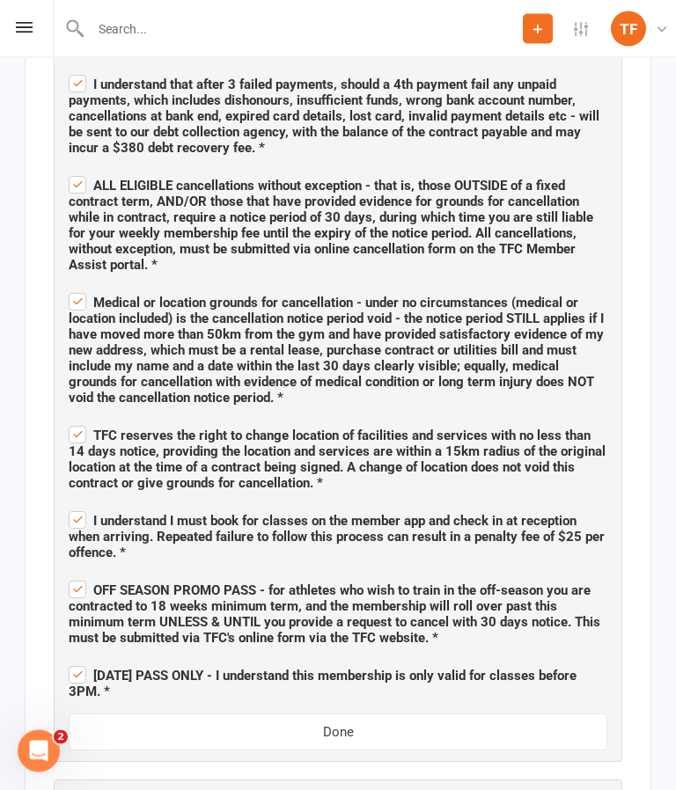
click at [498, 714] on button "Done" at bounding box center [338, 732] width 538 height 37
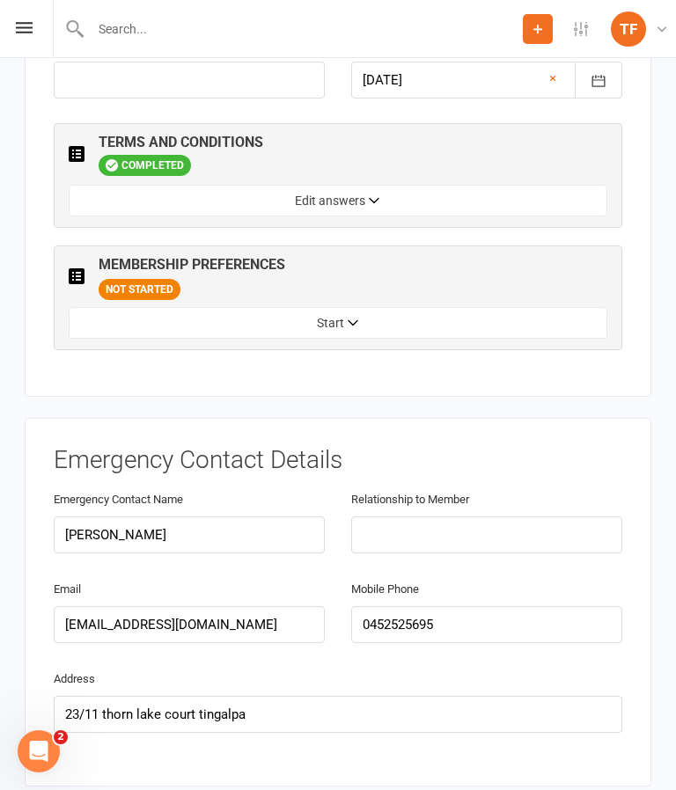
scroll to position [1006, 0]
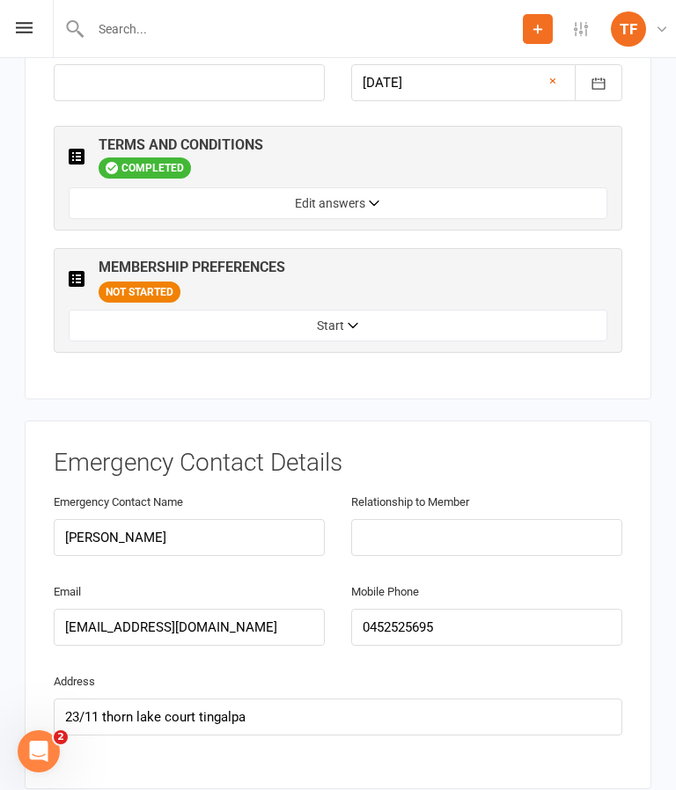
click at [451, 310] on button "Start" at bounding box center [338, 326] width 538 height 32
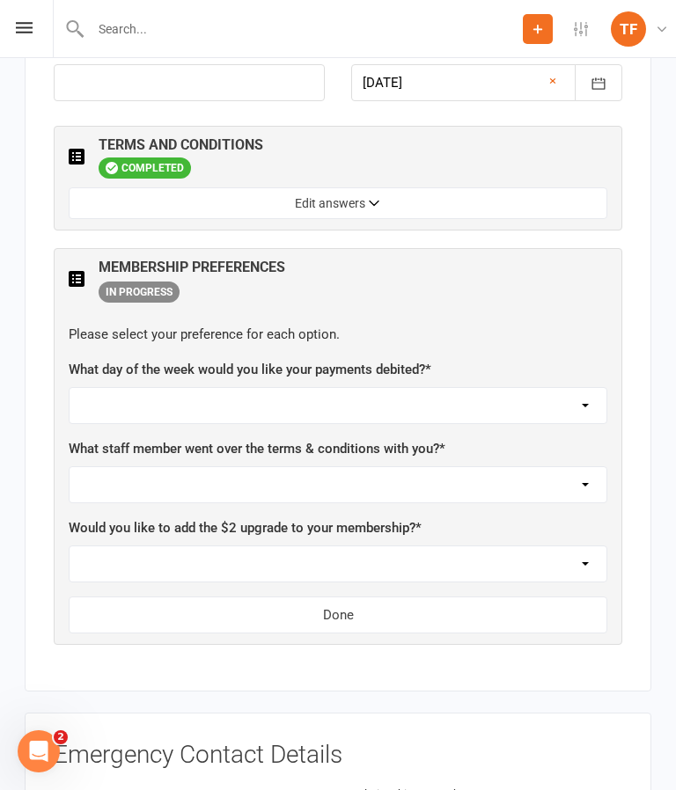
click at [496, 388] on select "[DATE] [DATE] [DATE] [DATE] [DATE]" at bounding box center [337, 405] width 537 height 35
select select "[DATE]"
click at [444, 467] on select "Not sure [PERSON_NAME] [PERSON_NAME] [PERSON_NAME] [PERSON_NAME] [PERSON_NAME] …" at bounding box center [337, 484] width 537 height 35
select select "[PERSON_NAME]"
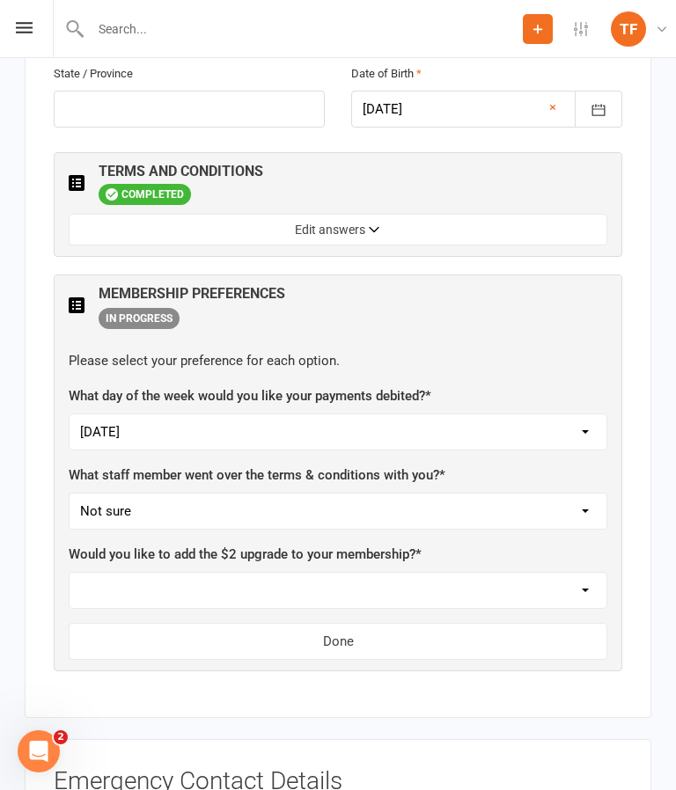
scroll to position [978, 0]
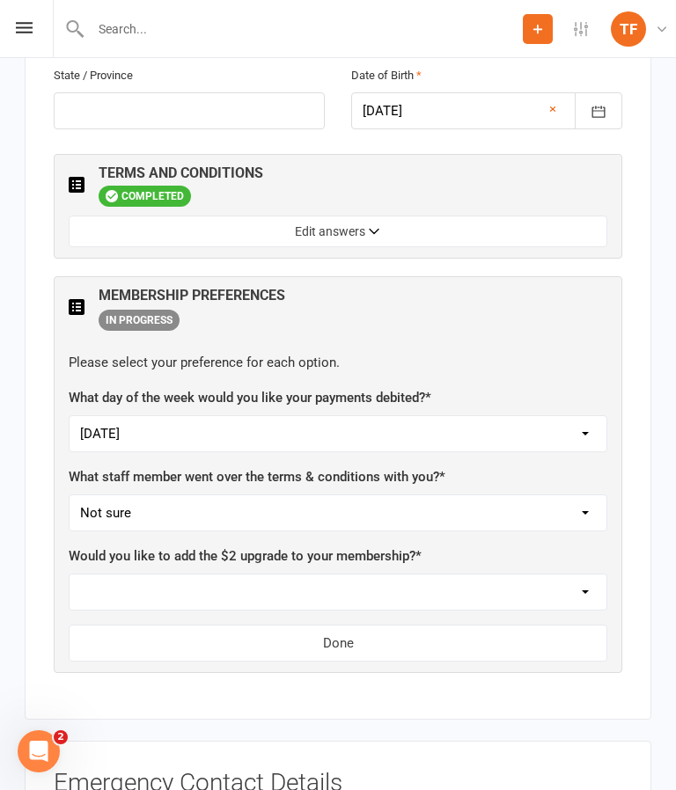
click at [527, 574] on select "Yes, please add Not at this time" at bounding box center [337, 591] width 537 height 35
select select "Not at this time"
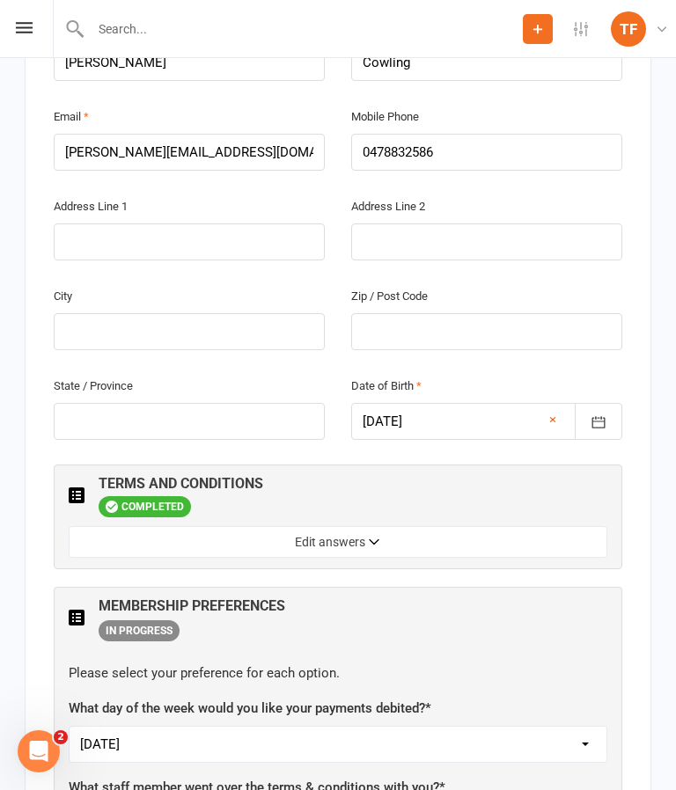
scroll to position [669, 0]
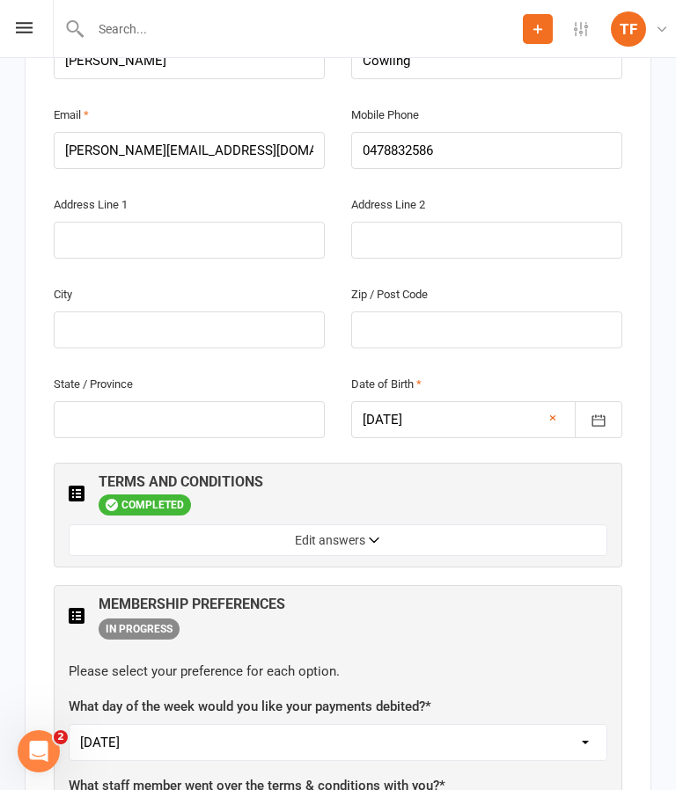
click at [501, 524] on button "Edit answers" at bounding box center [338, 540] width 538 height 32
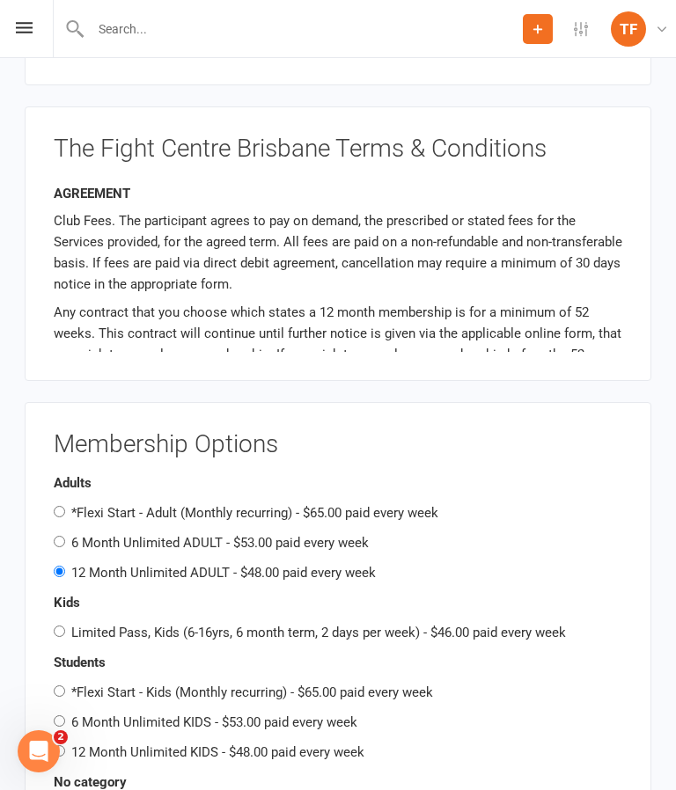
scroll to position [3238, 0]
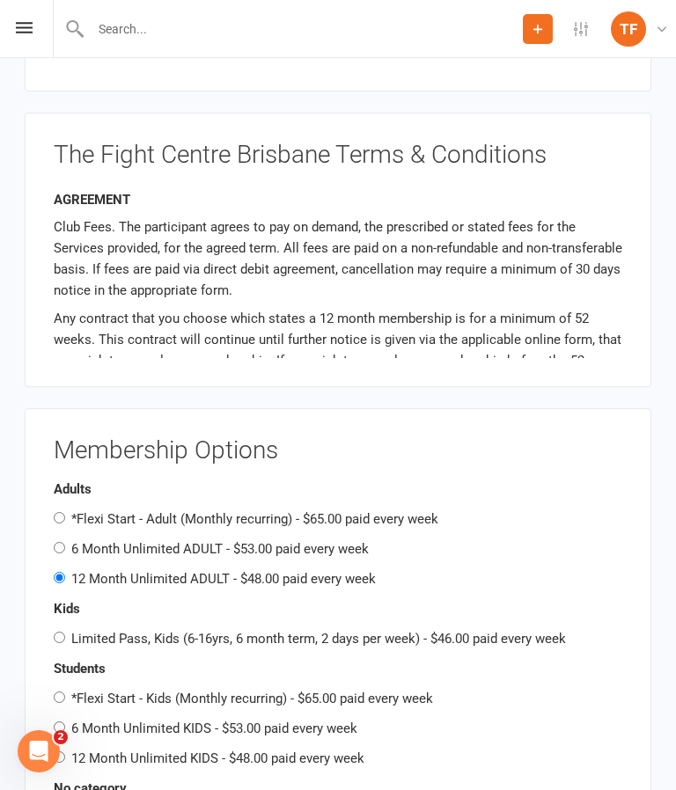
click at [96, 511] on label "*Flexi Start - Adult (Monthly recurring) - $65.00 paid every week" at bounding box center [254, 519] width 367 height 16
click at [65, 512] on input "*Flexi Start - Adult (Monthly recurring) - $65.00 paid every week" at bounding box center [59, 517] width 11 height 11
radio input "true"
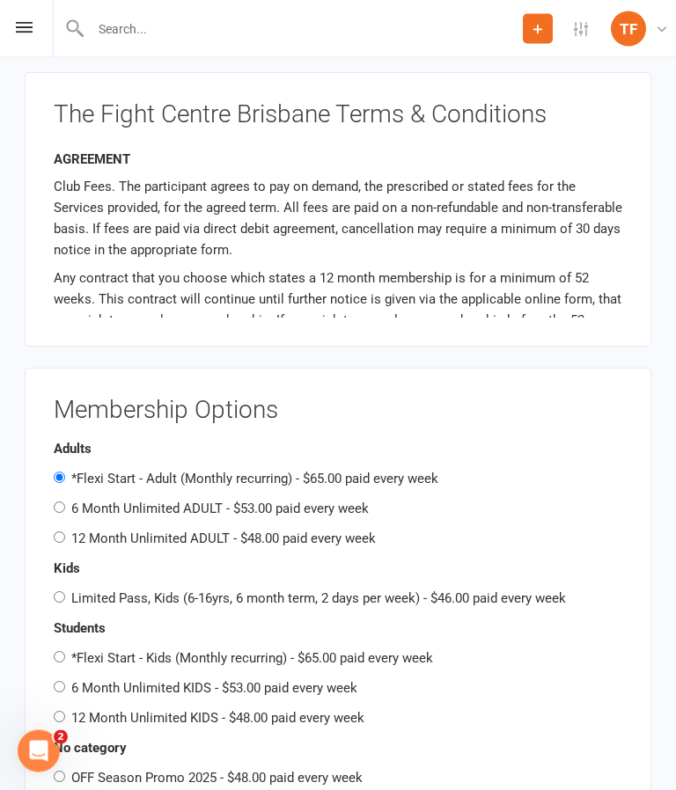
scroll to position [3279, 0]
click at [62, 531] on input "12 Month Unlimited ADULT - $48.00 paid every week" at bounding box center [59, 536] width 11 height 11
radio input "true"
radio input "false"
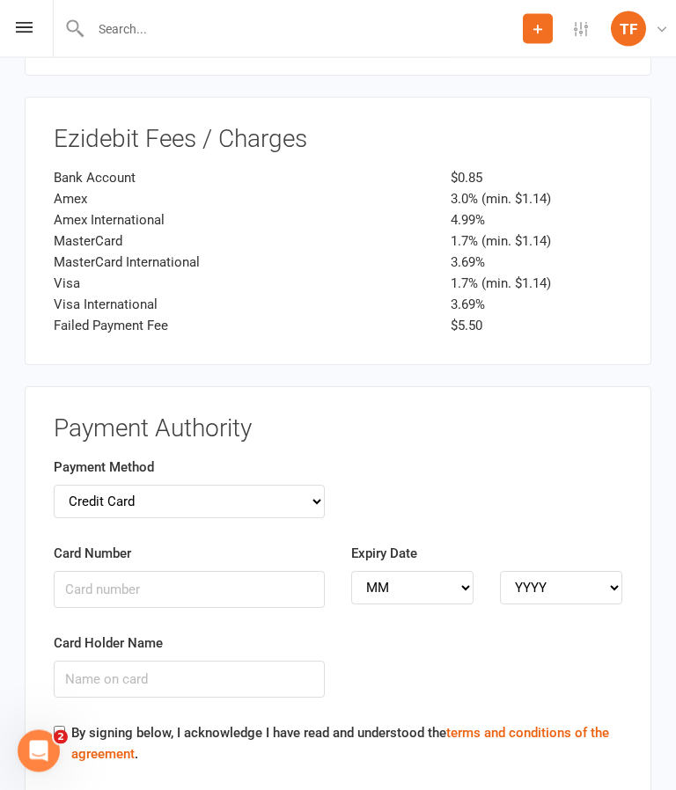
scroll to position [4284, 0]
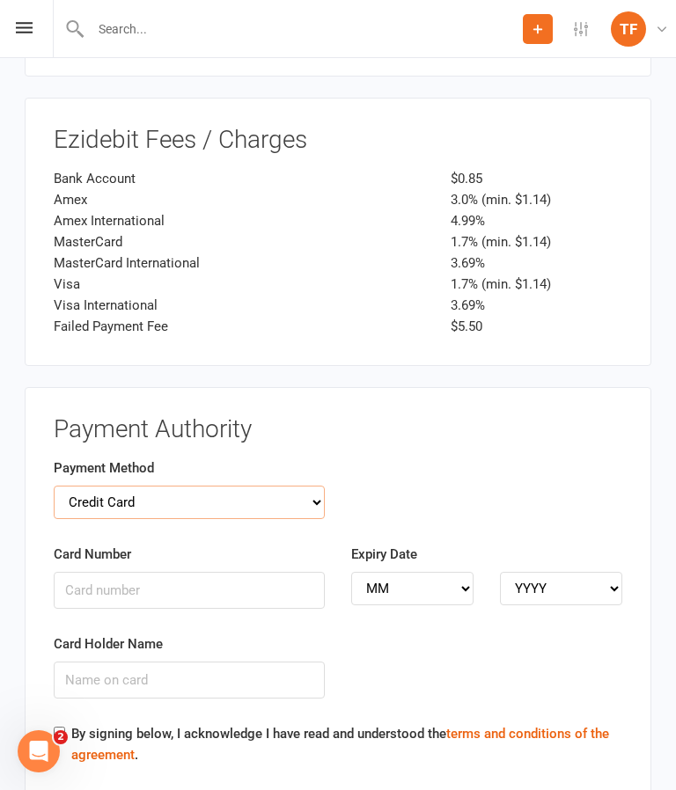
click at [92, 486] on select "Credit Card Bank Account" at bounding box center [189, 502] width 271 height 33
select select "bank_account"
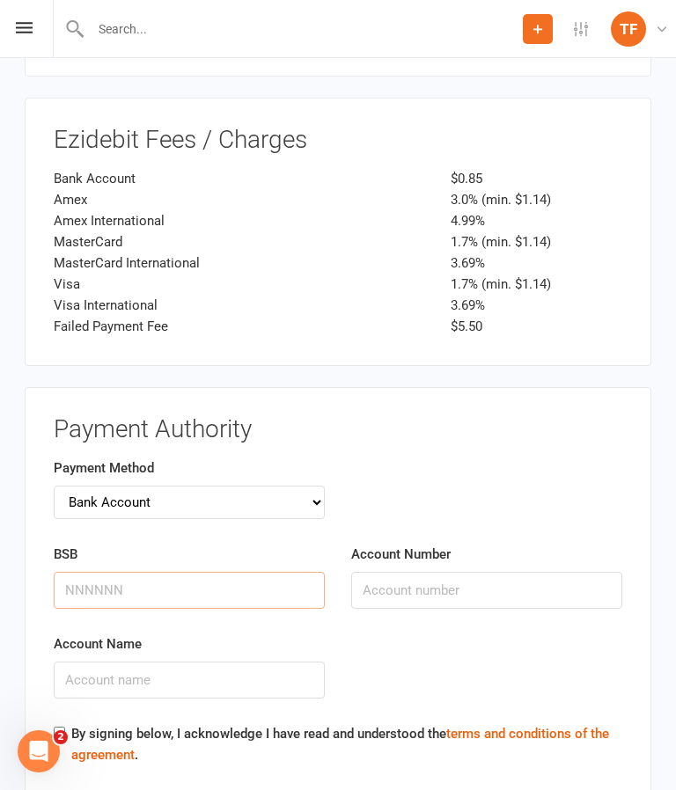
click at [77, 572] on input "BSB" at bounding box center [189, 590] width 271 height 37
type input "923100"
click at [474, 572] on input "Account Number" at bounding box center [486, 590] width 271 height 37
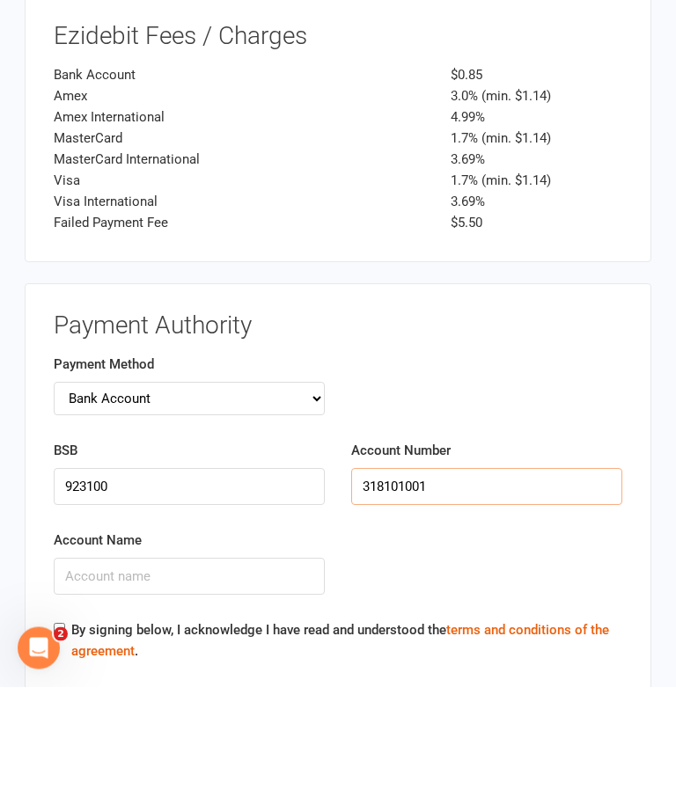
type input "318101001"
click at [280, 662] on input "Account Name" at bounding box center [189, 680] width 271 height 37
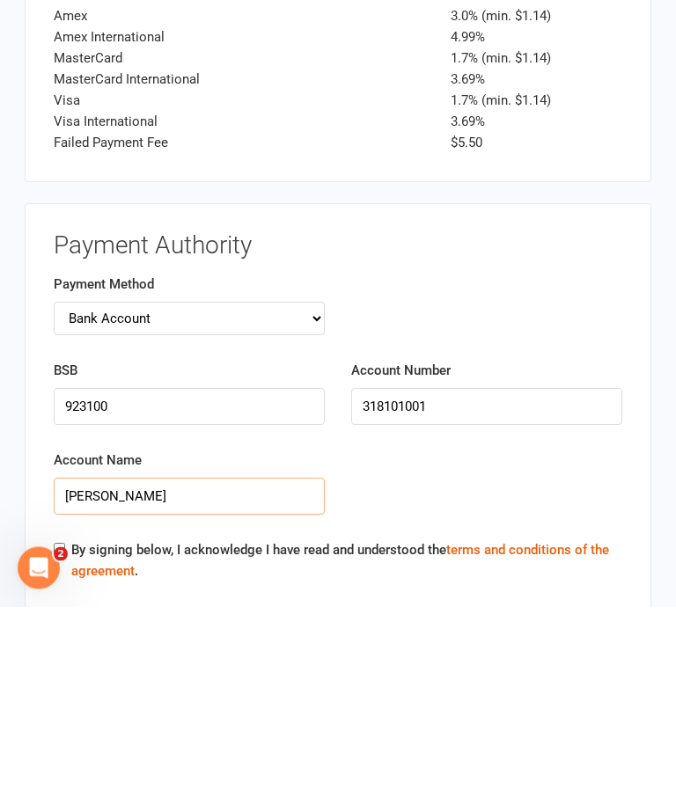
type input "[PERSON_NAME]"
click at [61, 727] on input "By signing below, I acknowledge I have read and understood the terms and condit…" at bounding box center [59, 732] width 11 height 11
checkbox input "true"
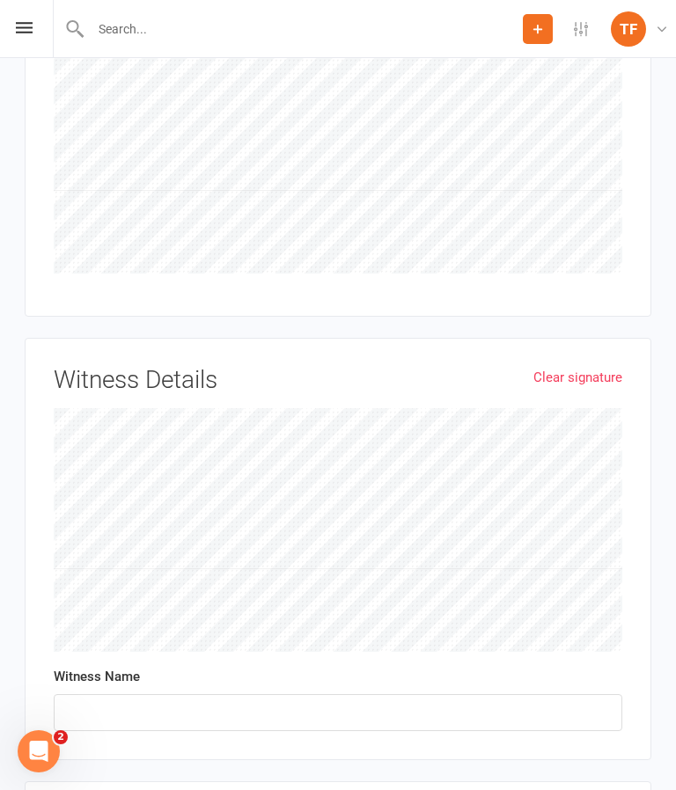
scroll to position [5210, 0]
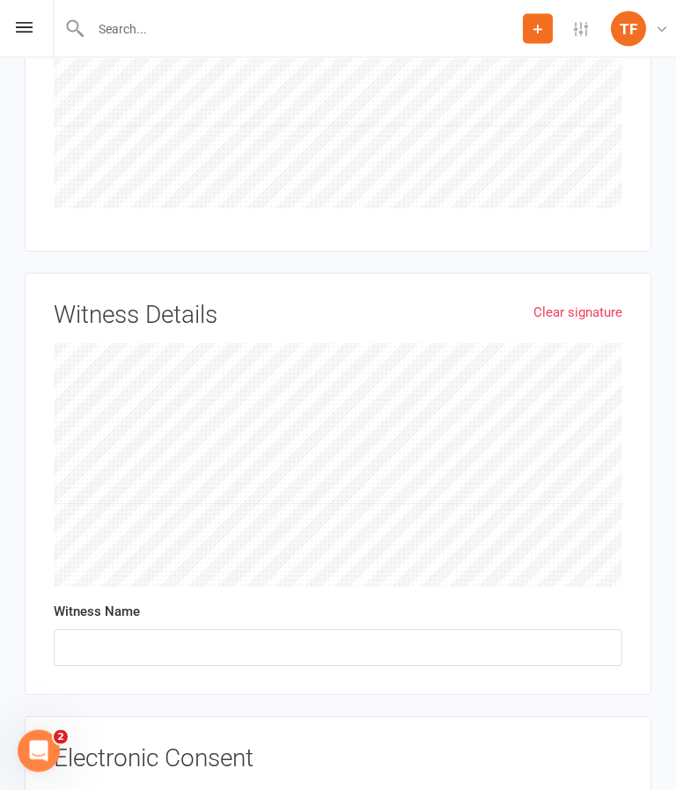
click at [61, 787] on input "I, [PERSON_NAME] hereby declare all information I have provided on this form is…" at bounding box center [59, 787] width 11 height 0
click at [323, 629] on input "text" at bounding box center [338, 647] width 568 height 37
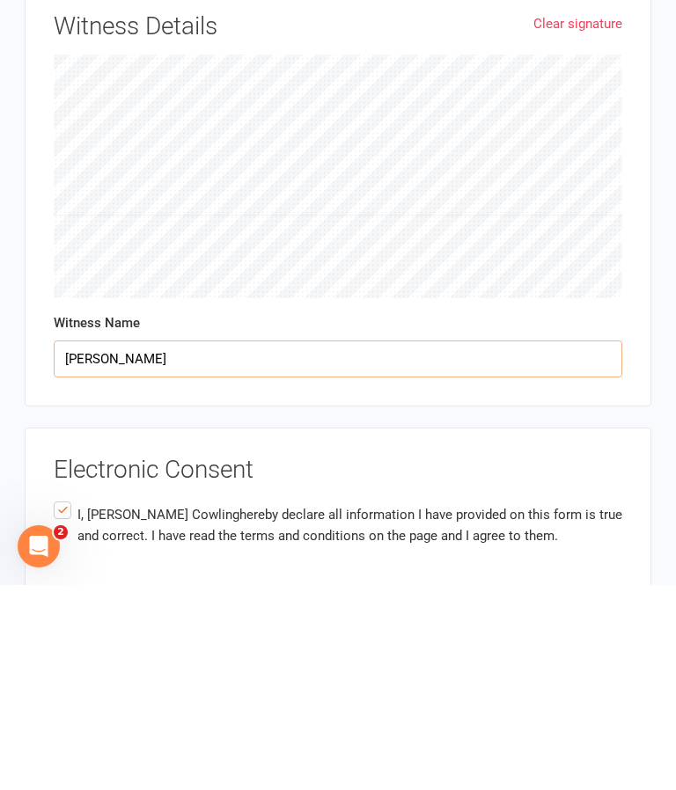
type input "[PERSON_NAME]"
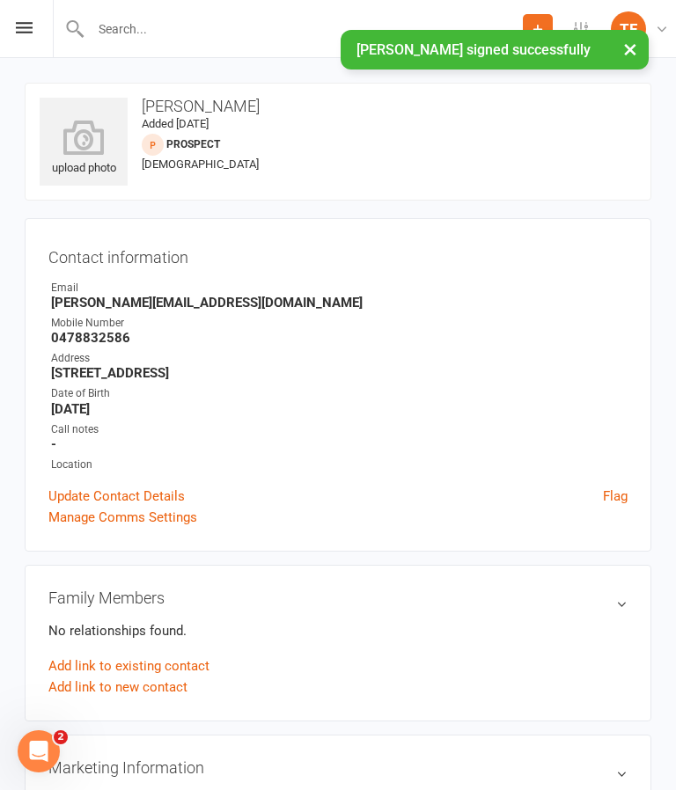
click at [96, 131] on icon at bounding box center [84, 137] width 88 height 35
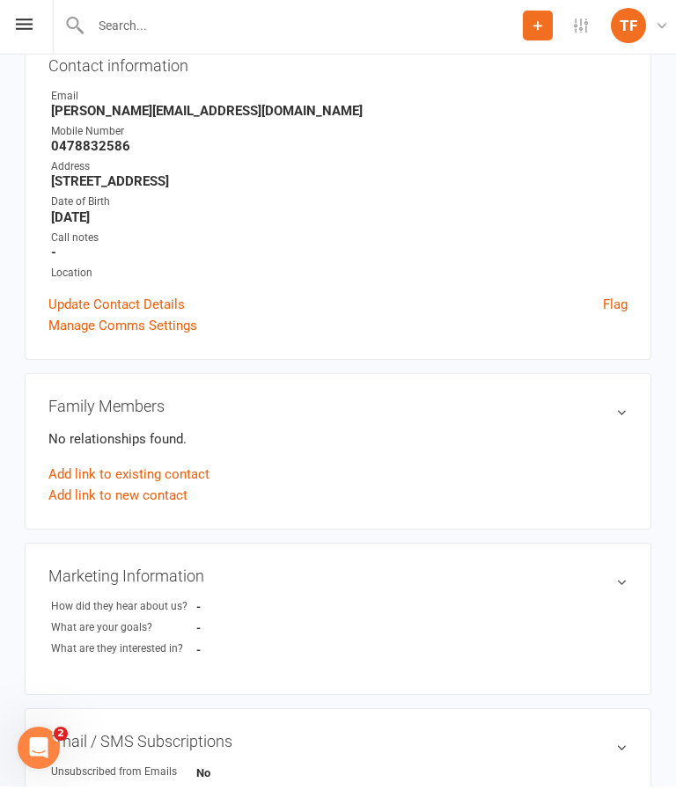
scroll to position [192, 0]
